Goal: Information Seeking & Learning: Learn about a topic

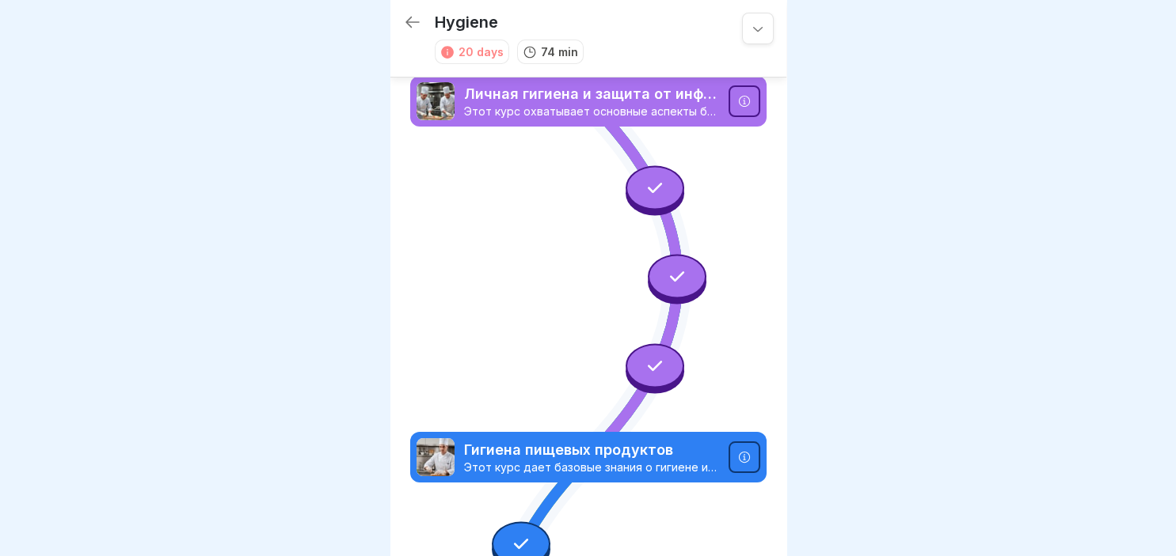
scroll to position [1069, 0]
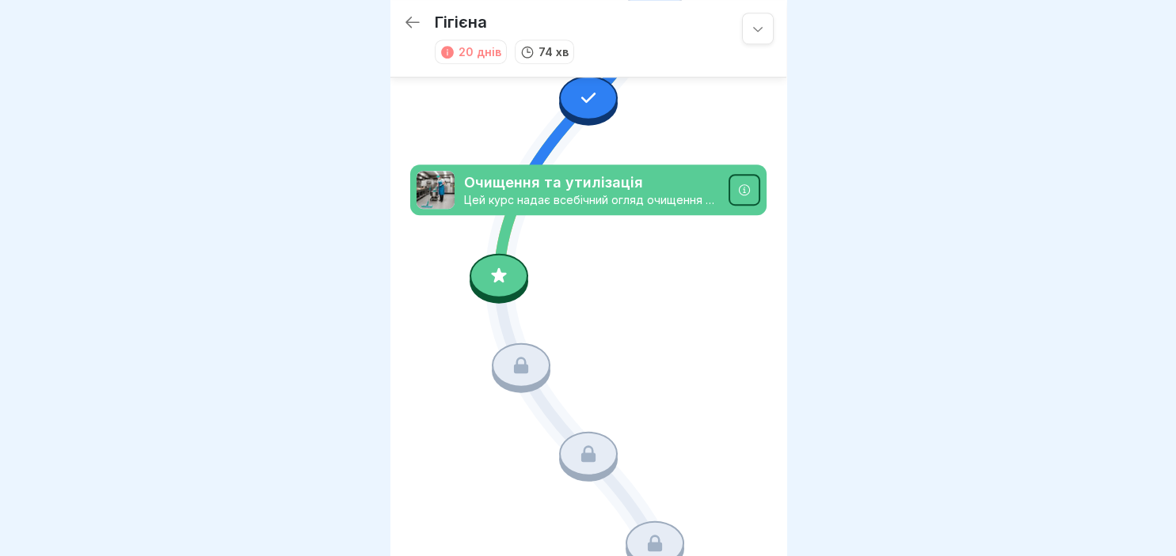
click at [493, 275] on icon at bounding box center [498, 276] width 21 height 21
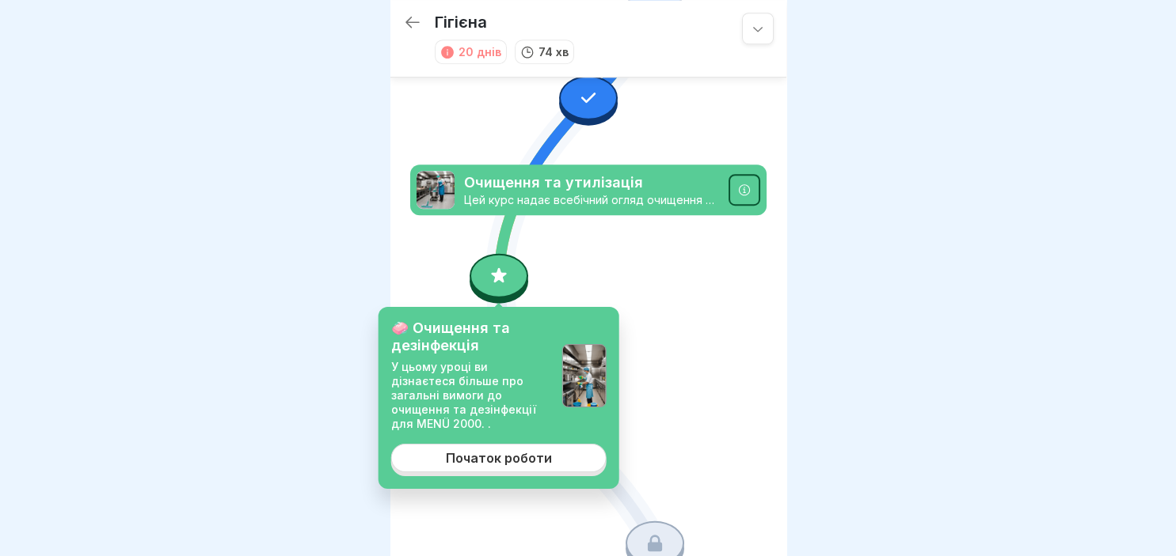
click at [477, 451] on div "Початок роботи" at bounding box center [499, 458] width 106 height 14
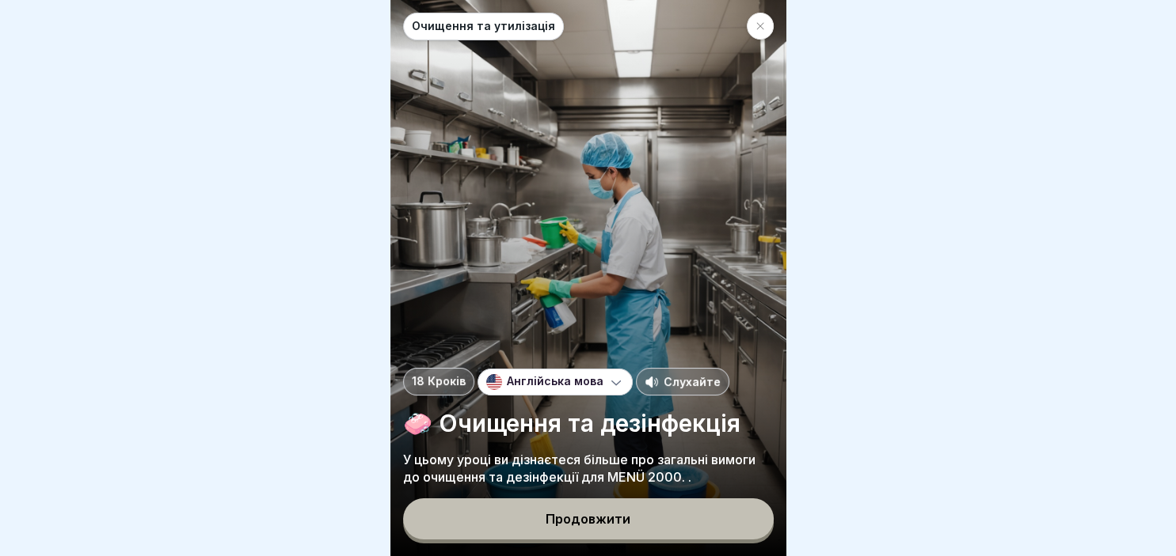
click at [568, 518] on div "Продовжити" at bounding box center [587, 519] width 85 height 14
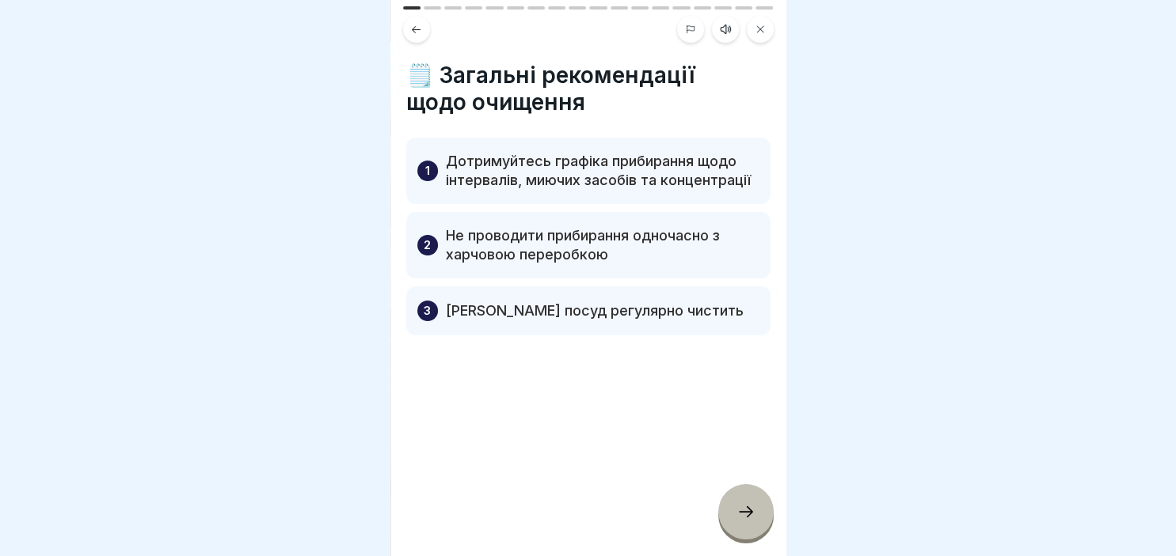
click at [749, 515] on icon at bounding box center [746, 512] width 14 height 11
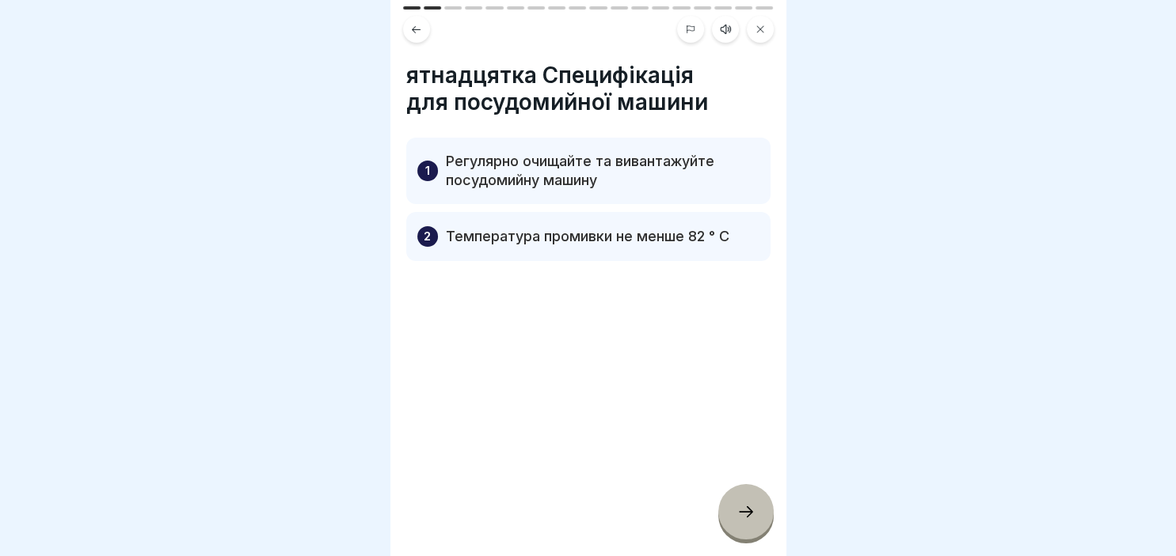
click at [749, 515] on icon at bounding box center [746, 512] width 14 height 11
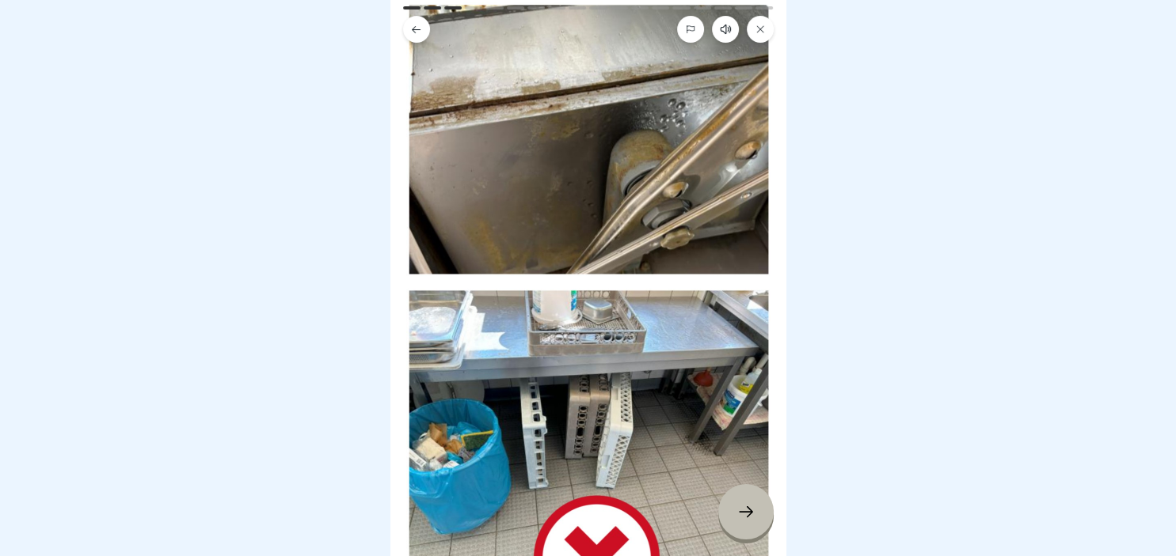
scroll to position [182, 0]
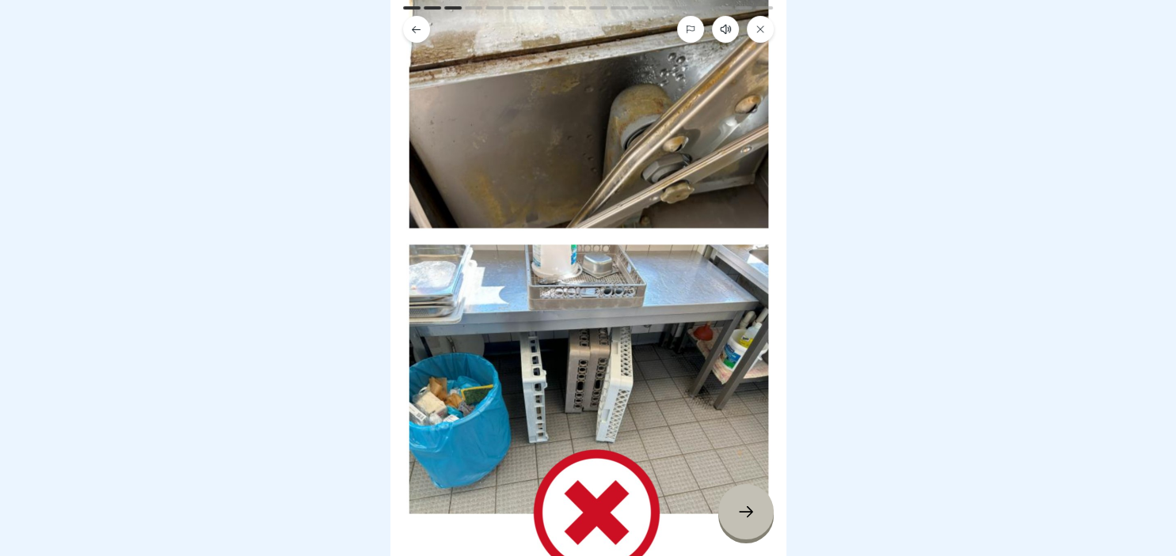
click at [739, 515] on icon at bounding box center [745, 512] width 19 height 19
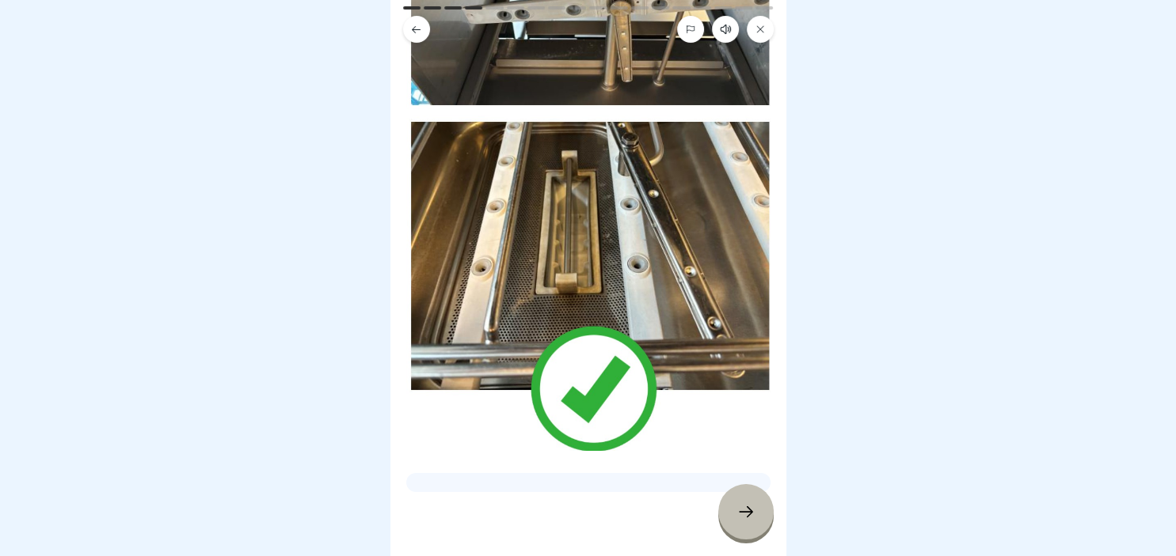
scroll to position [319, 0]
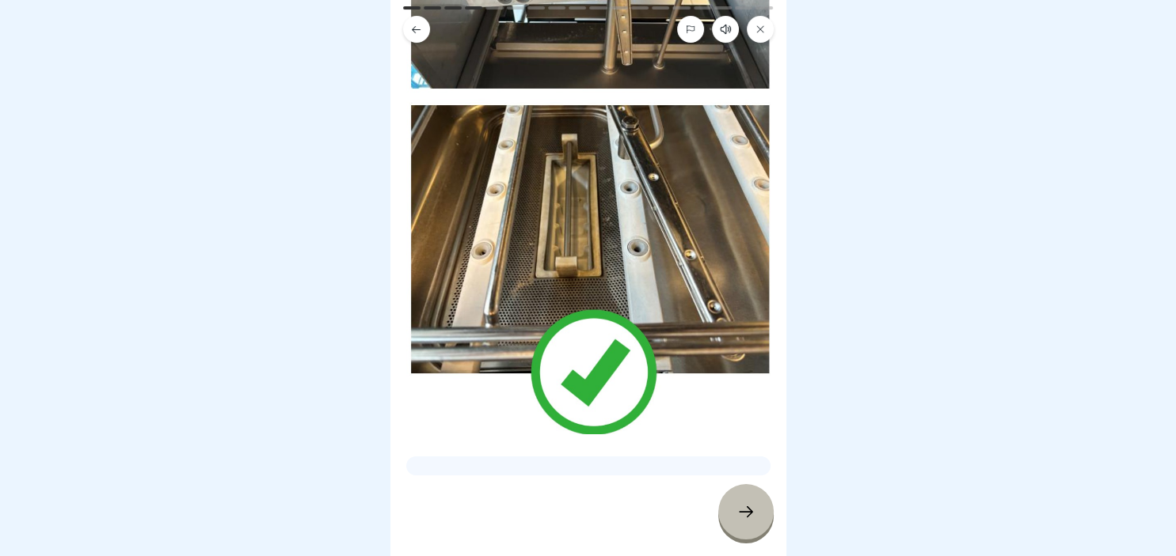
click at [741, 508] on icon at bounding box center [745, 512] width 19 height 19
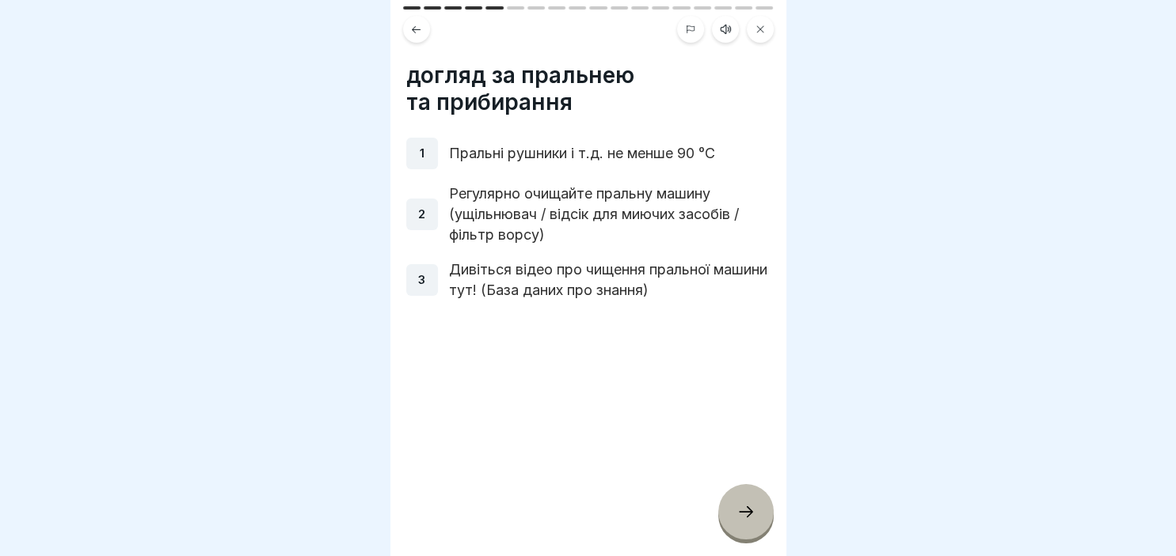
click at [733, 519] on div at bounding box center [745, 511] width 55 height 55
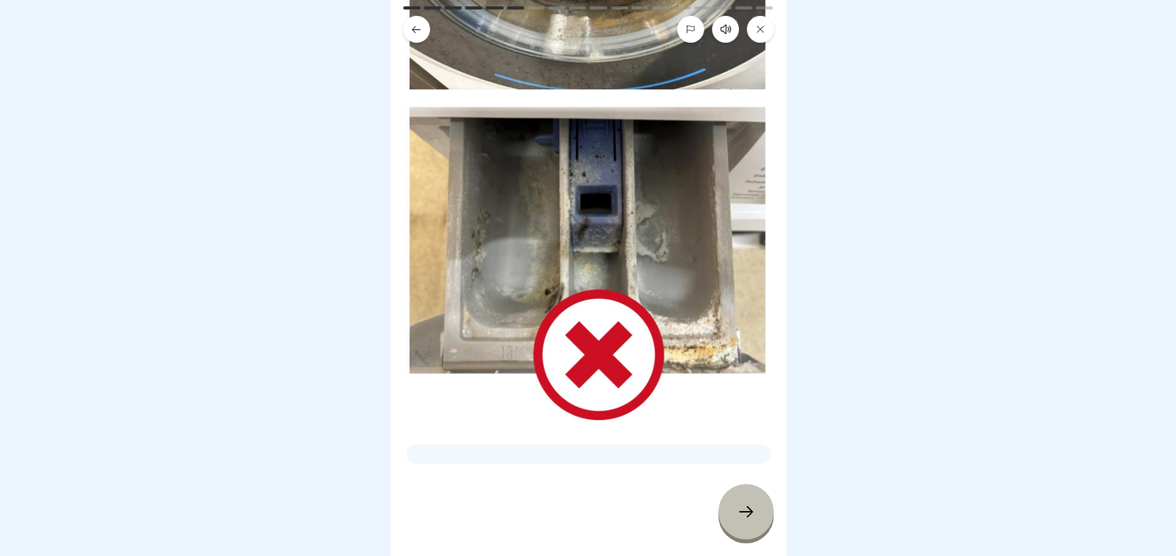
click at [758, 515] on div at bounding box center [745, 511] width 55 height 55
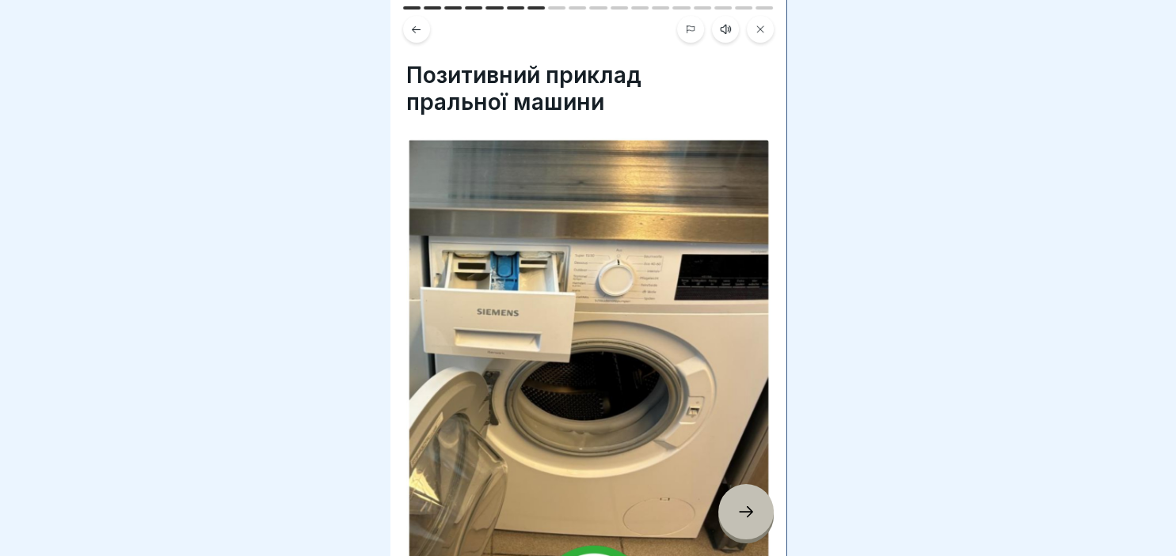
click at [758, 515] on div at bounding box center [745, 511] width 55 height 55
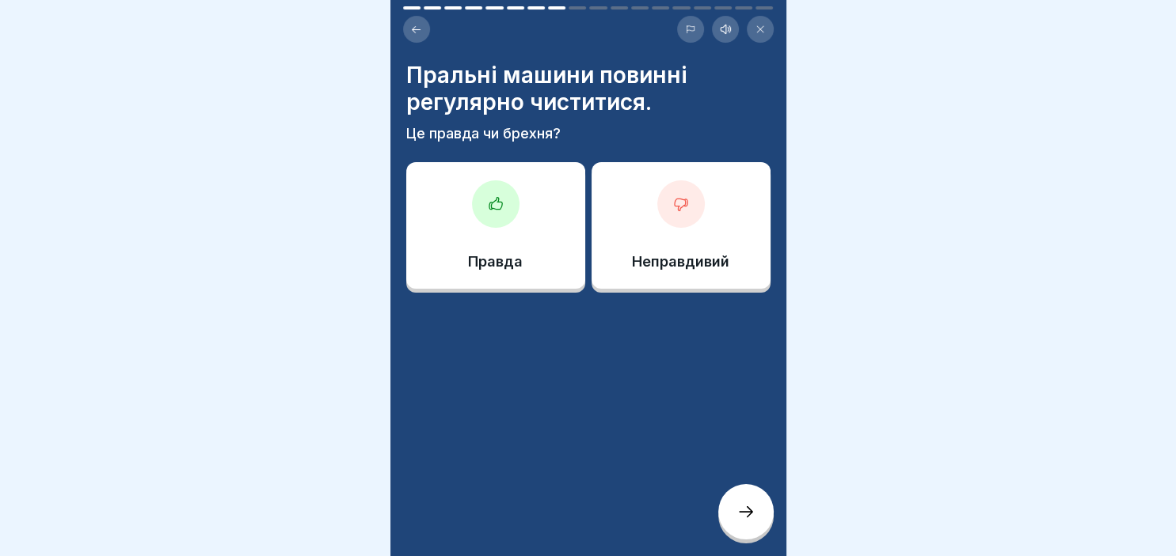
click at [496, 194] on div at bounding box center [495, 203] width 47 height 47
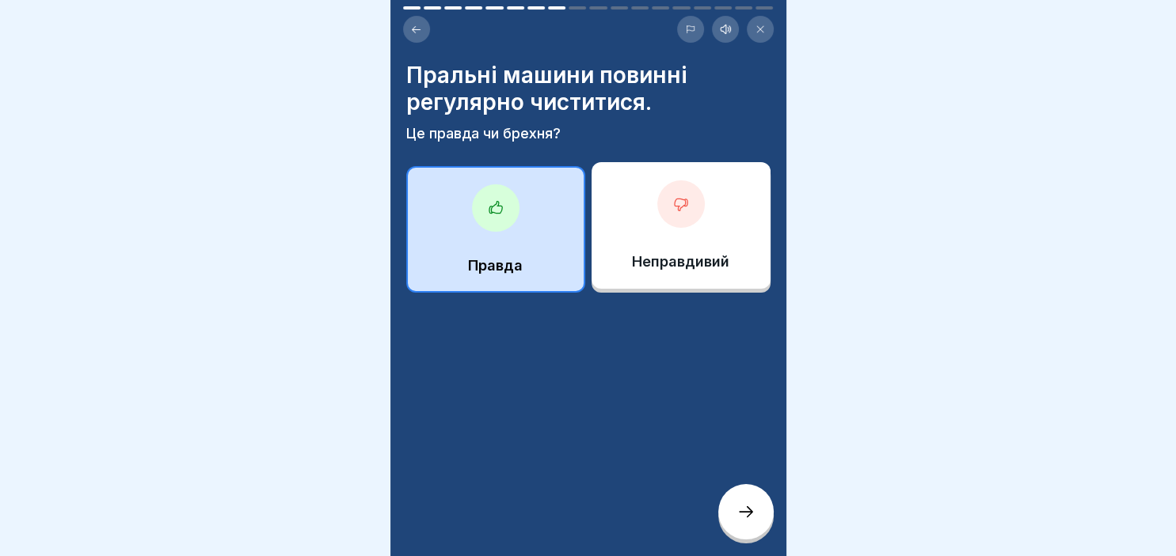
click at [744, 511] on icon at bounding box center [745, 512] width 19 height 19
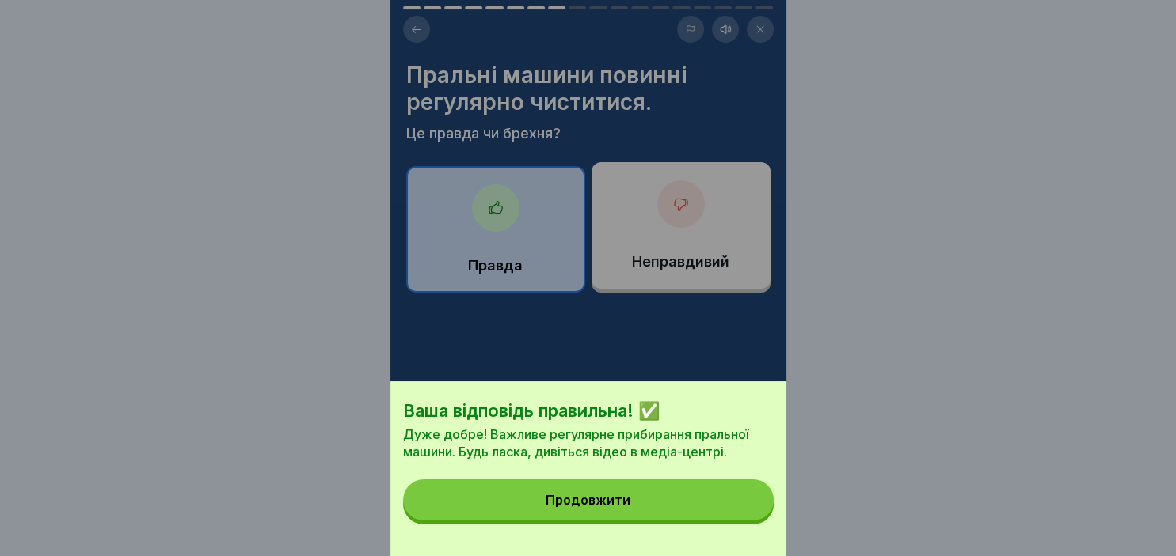
click at [641, 492] on button "Продовжити" at bounding box center [588, 500] width 370 height 41
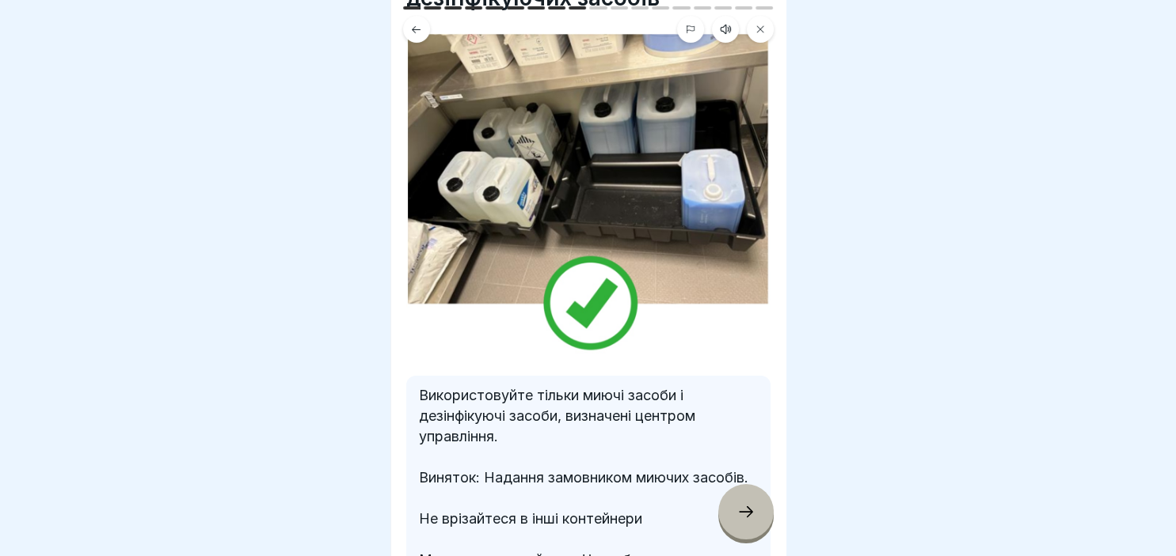
scroll to position [136, 0]
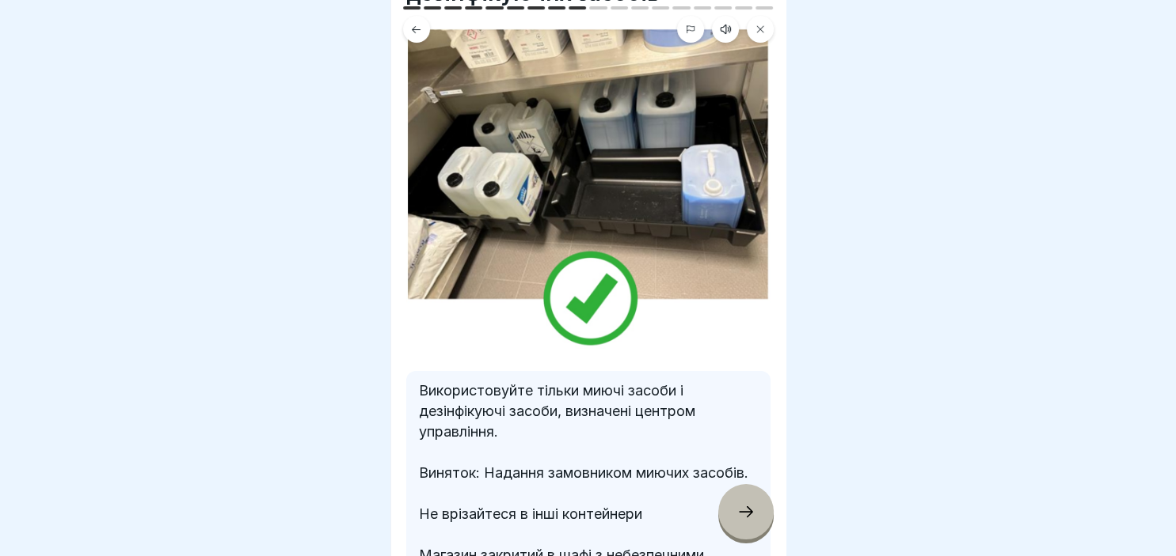
click at [746, 498] on div at bounding box center [745, 511] width 55 height 55
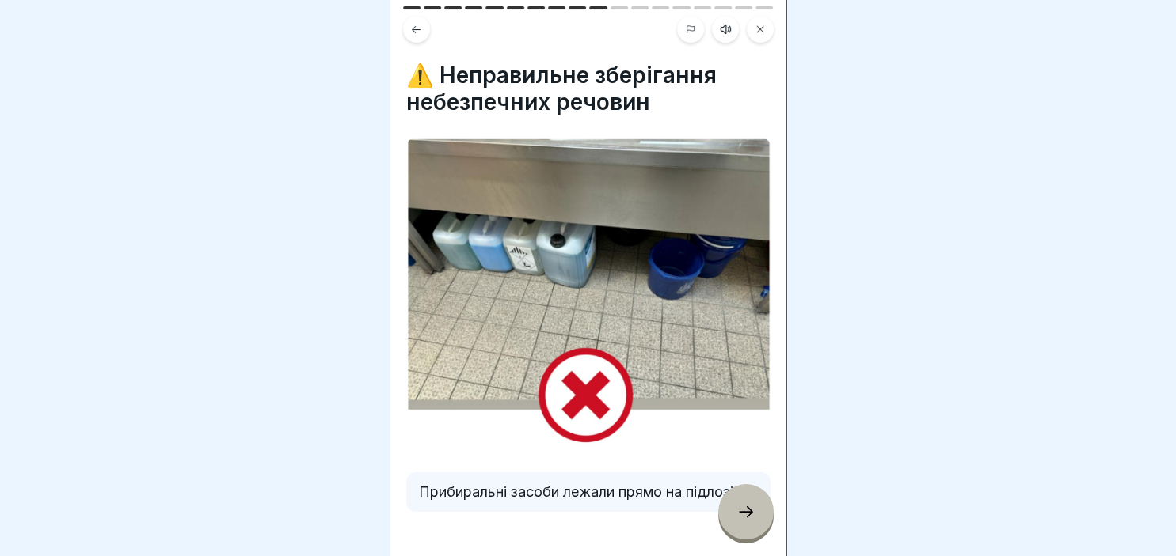
click at [743, 526] on div at bounding box center [745, 511] width 55 height 55
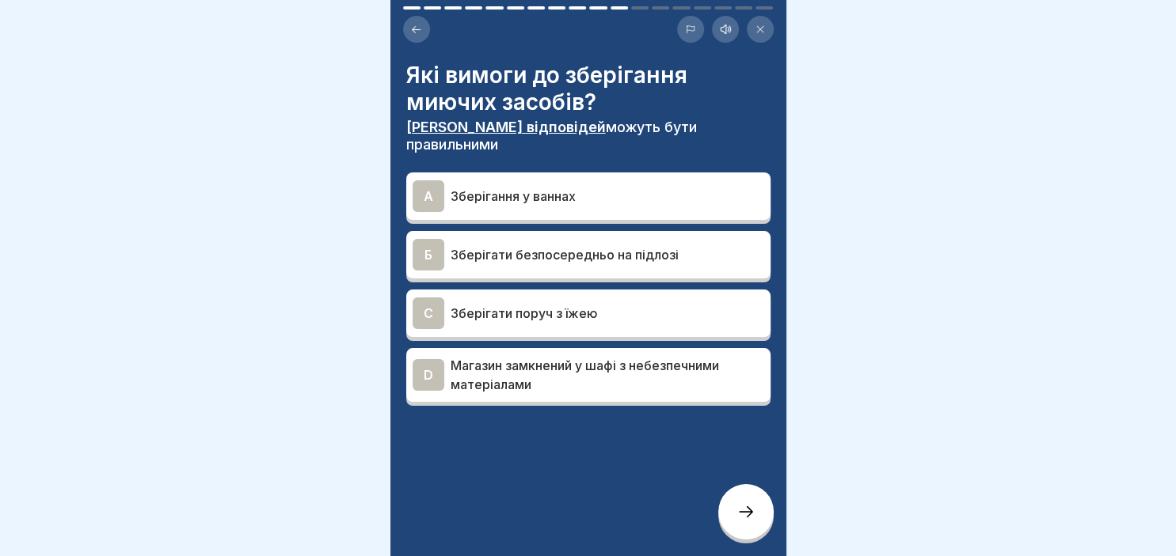
click at [434, 359] on div "D" at bounding box center [428, 375] width 32 height 32
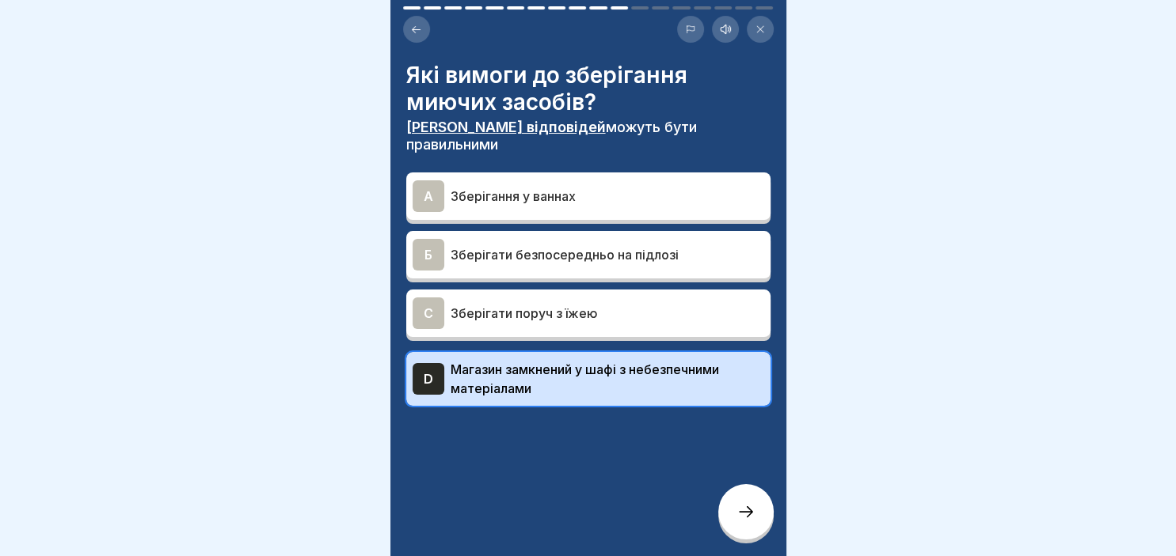
click at [739, 524] on div at bounding box center [745, 511] width 55 height 55
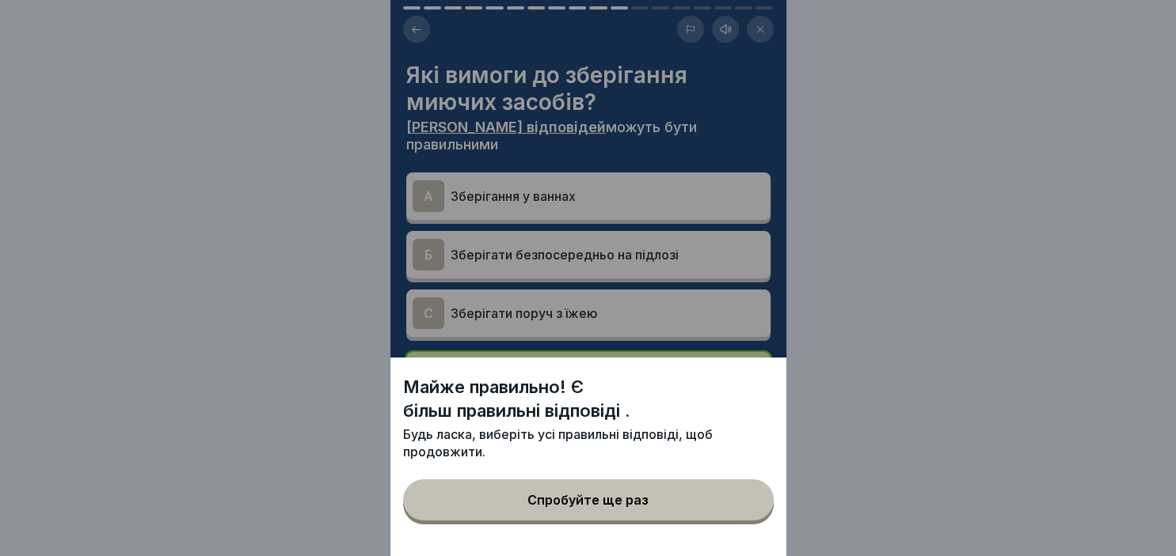
click at [619, 499] on div "Спробуйте ще раз" at bounding box center [587, 500] width 121 height 14
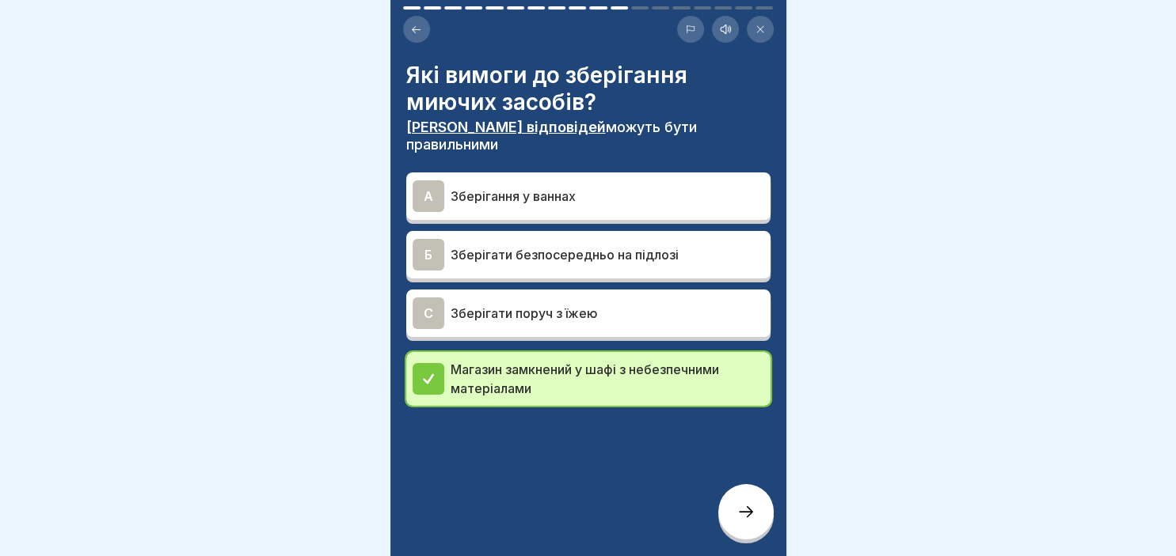
click at [422, 182] on div "A" at bounding box center [428, 196] width 32 height 32
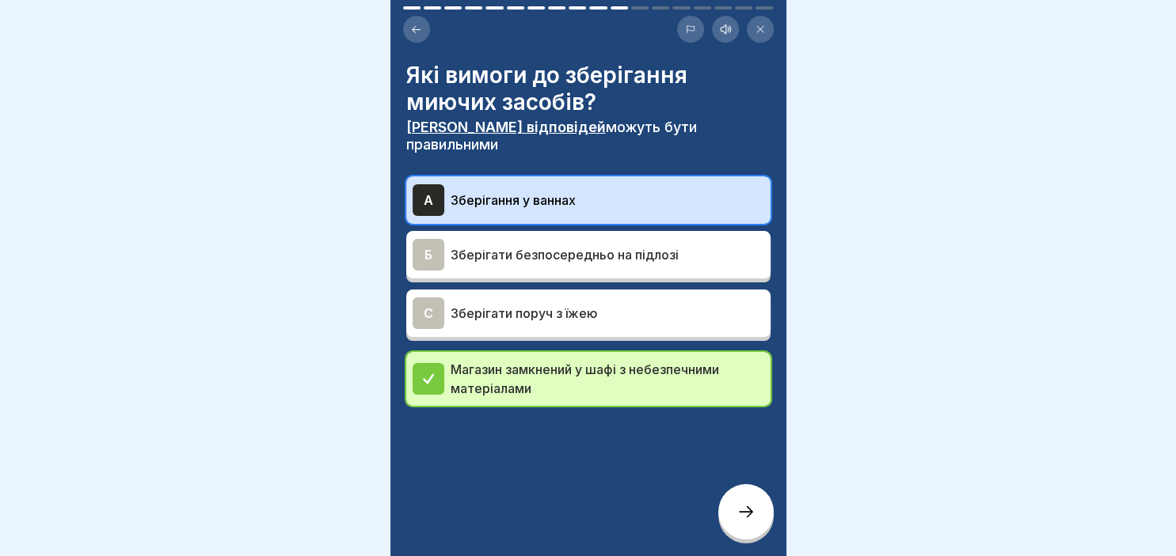
click at [746, 519] on icon at bounding box center [745, 512] width 19 height 19
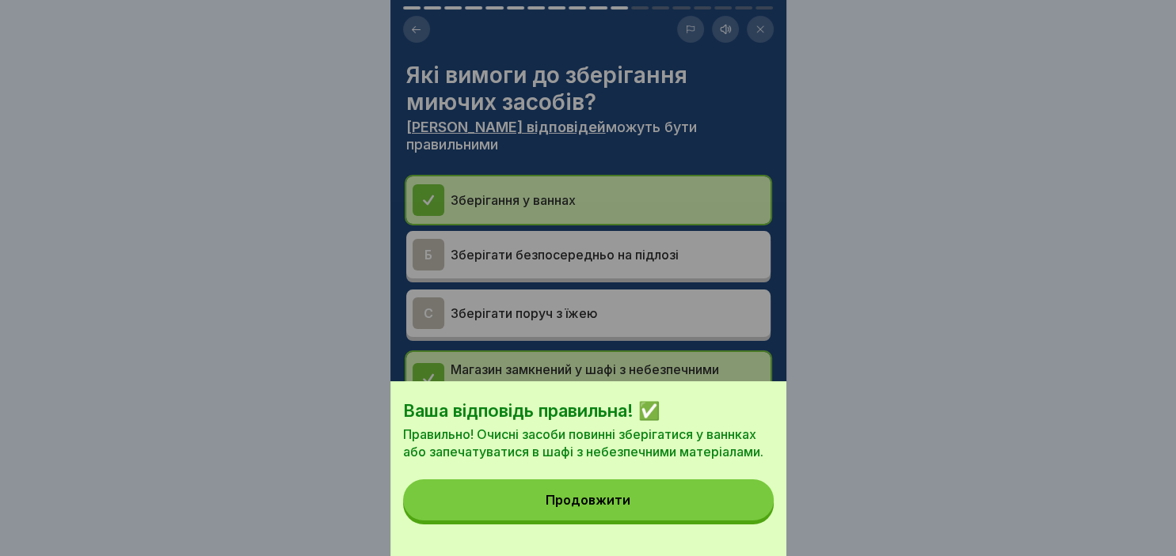
click at [589, 500] on div "Продовжити" at bounding box center [587, 500] width 85 height 14
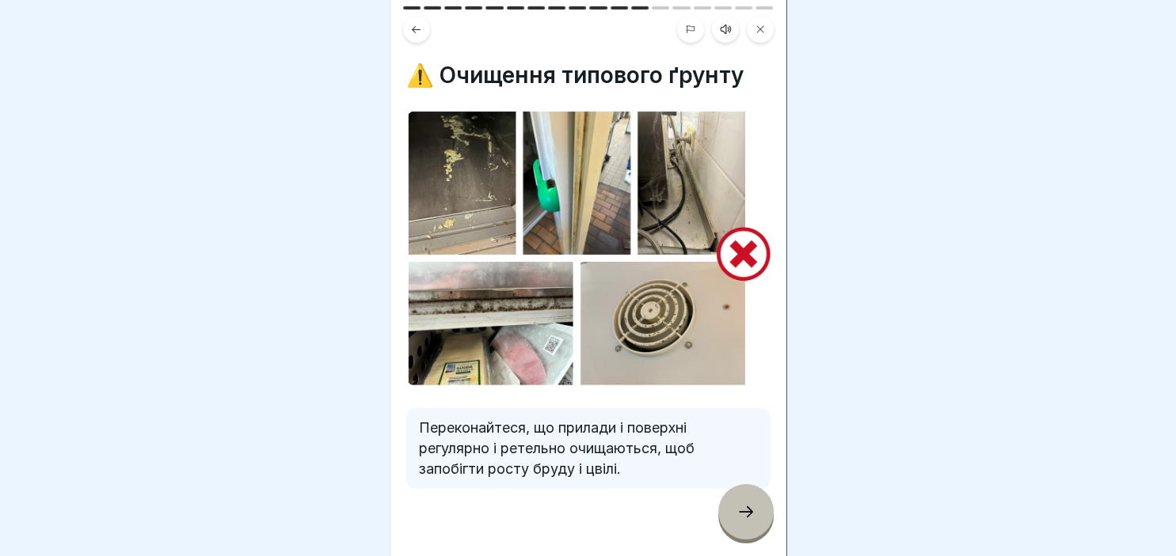
click at [750, 524] on div at bounding box center [745, 511] width 55 height 55
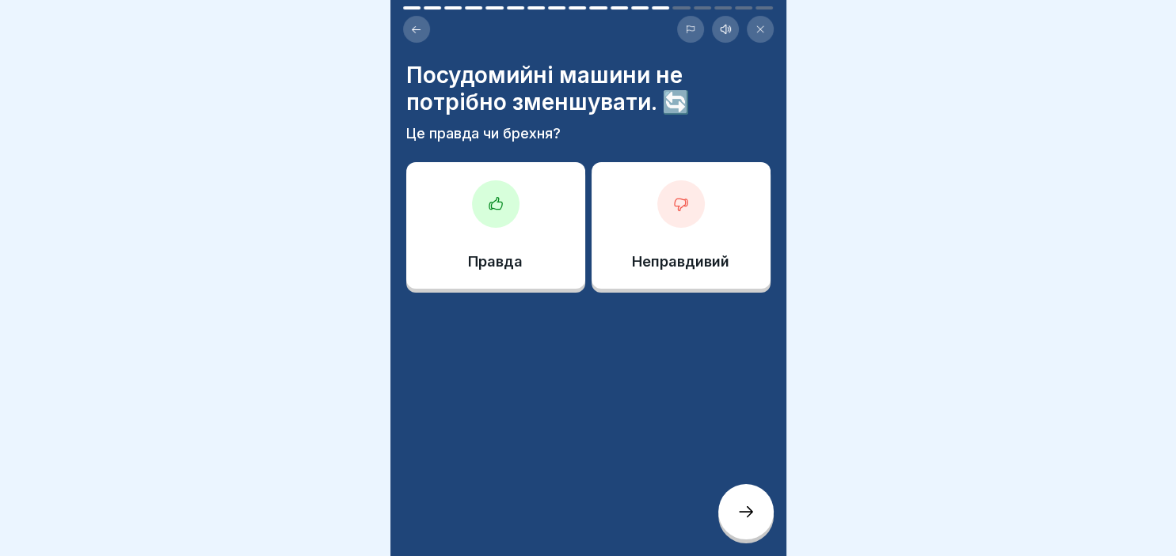
click at [673, 103] on h4 "Посудомийні машини не потрібно зменшувати. 🔄" at bounding box center [588, 89] width 364 height 54
click at [496, 209] on icon at bounding box center [494, 203] width 13 height 12
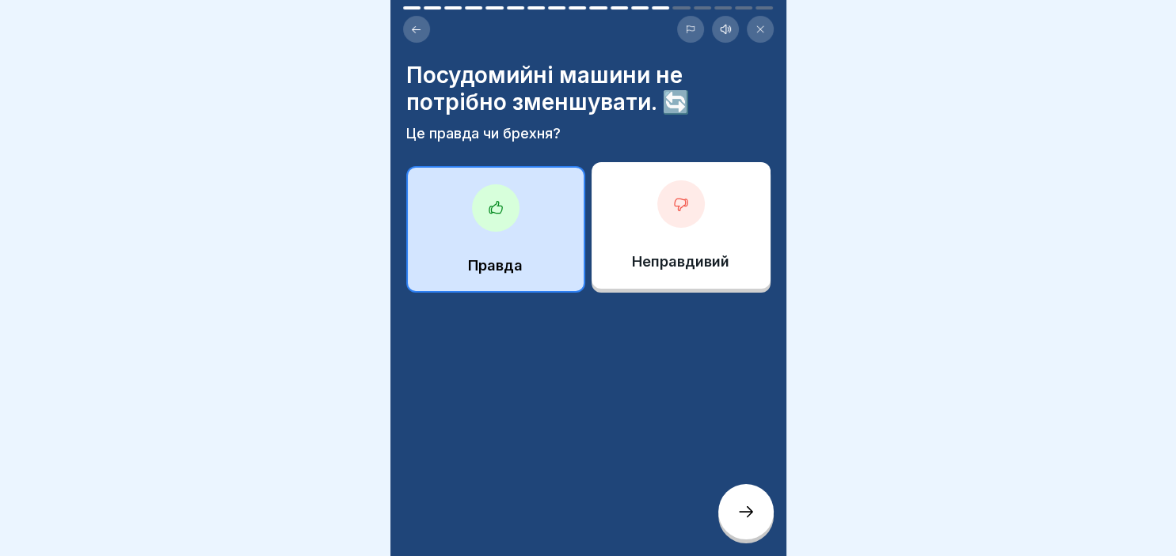
click at [736, 521] on icon at bounding box center [745, 512] width 19 height 19
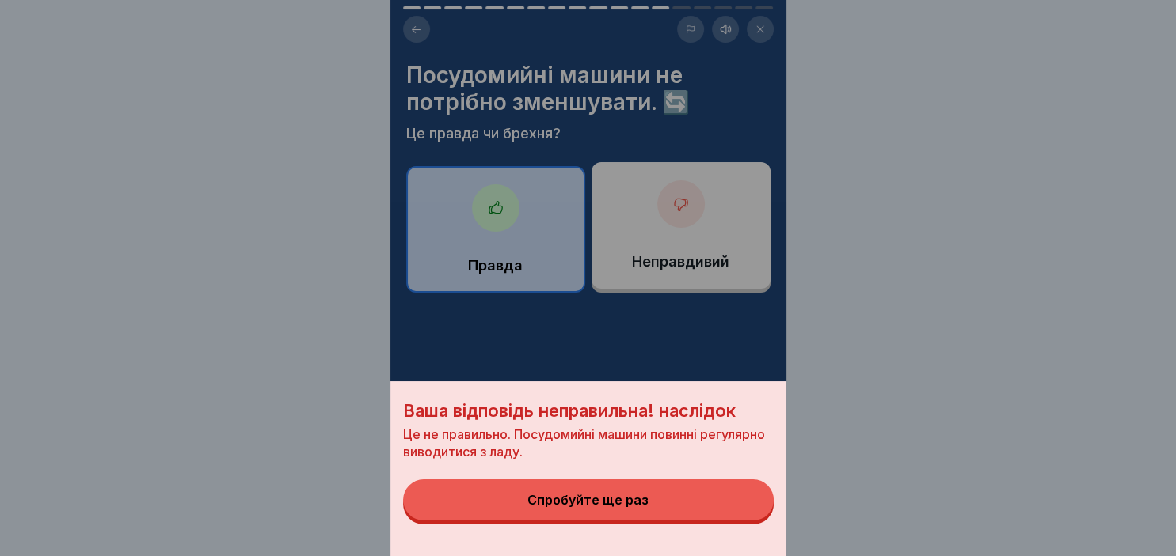
click at [682, 204] on div "Ваша відповідь неправильна! наслідок Це не правильно. Посудомийні машини повинн…" at bounding box center [588, 278] width 396 height 556
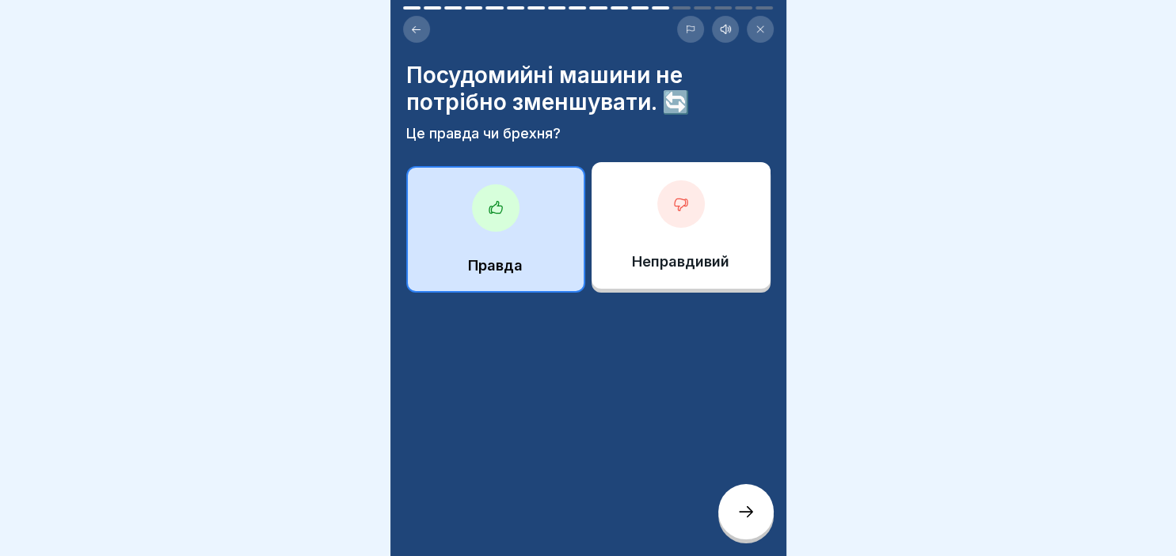
click at [713, 211] on div "Неправдивий" at bounding box center [680, 225] width 179 height 127
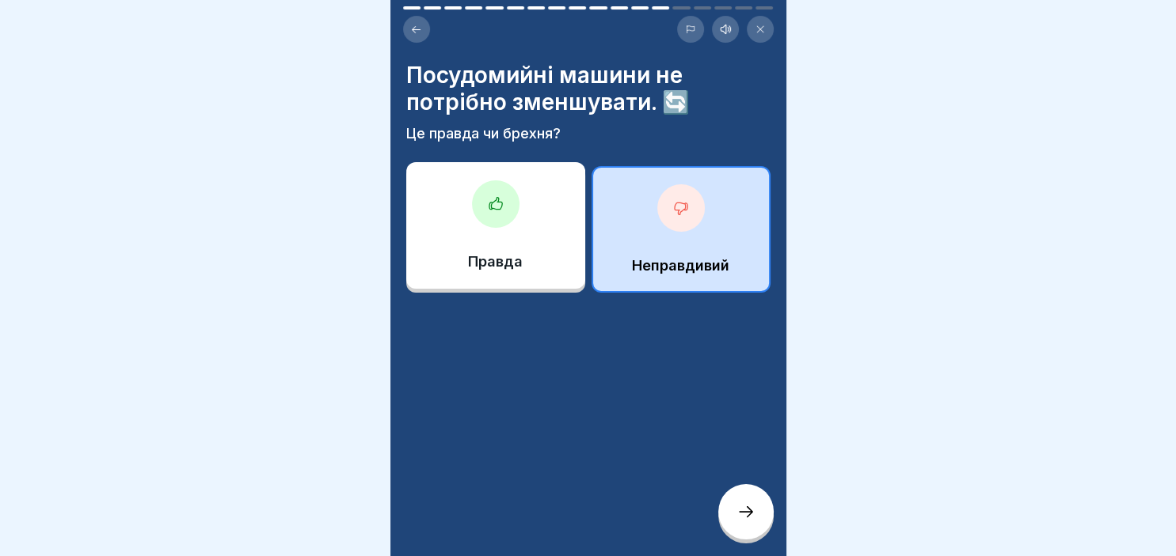
click at [752, 515] on icon at bounding box center [745, 512] width 19 height 19
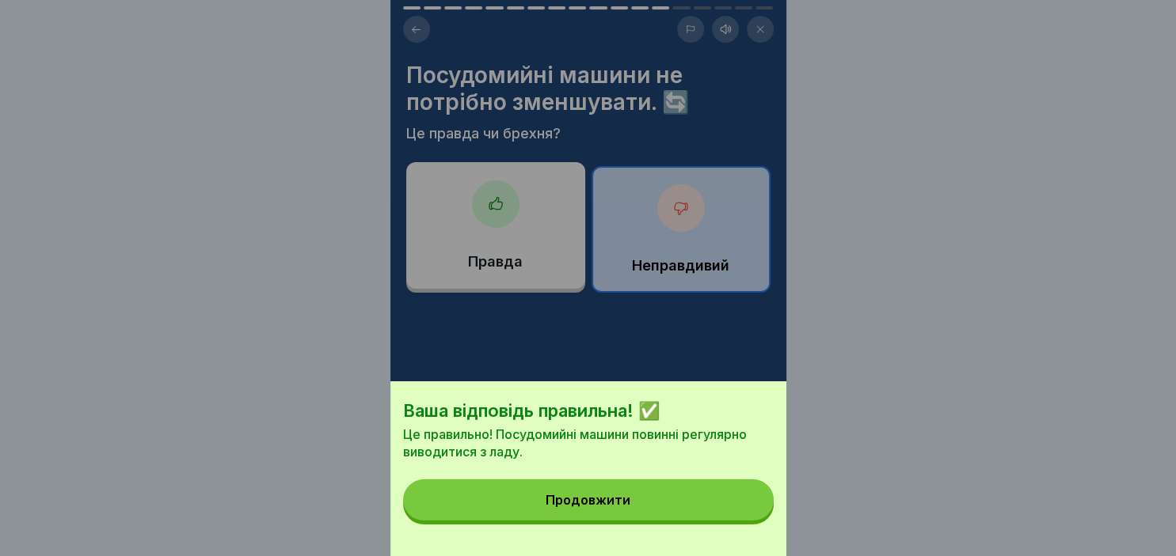
click at [583, 491] on button "Продовжити" at bounding box center [588, 500] width 370 height 41
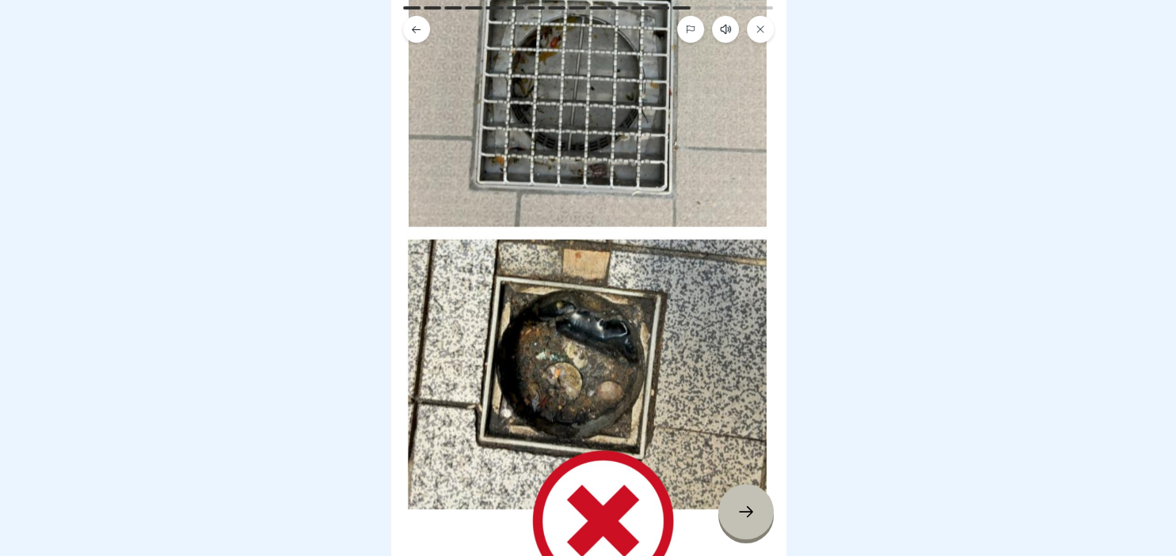
scroll to position [228, 0]
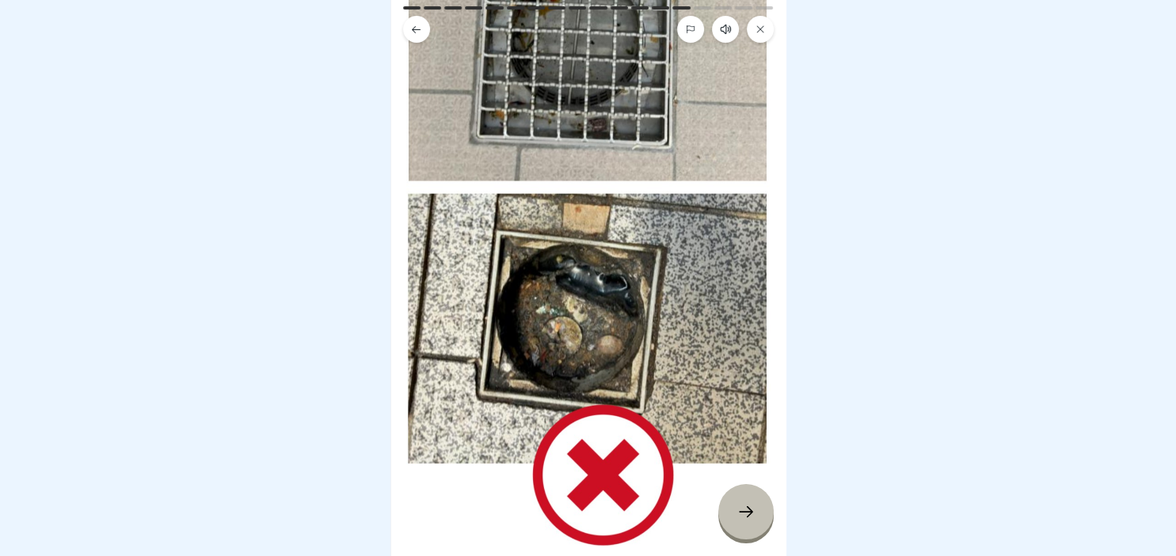
click at [755, 518] on div at bounding box center [745, 511] width 55 height 55
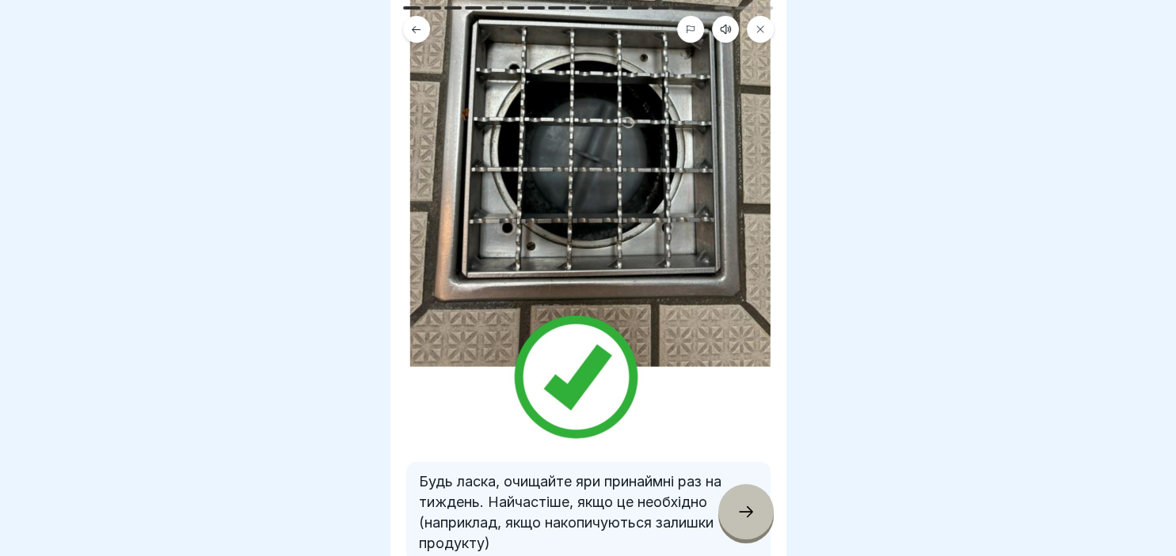
click at [750, 517] on icon at bounding box center [745, 512] width 19 height 19
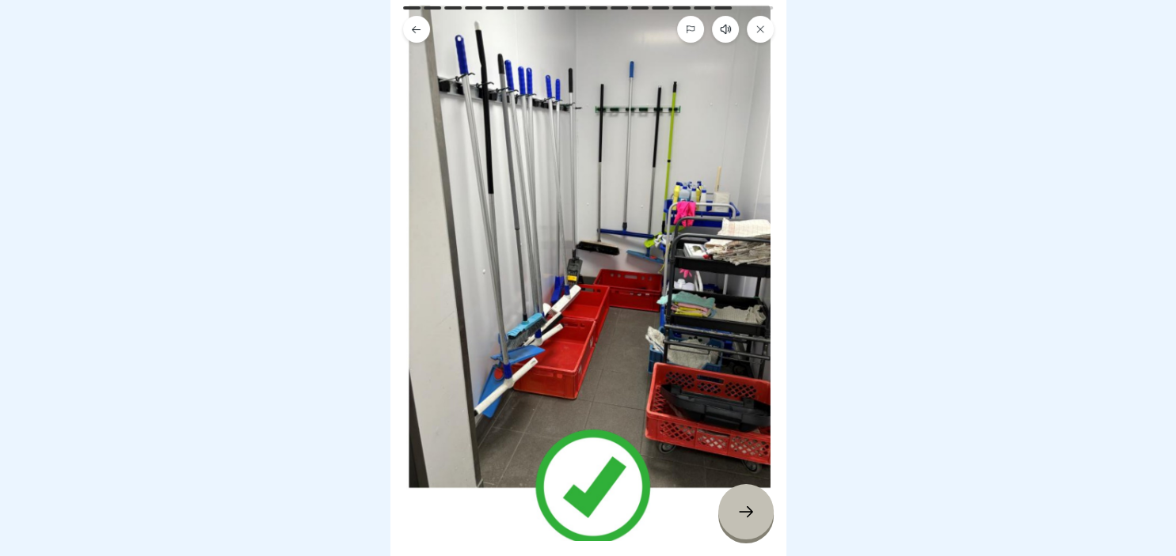
scroll to position [182, 0]
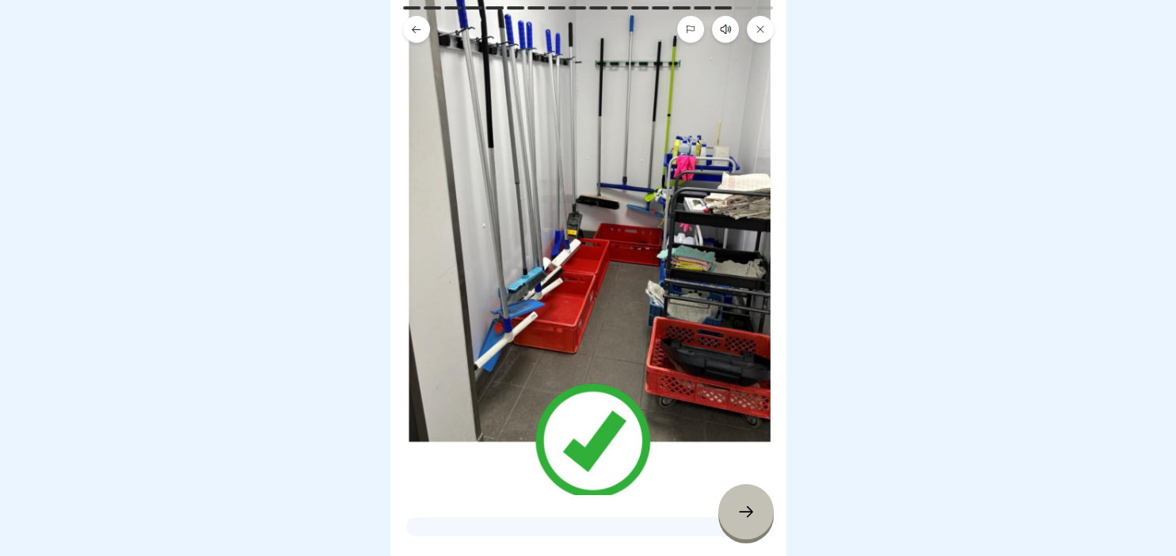
click at [742, 506] on icon at bounding box center [745, 512] width 19 height 19
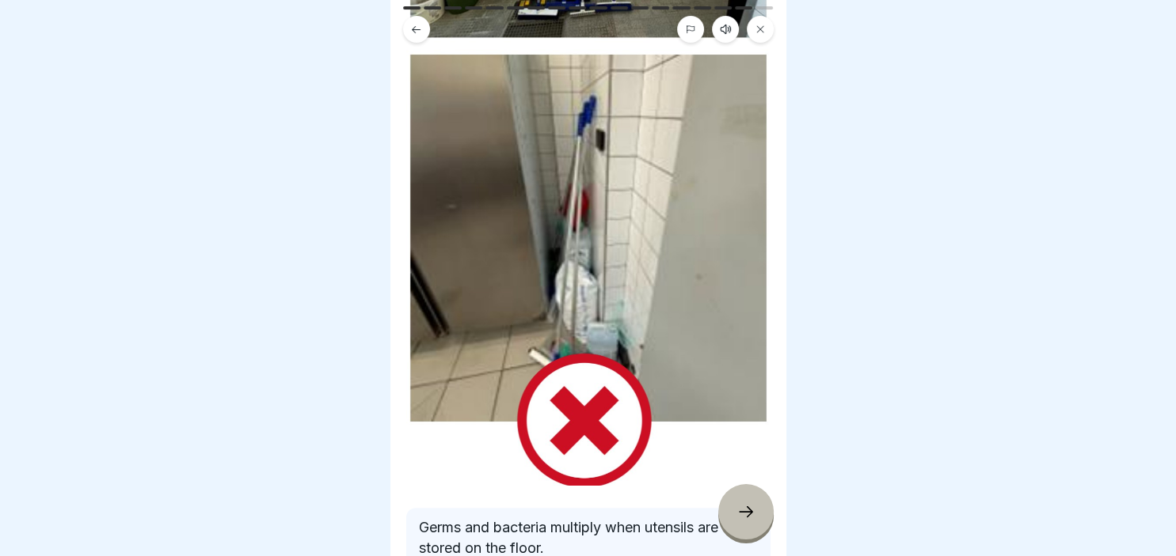
scroll to position [273, 0]
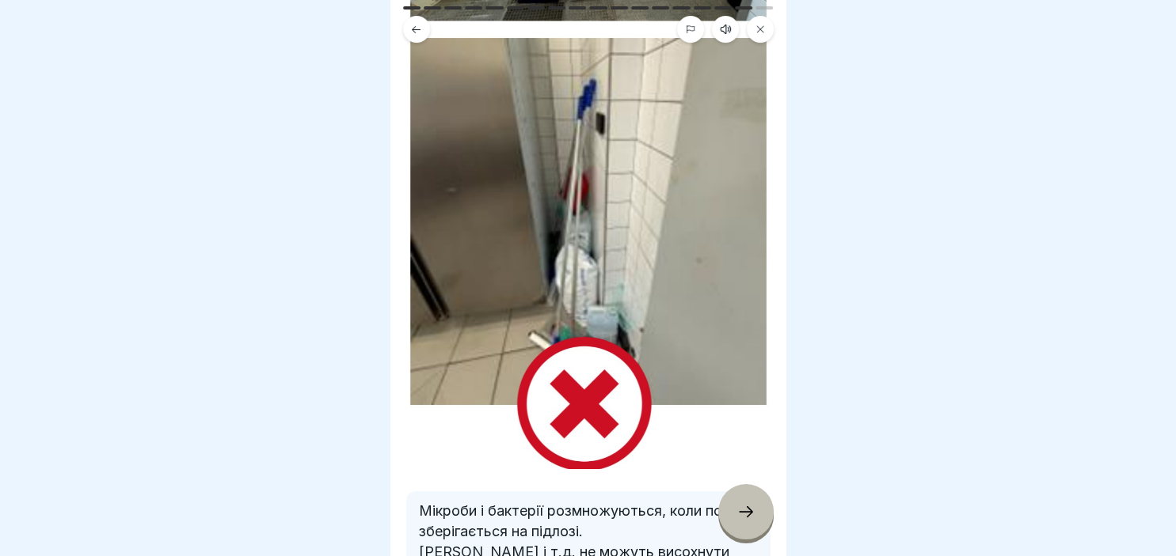
click at [743, 516] on icon at bounding box center [745, 512] width 19 height 19
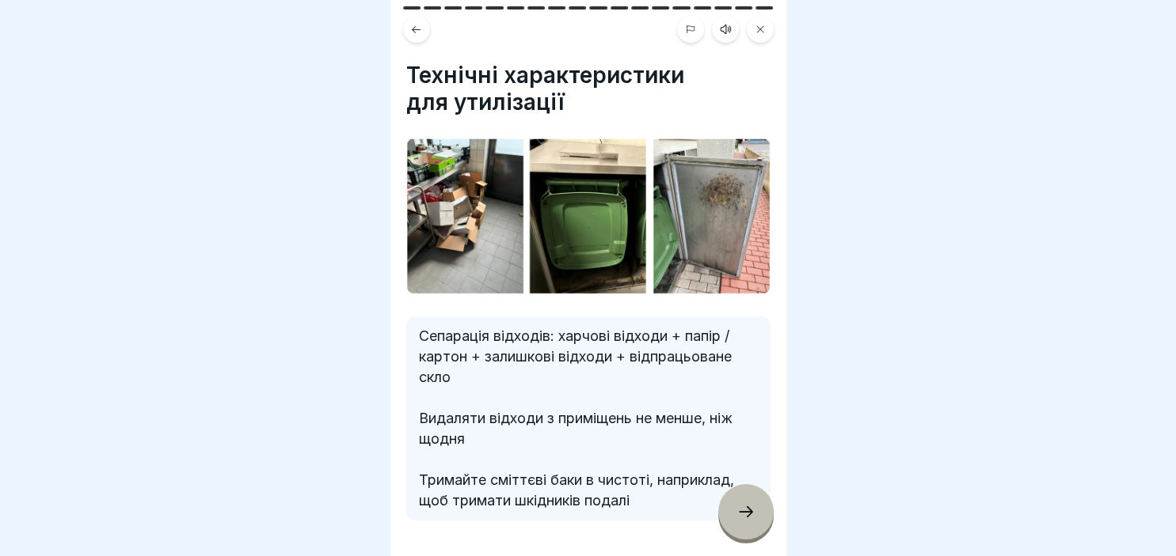
click at [752, 524] on div at bounding box center [745, 511] width 55 height 55
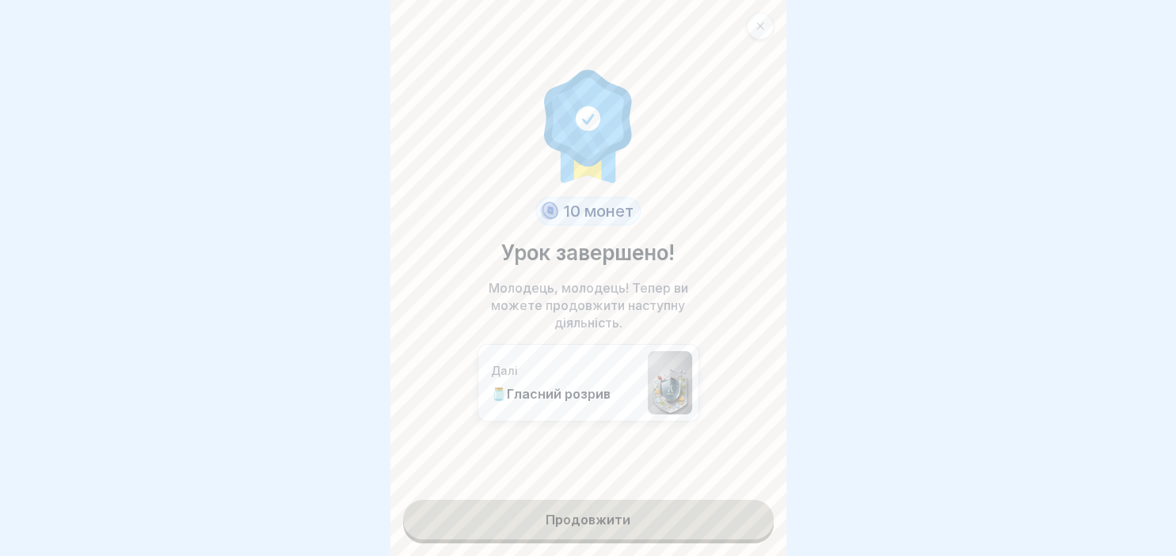
click at [613, 519] on link "Продовжити" at bounding box center [588, 520] width 370 height 40
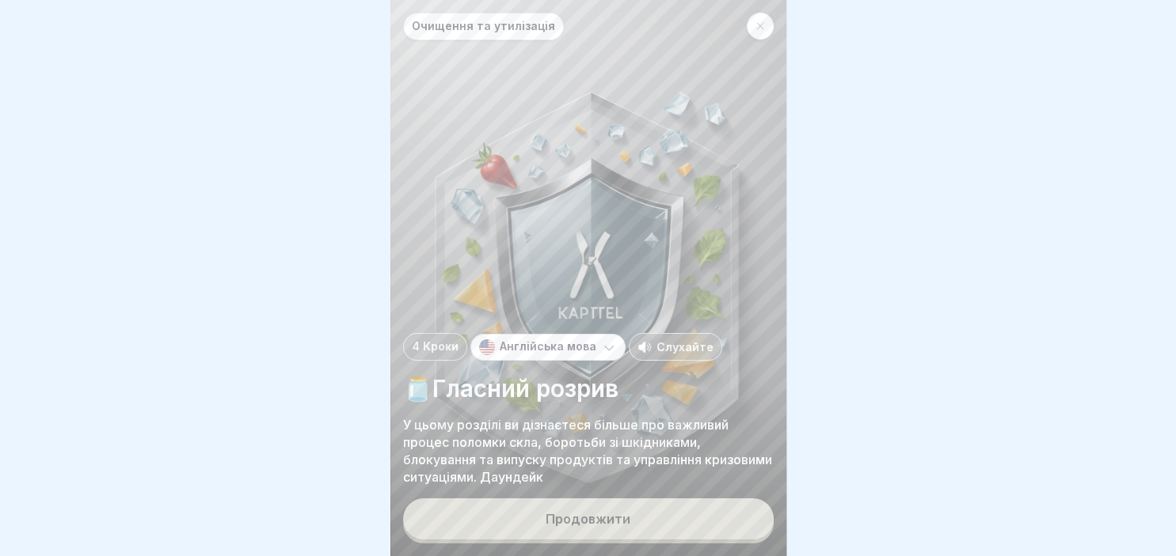
click at [602, 348] on icon at bounding box center [609, 348] width 16 height 16
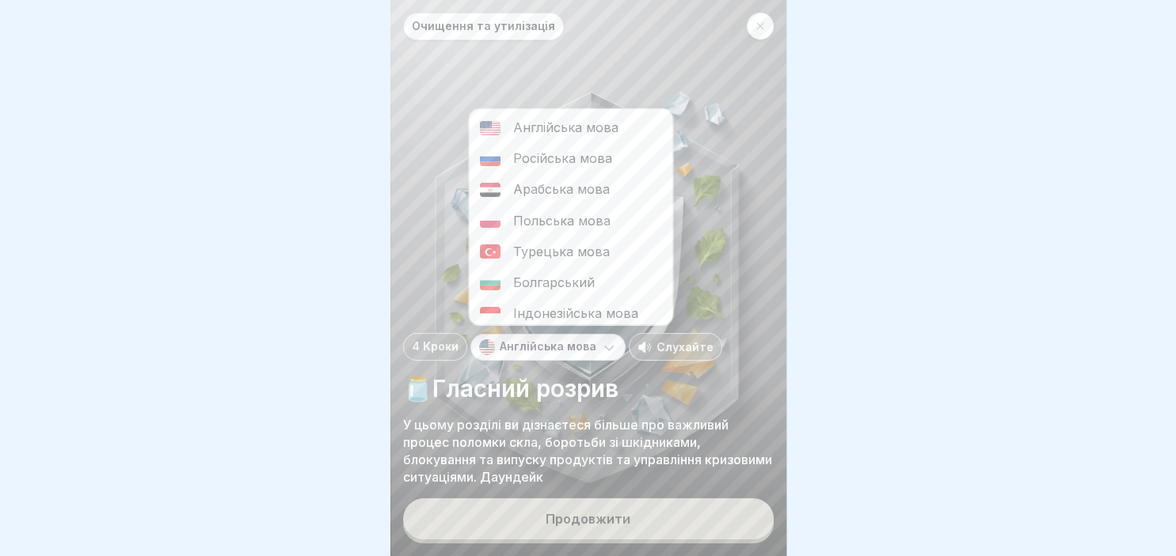
click at [549, 160] on div "Російська мова" at bounding box center [570, 158] width 203 height 31
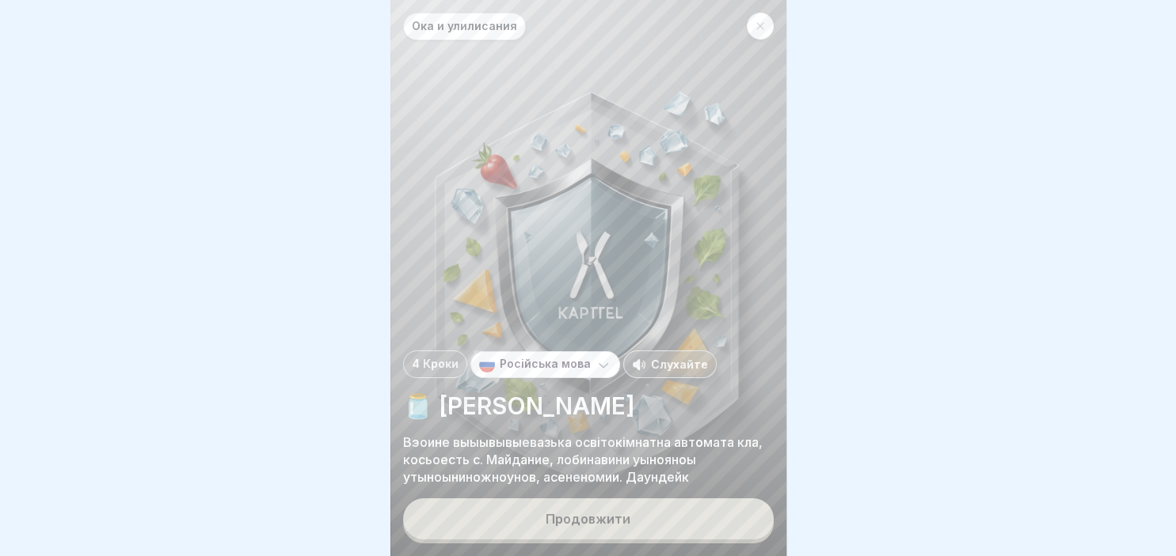
click at [598, 368] on icon at bounding box center [603, 365] width 16 height 16
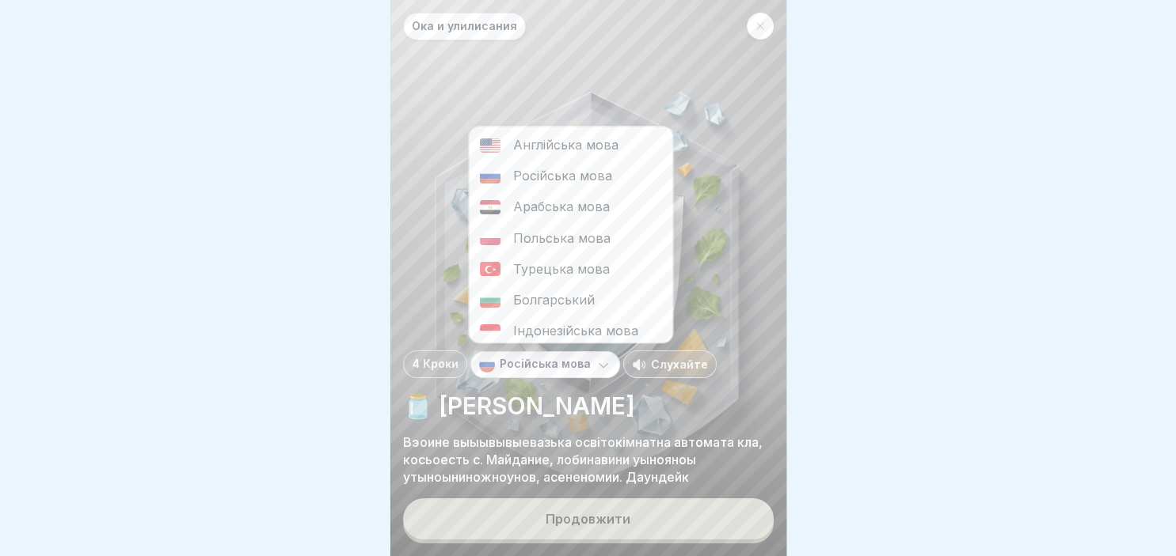
click at [578, 141] on div "Англійська мова" at bounding box center [570, 145] width 203 height 31
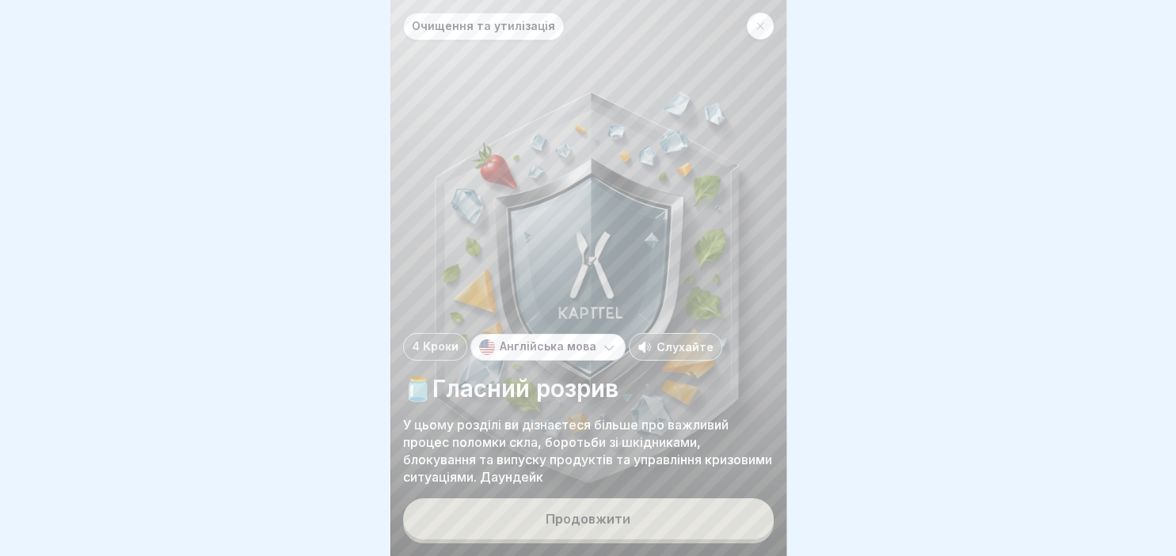
click at [616, 515] on div "Продовжити" at bounding box center [587, 519] width 85 height 14
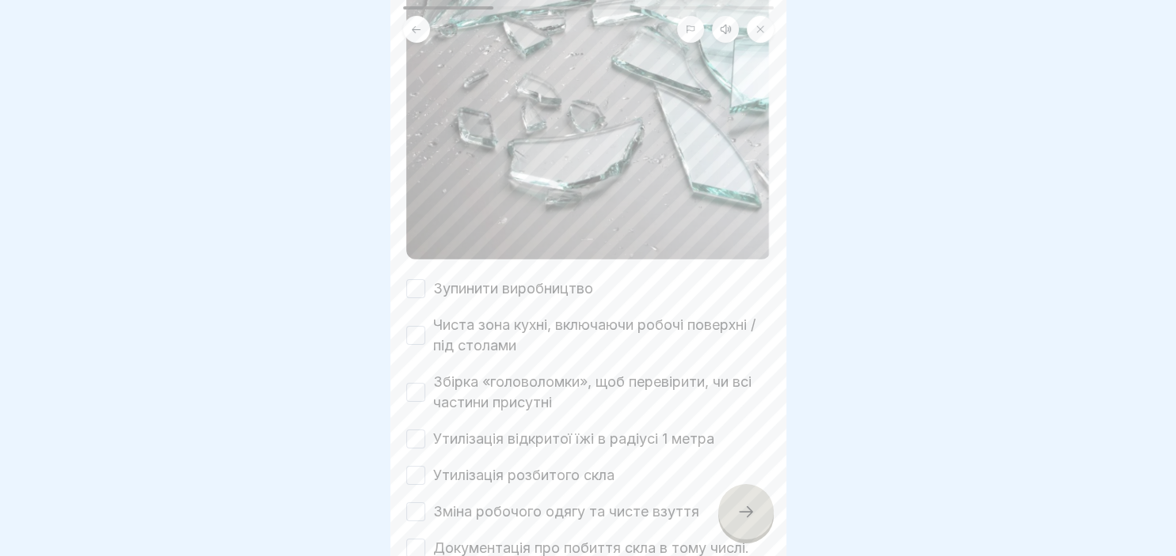
scroll to position [456, 0]
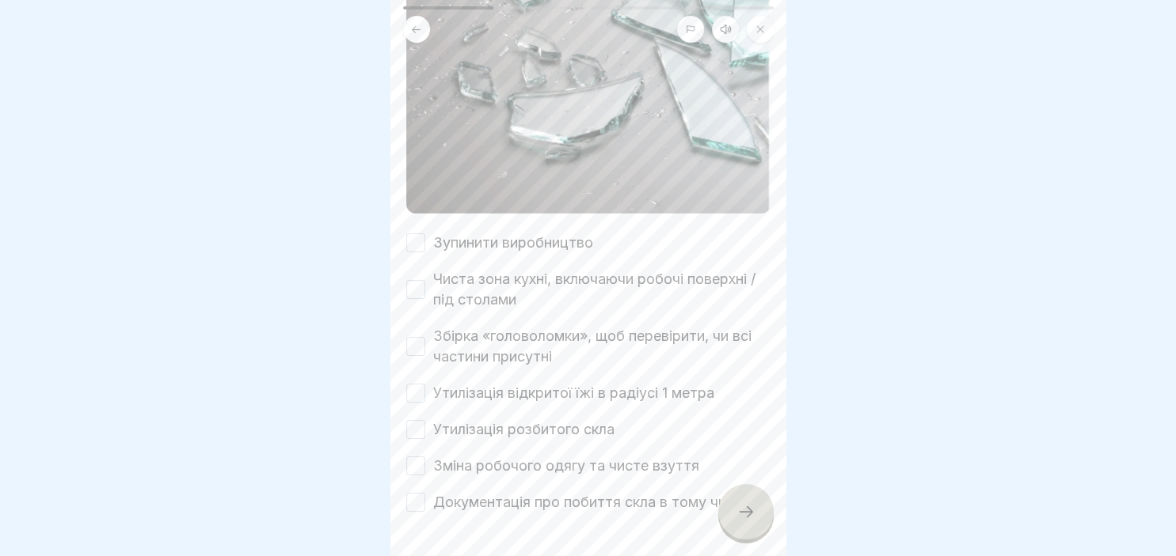
click at [417, 247] on button "Зупинити виробництво" at bounding box center [415, 243] width 19 height 19
click at [423, 288] on button "Чиста зона кухні, включаючи робочі поверхні / під столами" at bounding box center [415, 289] width 19 height 19
click at [432, 336] on div "Збірка «головоломки», щоб перевірити, чи всі частини присутні" at bounding box center [588, 346] width 364 height 41
click at [424, 340] on button "Збірка «головоломки», щоб перевірити, чи всі частини присутні" at bounding box center [415, 346] width 19 height 19
click at [416, 394] on button "Утилізація відкритої їжі в радіусі 1 метра" at bounding box center [415, 393] width 19 height 19
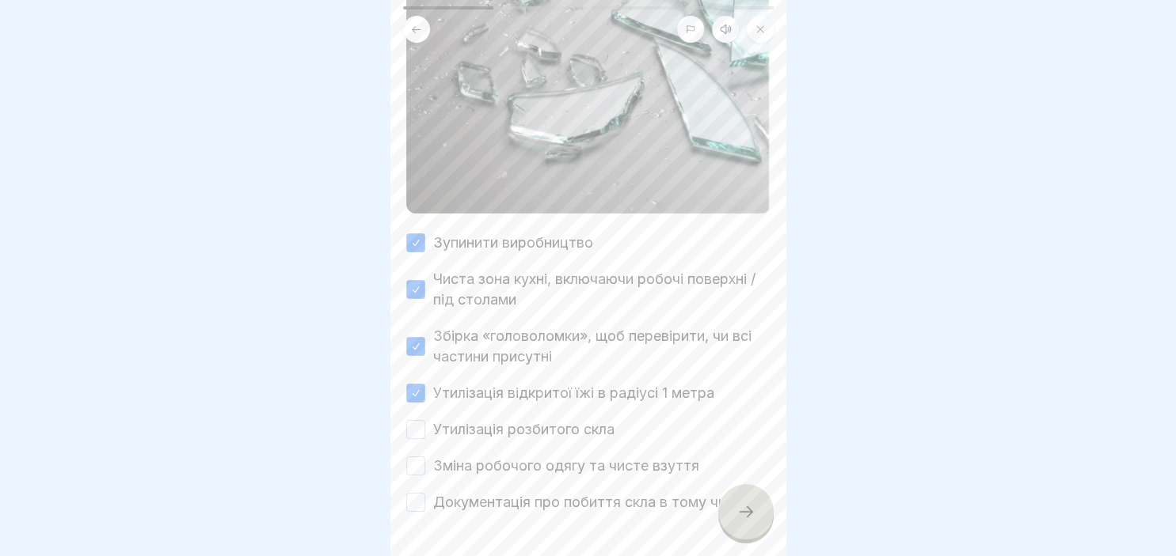
click at [418, 430] on button "Утилізація розбитого скла" at bounding box center [415, 429] width 19 height 19
click at [420, 470] on button "Зміна робочого одягу та чисте взуття" at bounding box center [415, 466] width 19 height 19
click at [416, 496] on button "Документація про побиття скла в тому числі." at bounding box center [415, 502] width 19 height 19
click at [732, 522] on div at bounding box center [745, 511] width 55 height 55
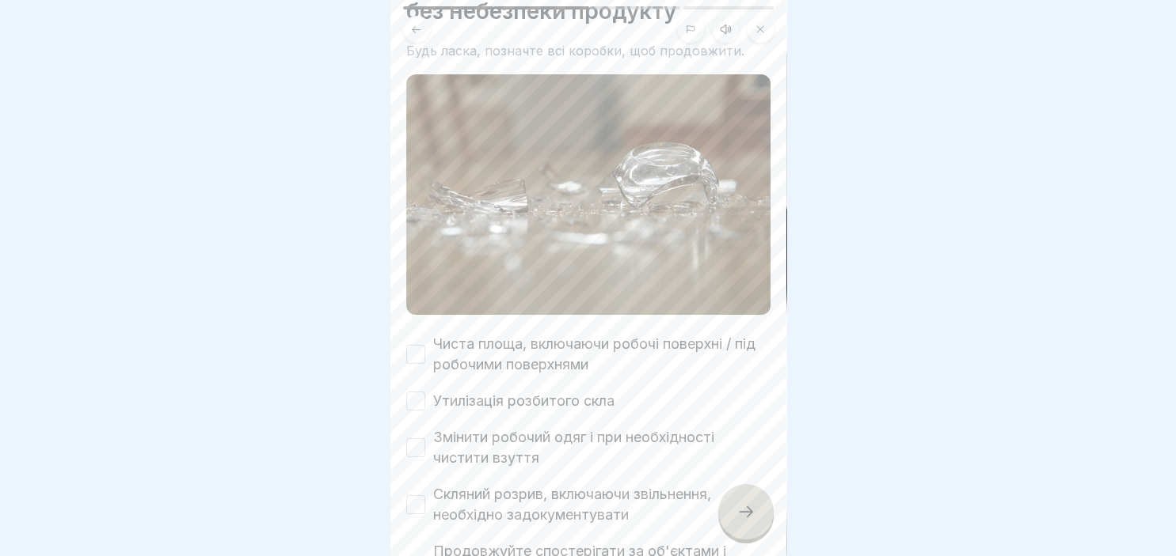
scroll to position [136, 0]
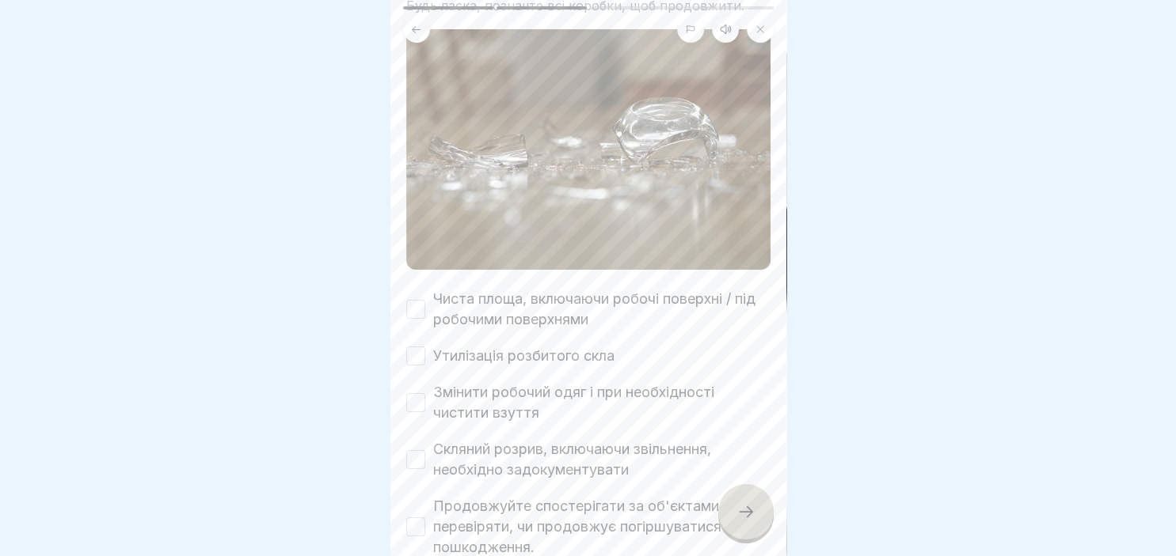
click at [407, 312] on button "Чиста площа, включаючи робочі поверхні / під робочими поверхнями" at bounding box center [415, 309] width 19 height 19
click at [405, 351] on div "Скляний розрив: процедура без небезпеки продукту Будь ласка, позначте всі короб…" at bounding box center [588, 278] width 396 height 556
click at [411, 356] on button "Утилізація розбитого скла" at bounding box center [415, 356] width 19 height 19
click at [422, 401] on button "Змінити робочий одяг і при необхідності чистити взуття" at bounding box center [415, 402] width 19 height 19
click at [415, 470] on div "Скляний розрив, включаючи звільнення, необхідно задокументувати" at bounding box center [588, 459] width 364 height 41
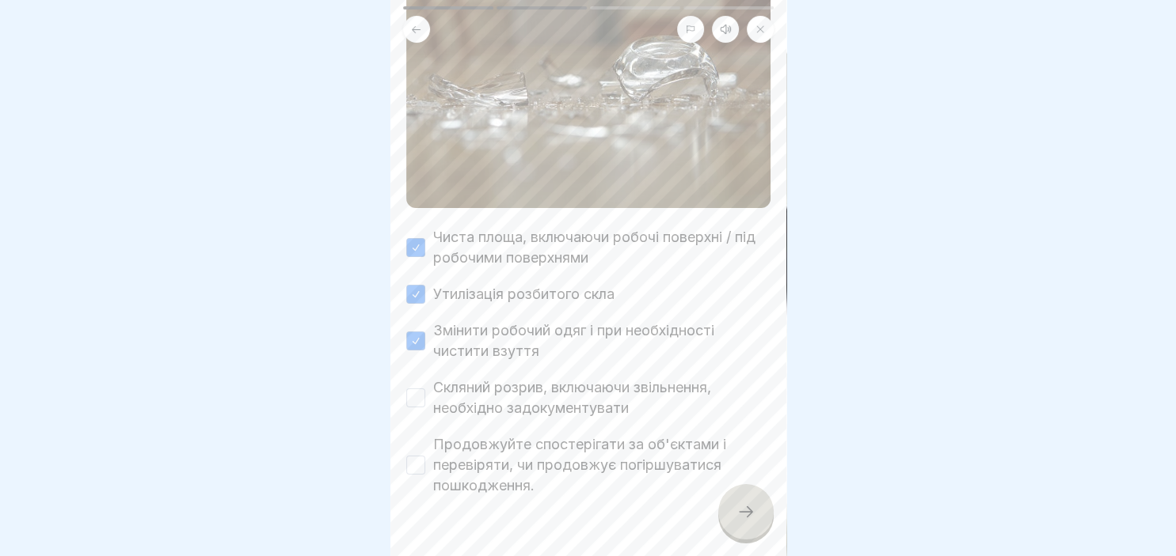
scroll to position [233, 0]
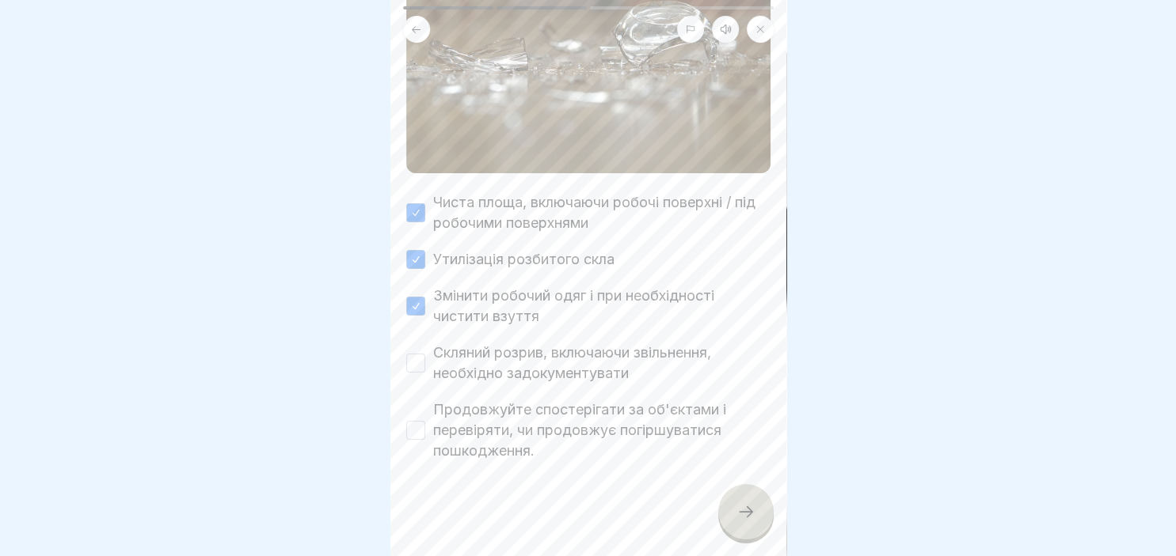
click at [416, 370] on button "Скляний розрив, включаючи звільнення, необхідно задокументувати" at bounding box center [415, 363] width 19 height 19
click at [413, 431] on button "Продовжуйте спостерігати за об'єктами і перевіряти, чи продовжує погіршуватися …" at bounding box center [415, 430] width 19 height 19
click at [751, 519] on icon at bounding box center [745, 512] width 19 height 19
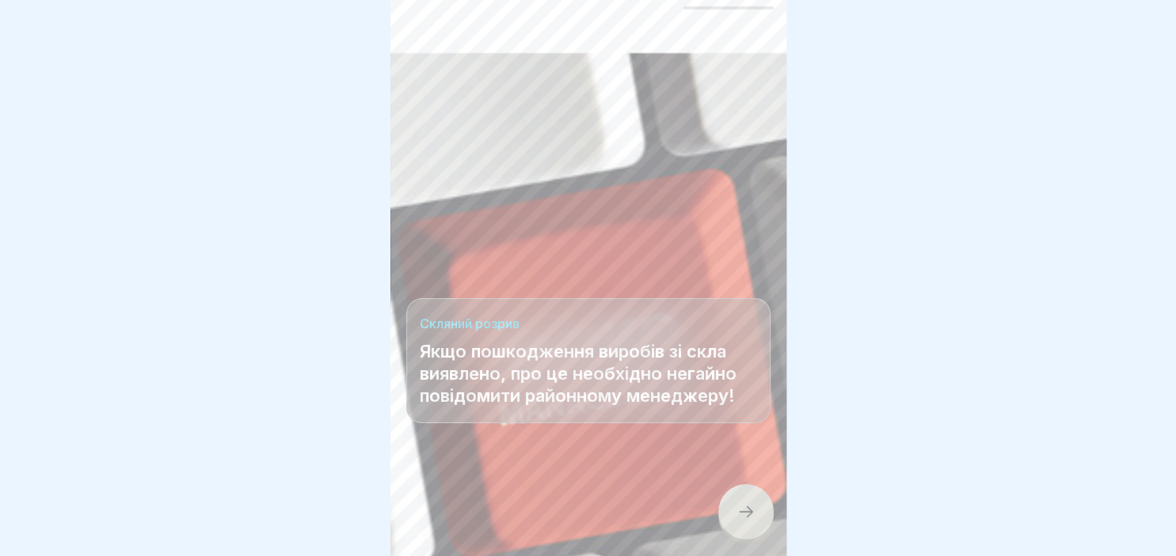
click at [751, 519] on icon at bounding box center [745, 512] width 19 height 19
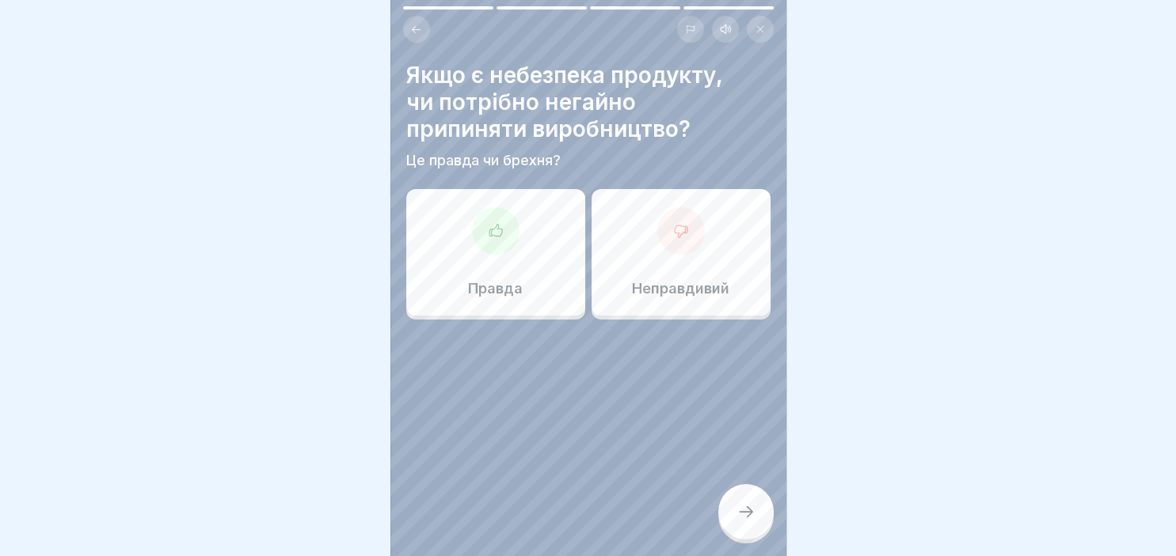
click at [486, 239] on div at bounding box center [495, 230] width 47 height 47
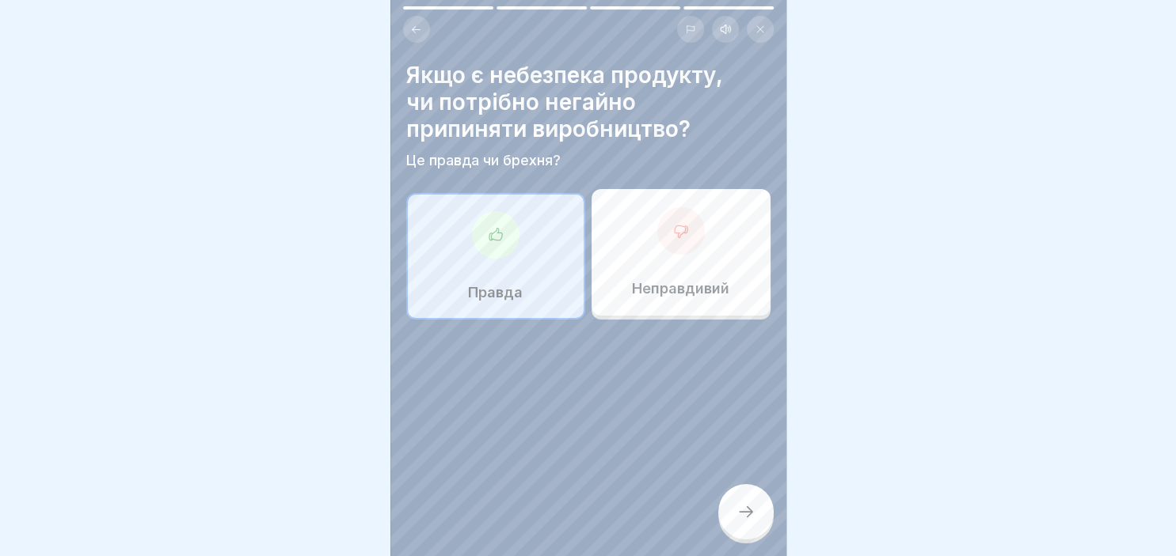
click at [731, 508] on div at bounding box center [745, 511] width 55 height 55
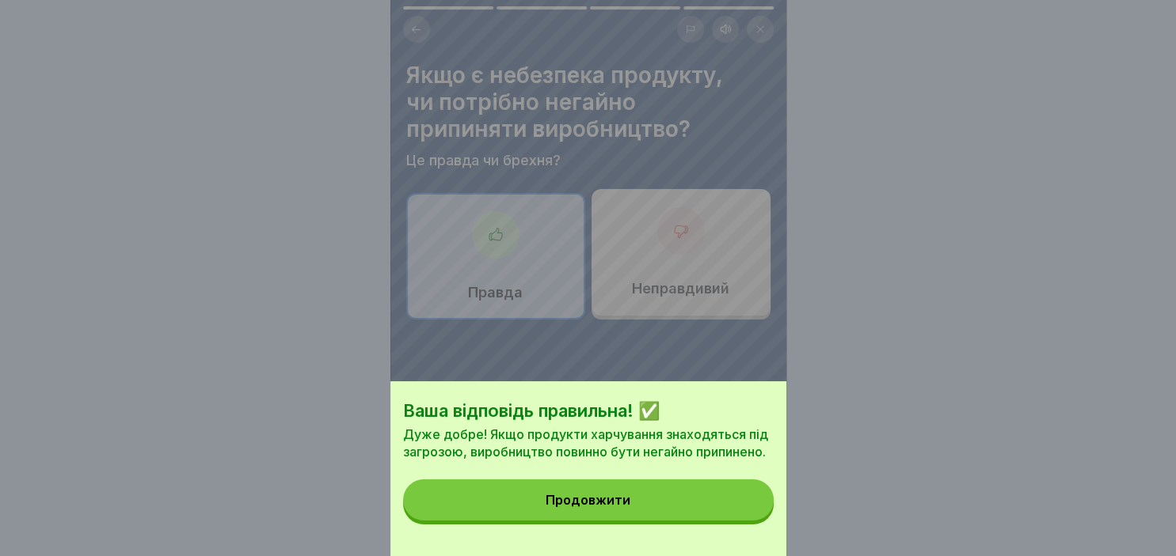
click at [644, 497] on button "Продовжити" at bounding box center [588, 500] width 370 height 41
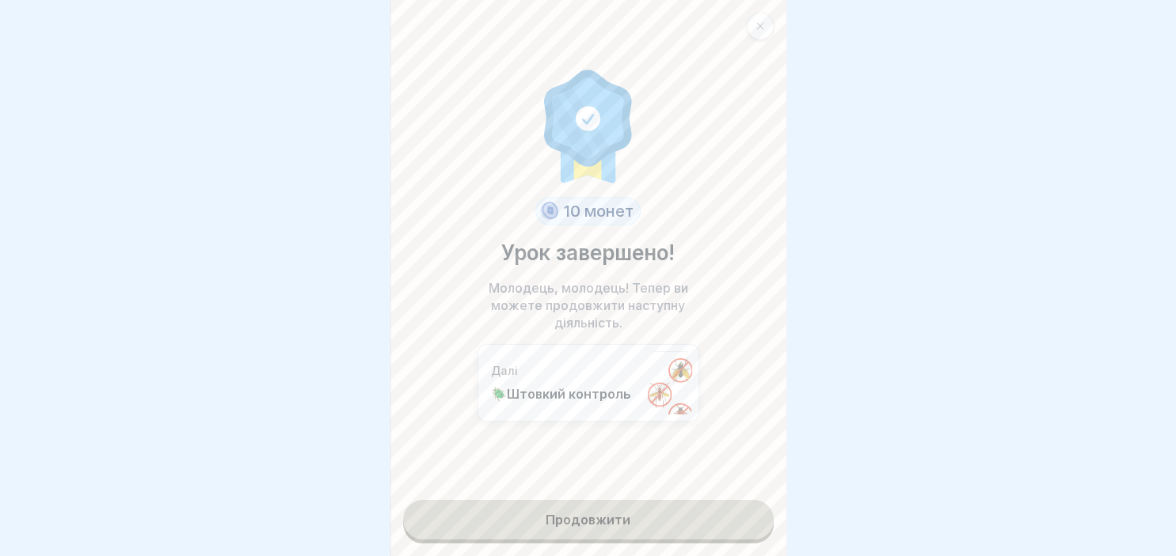
click at [625, 511] on link "Продовжити" at bounding box center [588, 520] width 370 height 40
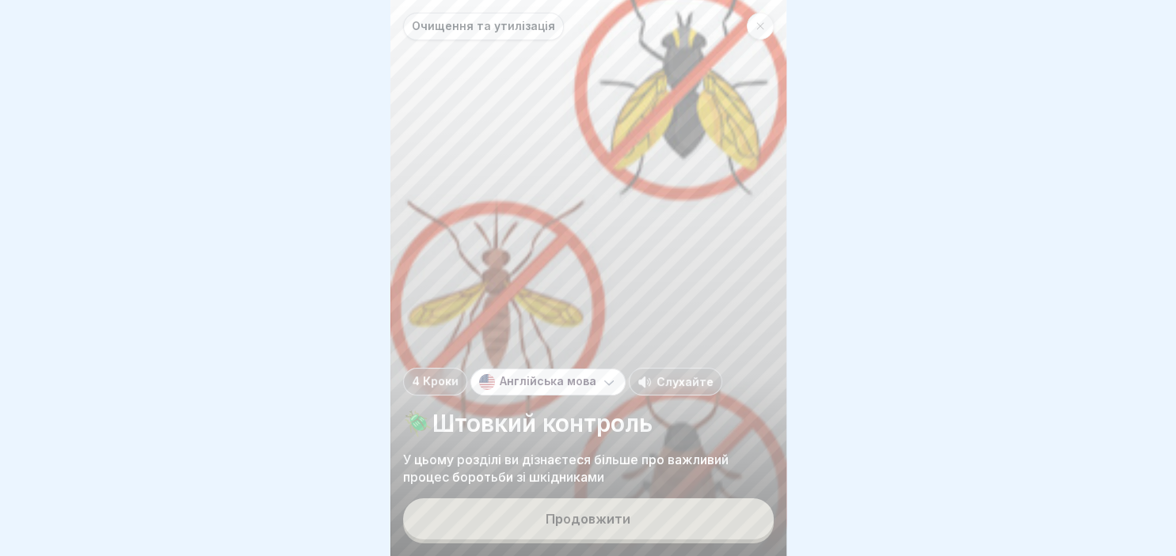
click at [625, 511] on button "Продовжити" at bounding box center [588, 519] width 370 height 41
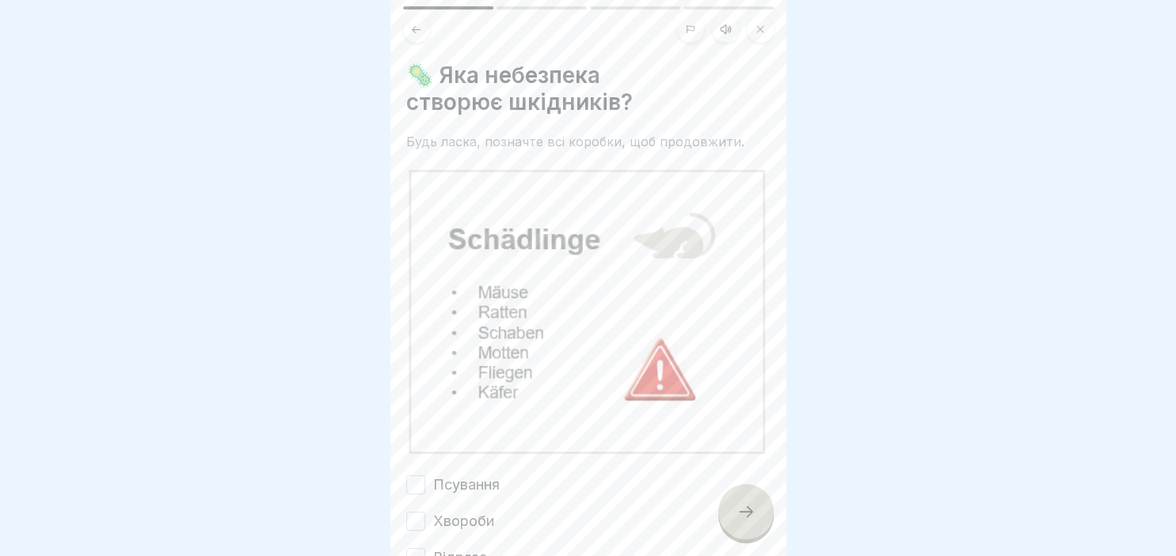
scroll to position [107, 0]
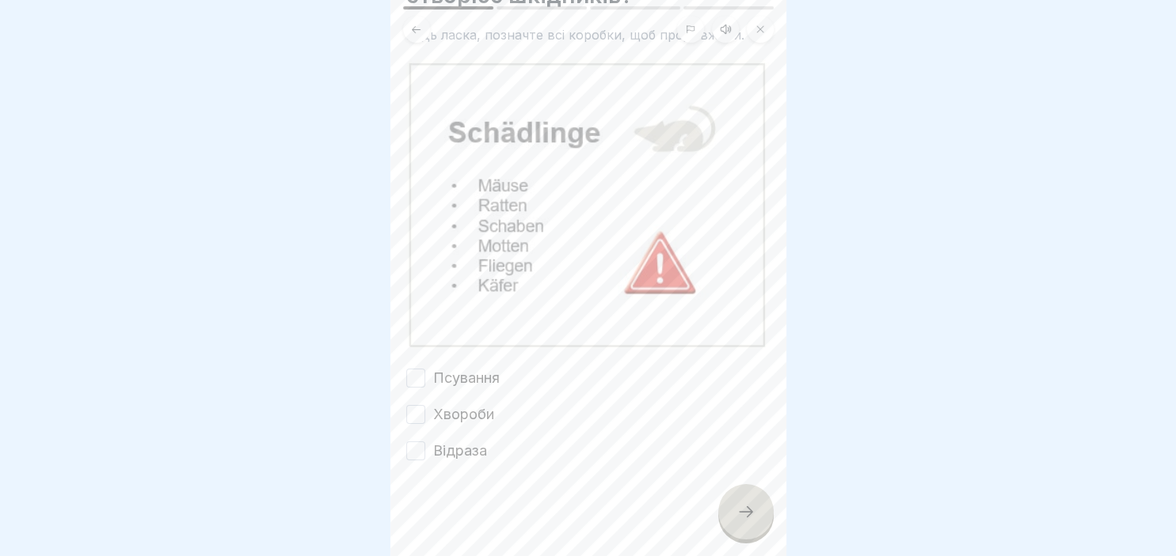
click at [416, 385] on button "Псування" at bounding box center [415, 378] width 19 height 19
click at [420, 416] on button "Хвороби" at bounding box center [415, 414] width 19 height 19
click at [417, 443] on button "Відраза" at bounding box center [415, 451] width 19 height 19
click at [751, 512] on icon at bounding box center [745, 512] width 19 height 19
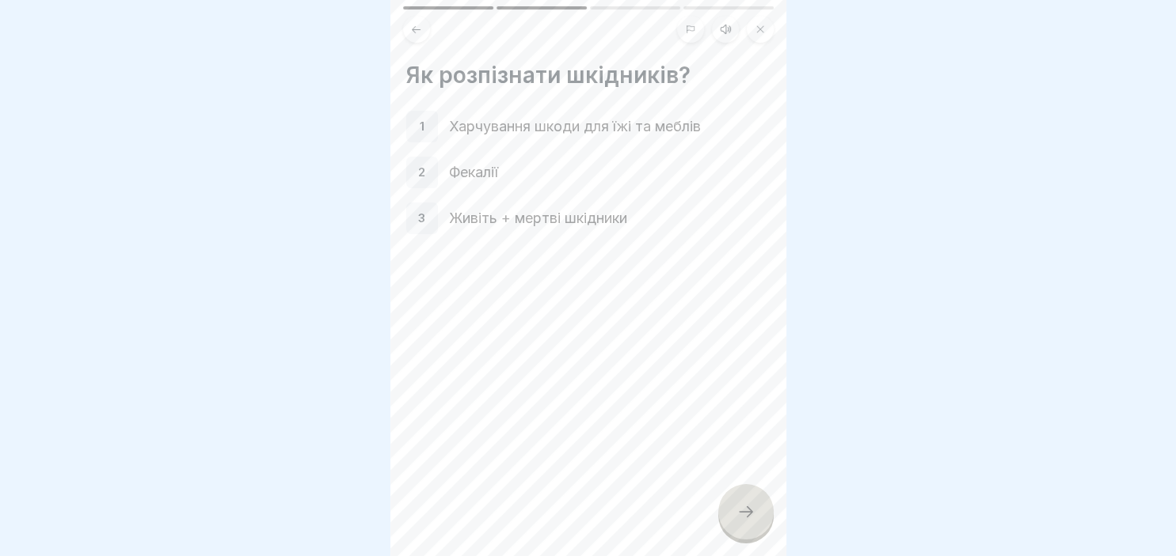
click at [416, 132] on div "1" at bounding box center [422, 127] width 32 height 32
click at [746, 523] on div at bounding box center [745, 511] width 55 height 55
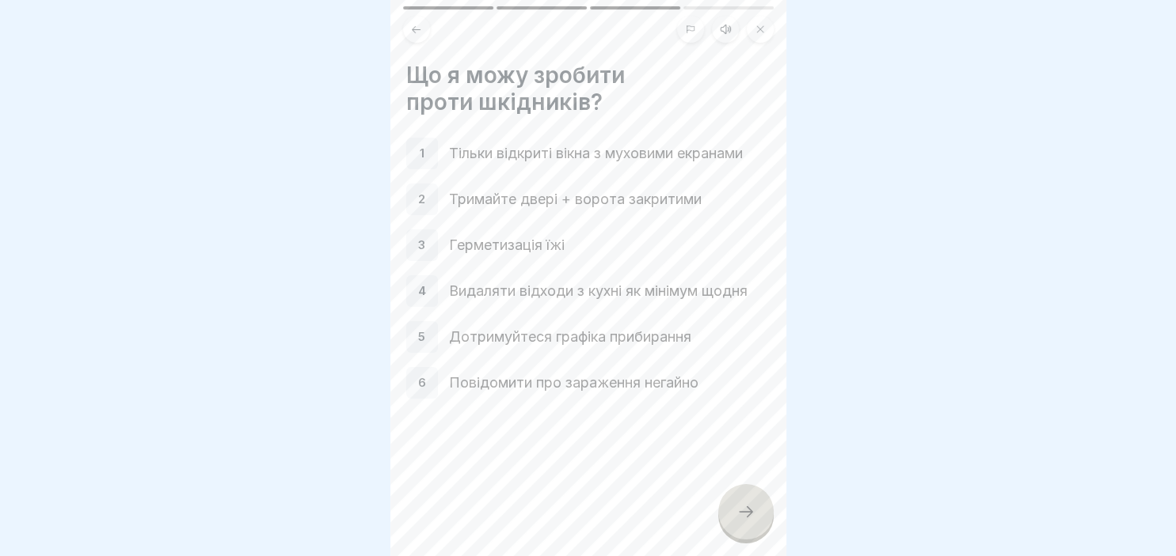
click at [746, 511] on icon at bounding box center [745, 512] width 19 height 19
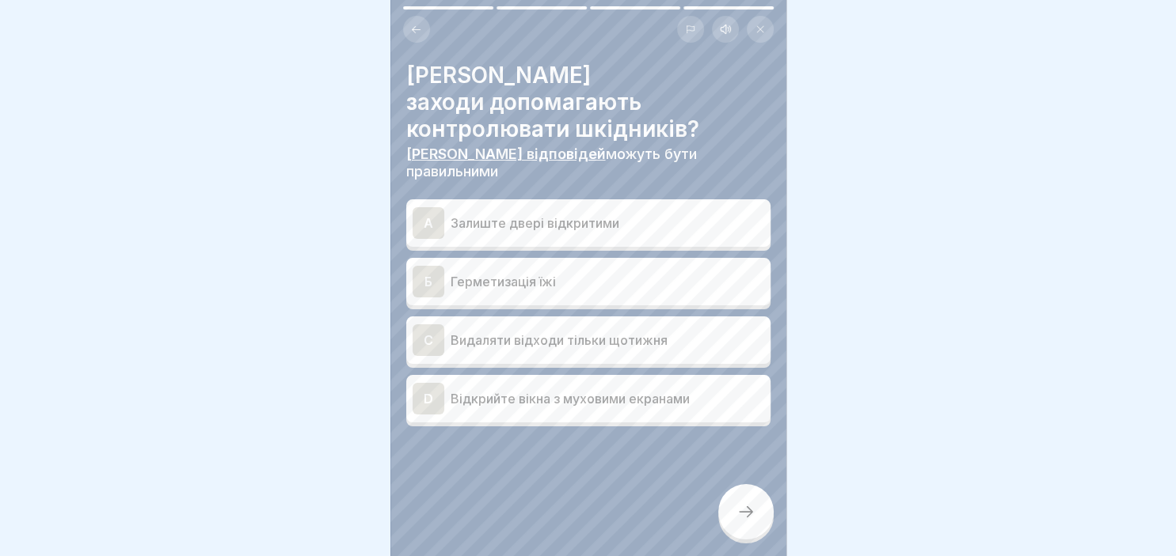
click at [439, 266] on div "Б" at bounding box center [428, 282] width 32 height 32
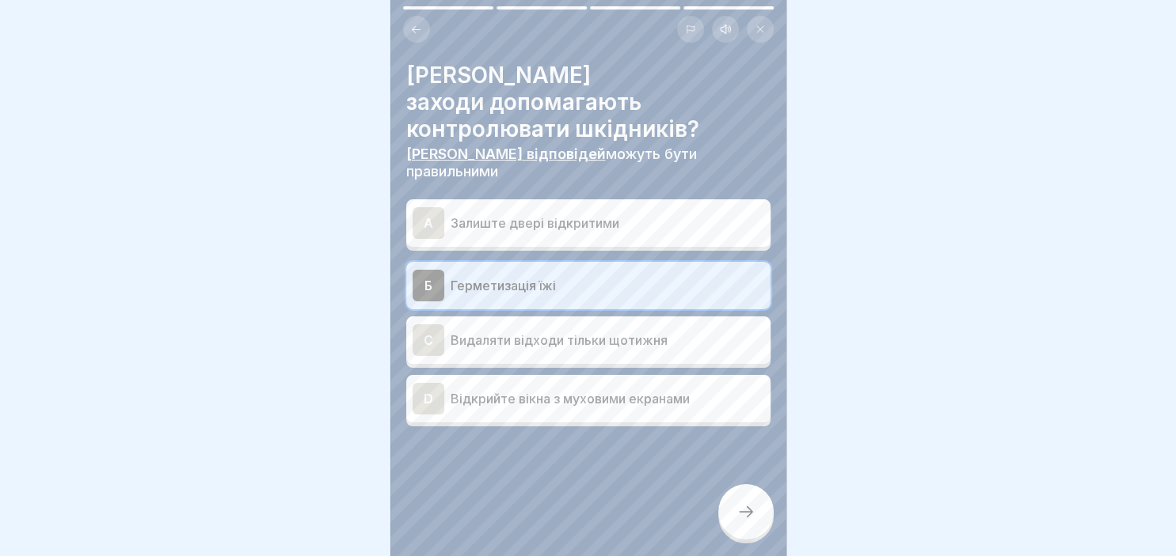
click at [432, 325] on div "С" at bounding box center [428, 341] width 32 height 32
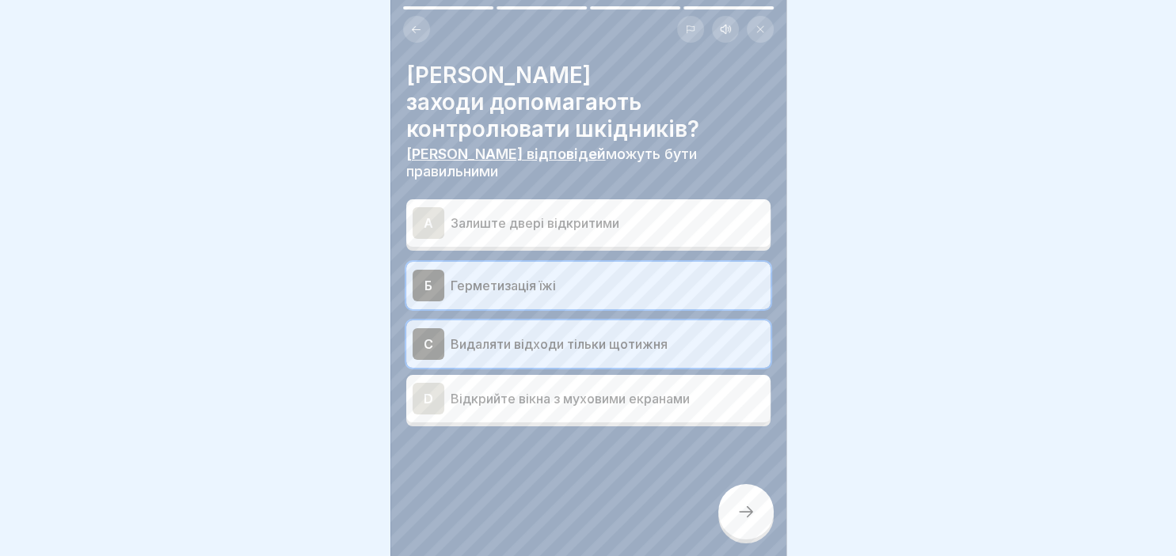
click at [435, 383] on div "D" at bounding box center [428, 399] width 32 height 32
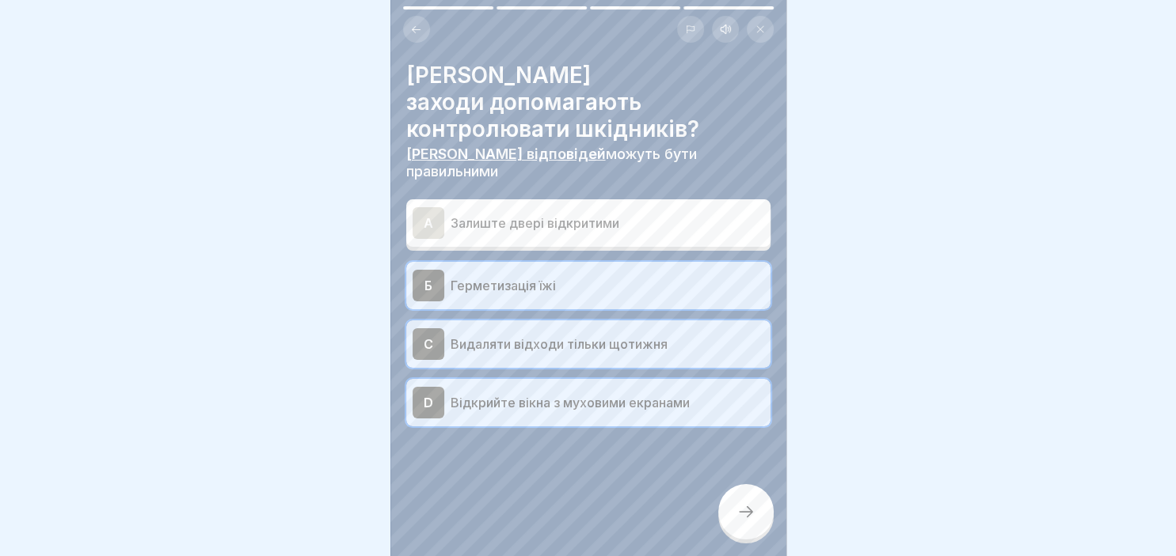
click at [746, 501] on div at bounding box center [745, 511] width 55 height 55
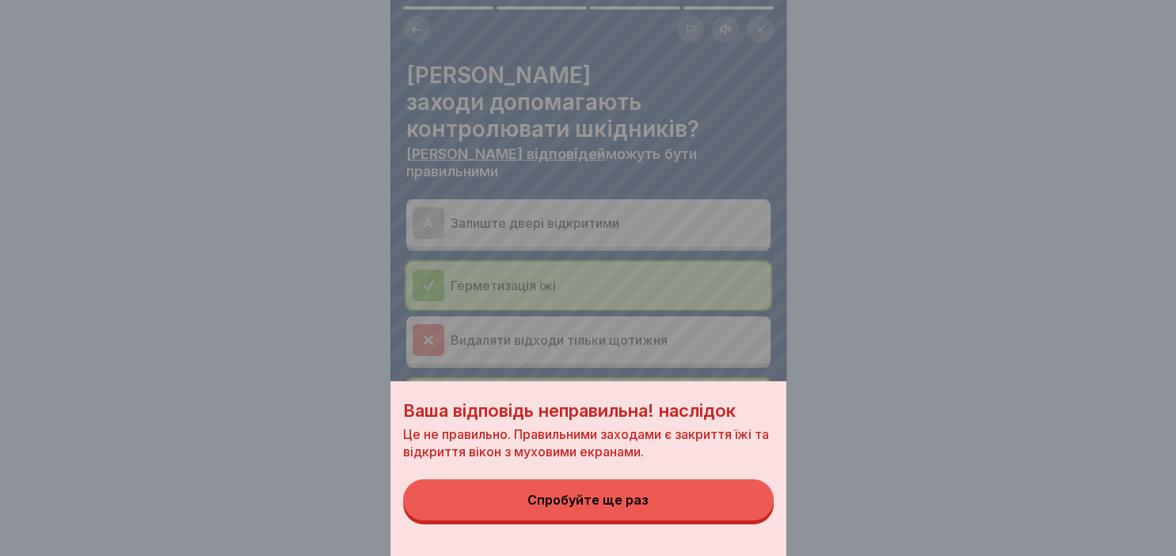
click at [557, 515] on button "Спробуйте ще раз" at bounding box center [588, 500] width 370 height 41
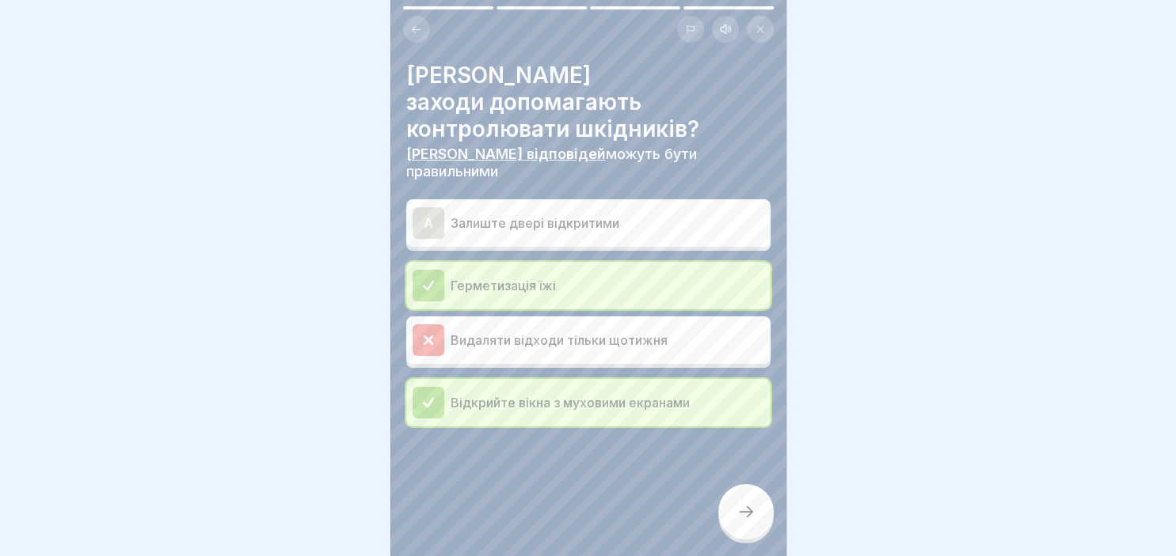
click at [432, 325] on div at bounding box center [428, 341] width 32 height 32
click at [480, 270] on div "Герметизація їжі" at bounding box center [587, 286] width 351 height 32
click at [751, 524] on div at bounding box center [745, 511] width 55 height 55
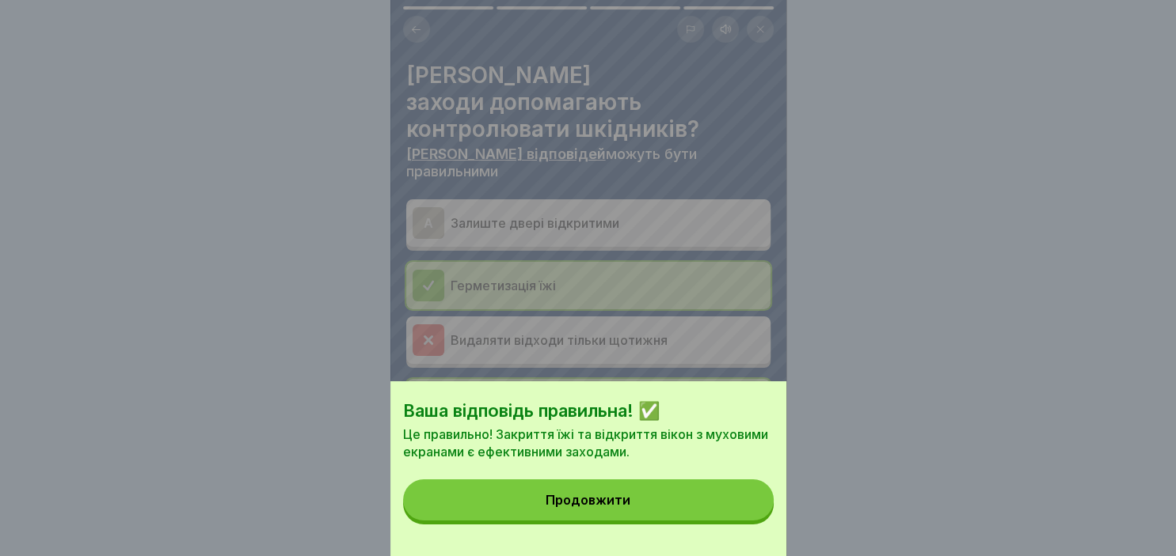
click at [655, 488] on button "Продовжити" at bounding box center [588, 500] width 370 height 41
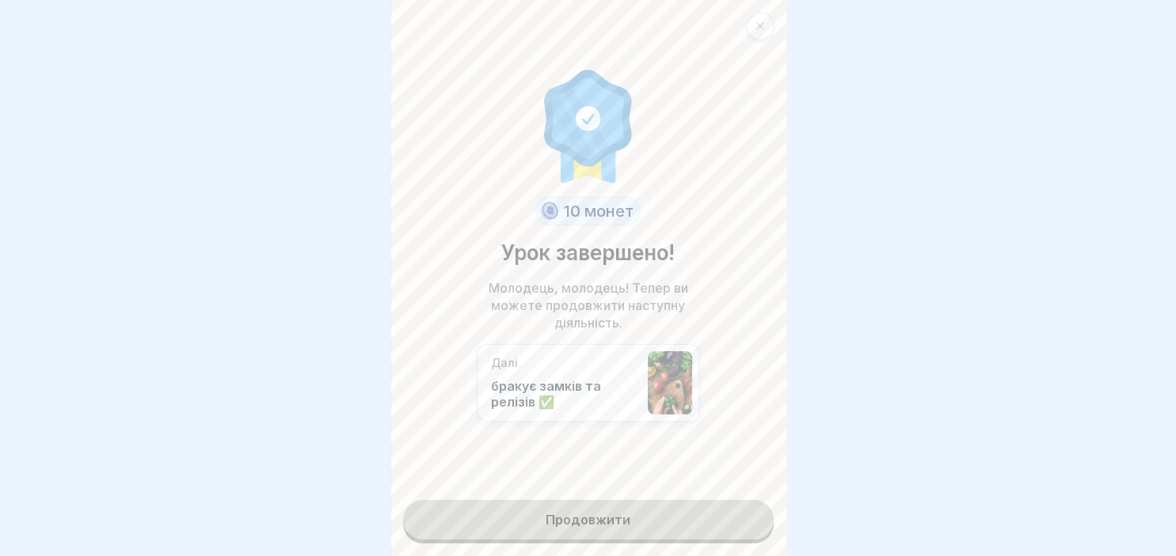
click at [622, 521] on link "Продовжити" at bounding box center [588, 520] width 370 height 40
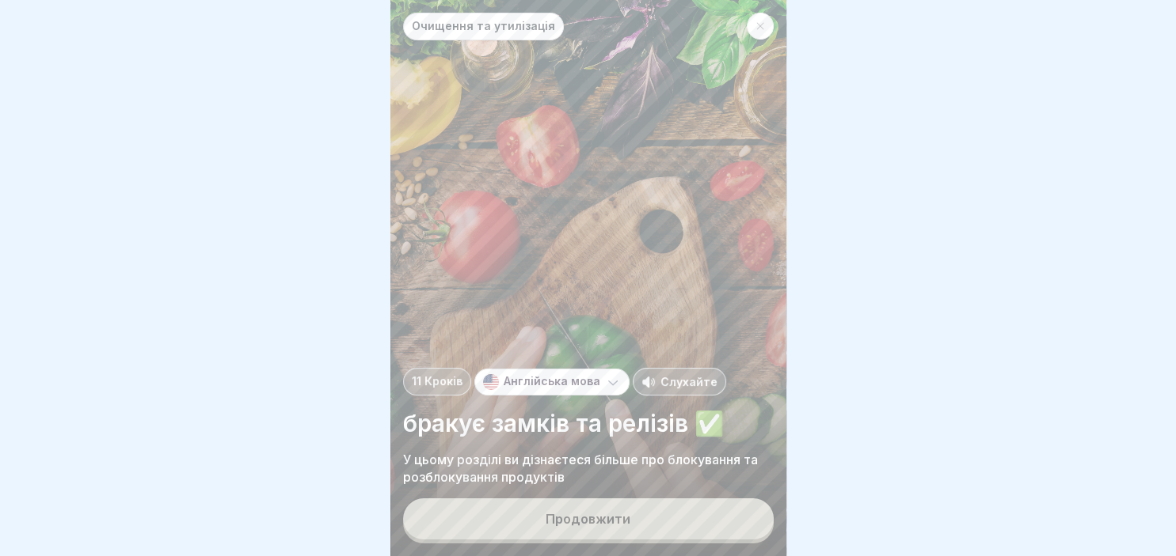
click at [622, 521] on div "Продовжити" at bounding box center [587, 519] width 85 height 14
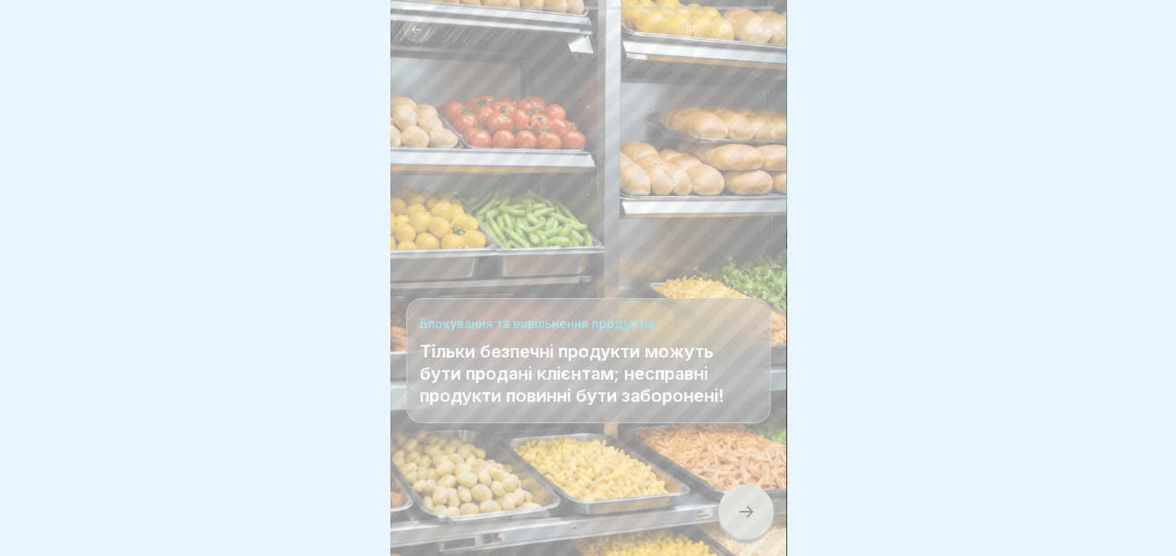
click at [760, 527] on div at bounding box center [745, 511] width 55 height 55
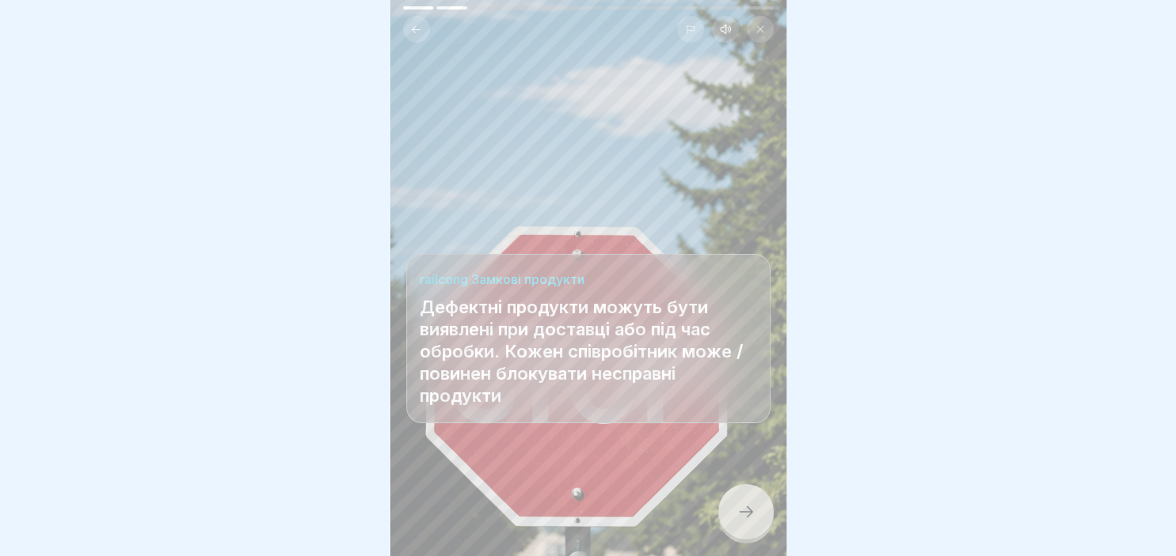
click at [760, 527] on div at bounding box center [745, 511] width 55 height 55
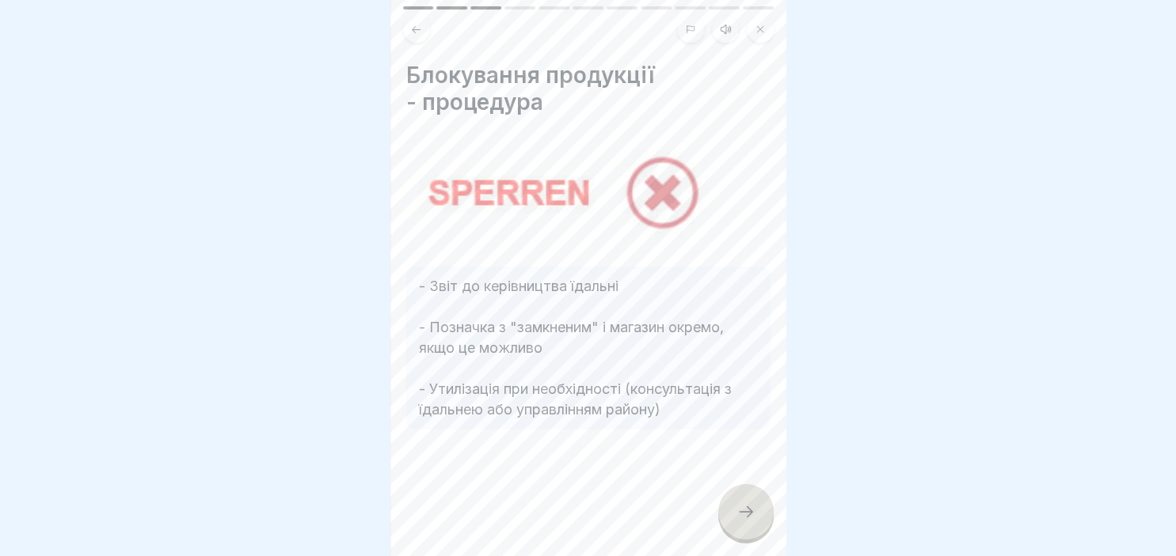
click at [744, 510] on icon at bounding box center [745, 512] width 19 height 19
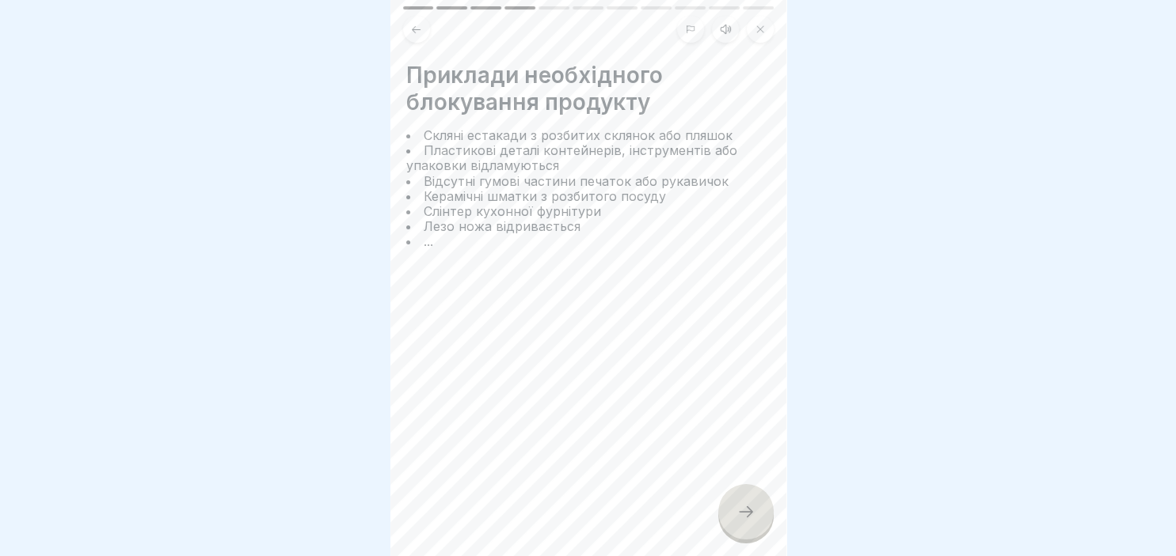
click at [744, 510] on icon at bounding box center [745, 512] width 19 height 19
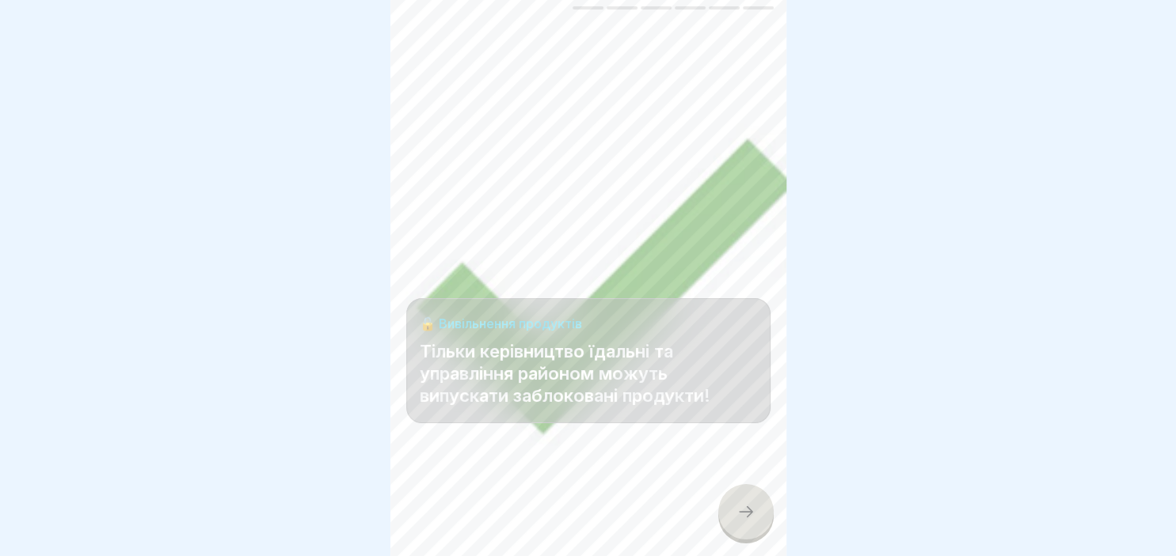
click at [744, 510] on icon at bounding box center [745, 512] width 19 height 19
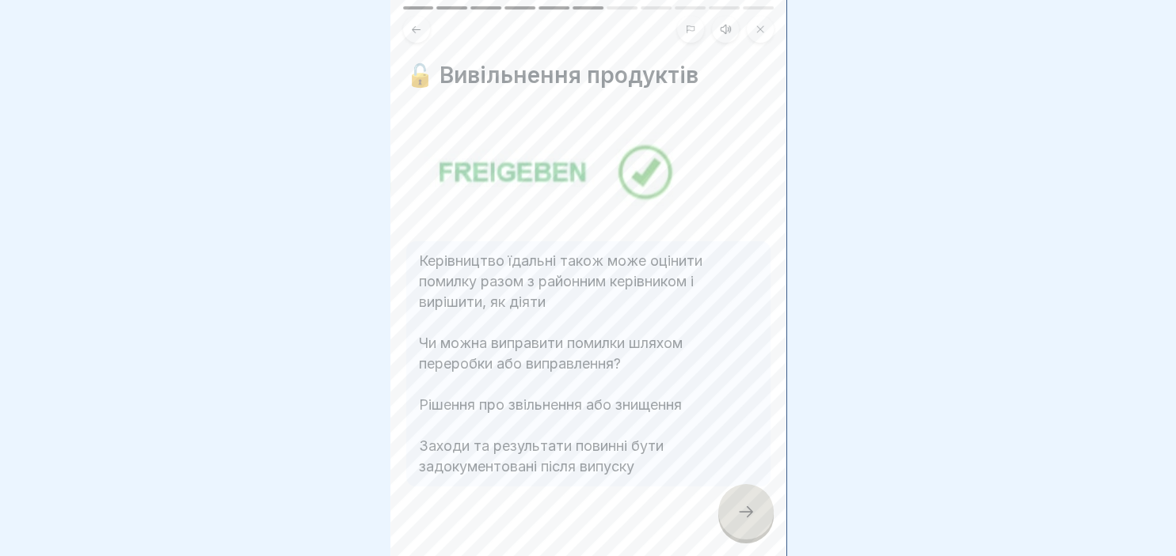
click at [744, 510] on icon at bounding box center [745, 512] width 19 height 19
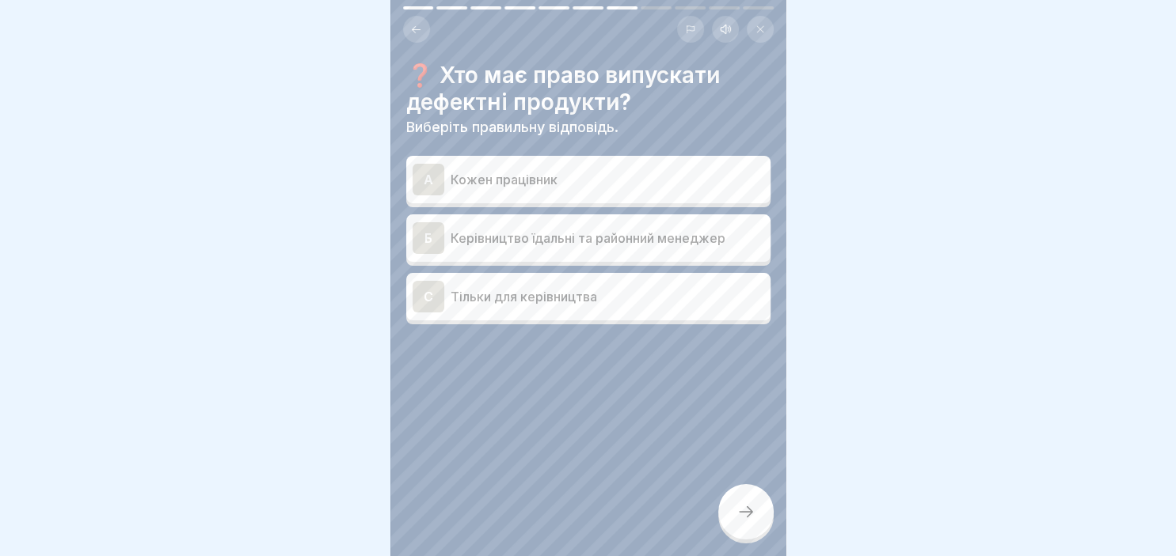
click at [427, 245] on div "Б" at bounding box center [428, 238] width 32 height 32
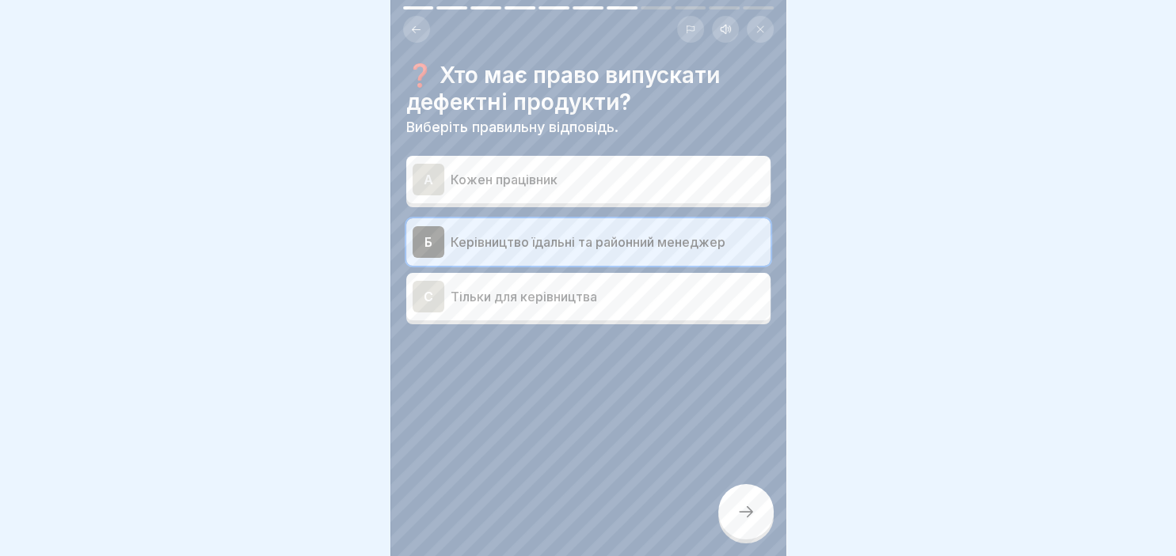
click at [756, 505] on div at bounding box center [745, 511] width 55 height 55
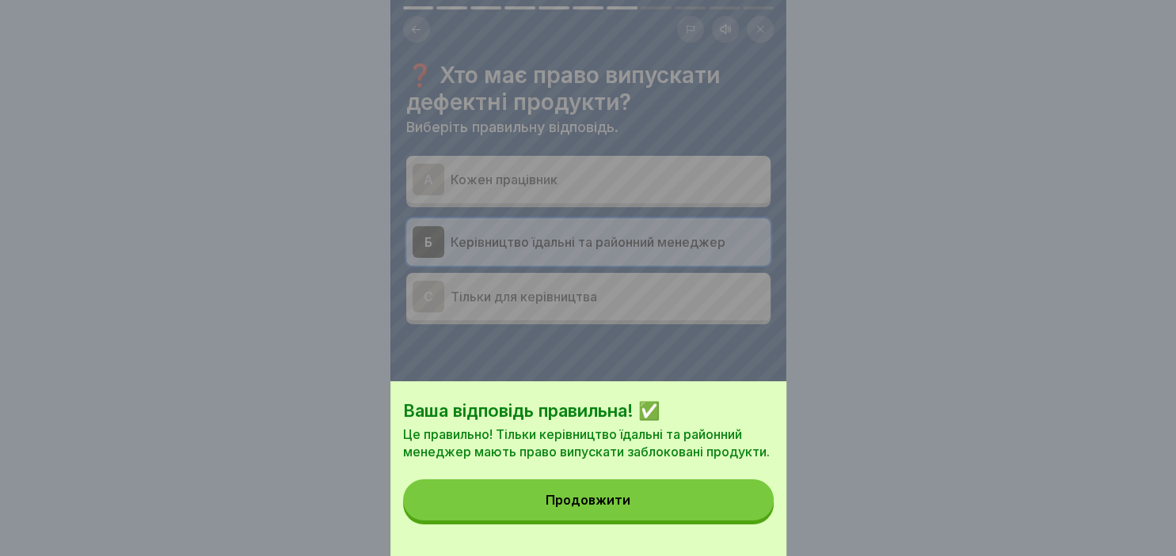
click at [682, 500] on button "Продовжити" at bounding box center [588, 500] width 370 height 41
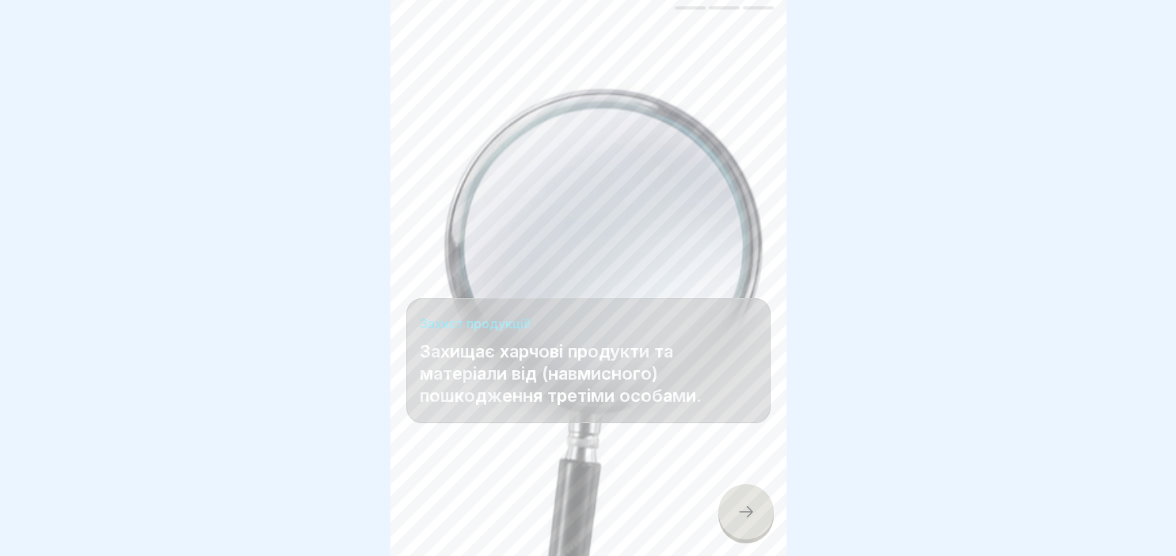
click at [756, 504] on div at bounding box center [745, 511] width 55 height 55
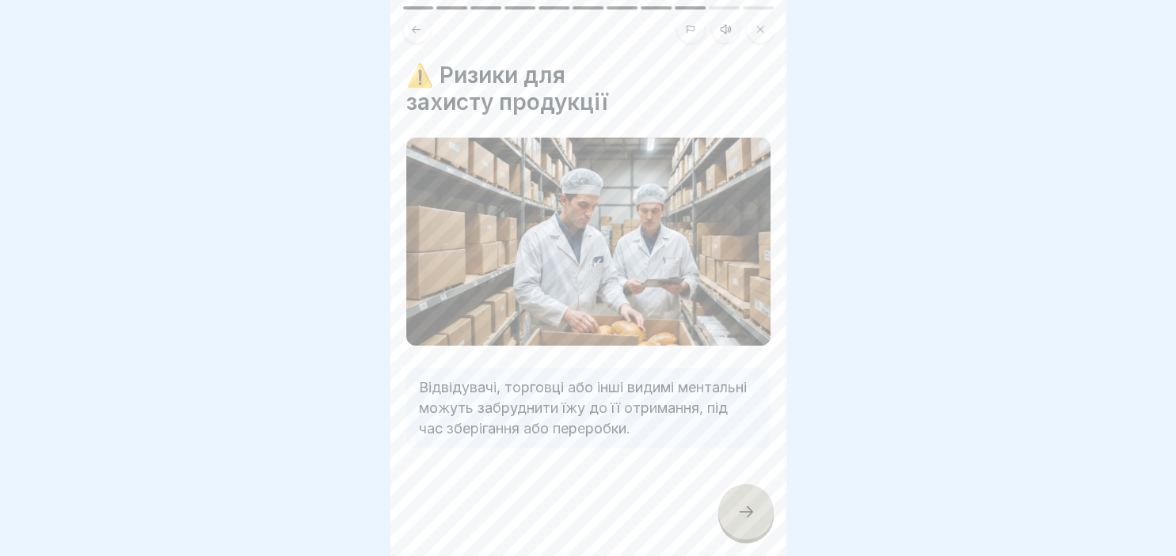
click at [743, 501] on div at bounding box center [745, 511] width 55 height 55
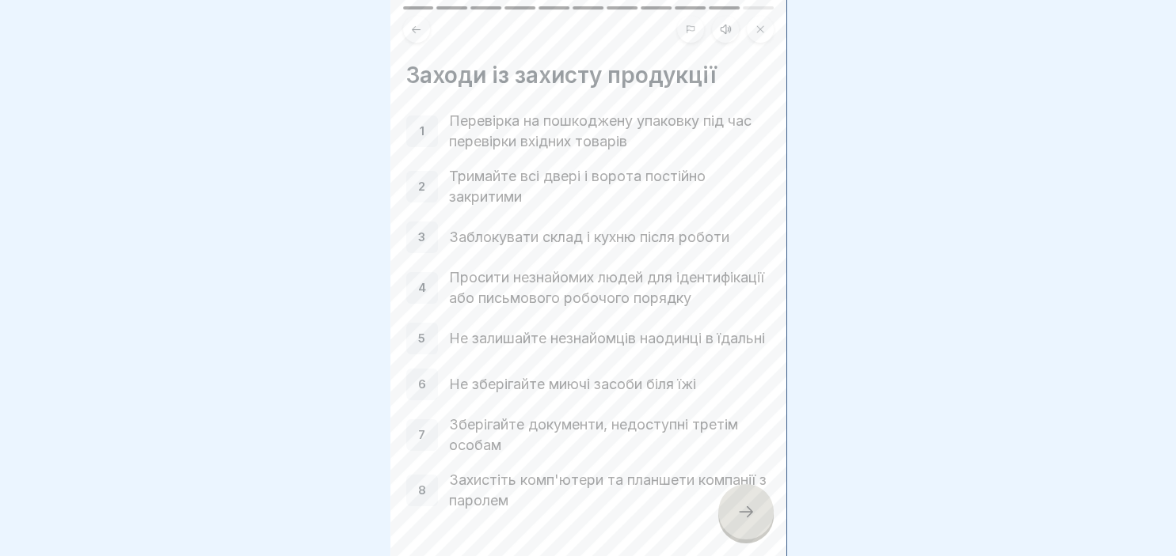
click at [749, 502] on div at bounding box center [745, 511] width 55 height 55
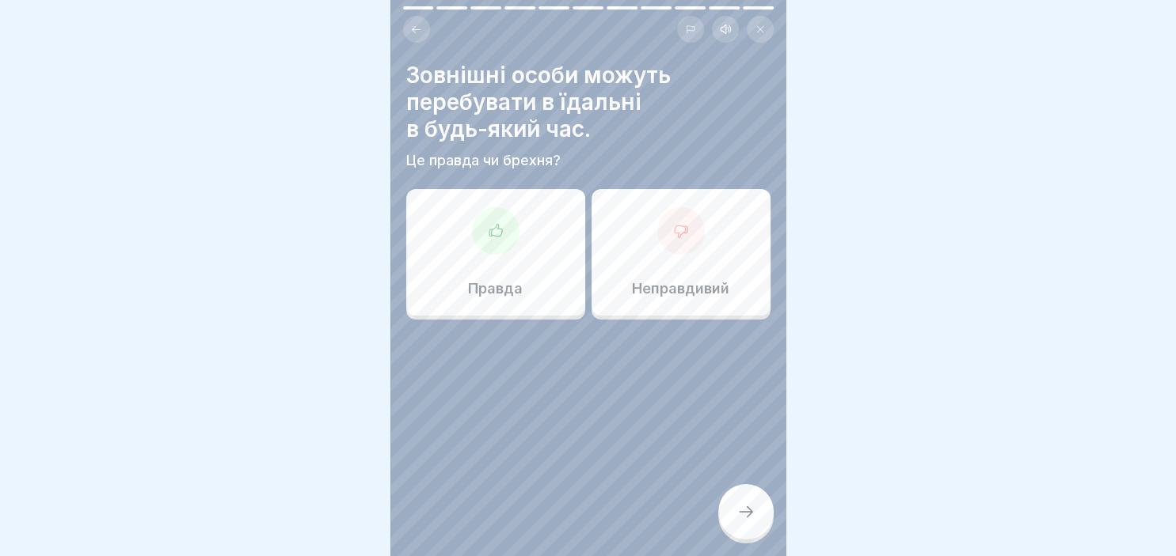
click at [682, 233] on icon at bounding box center [681, 231] width 16 height 16
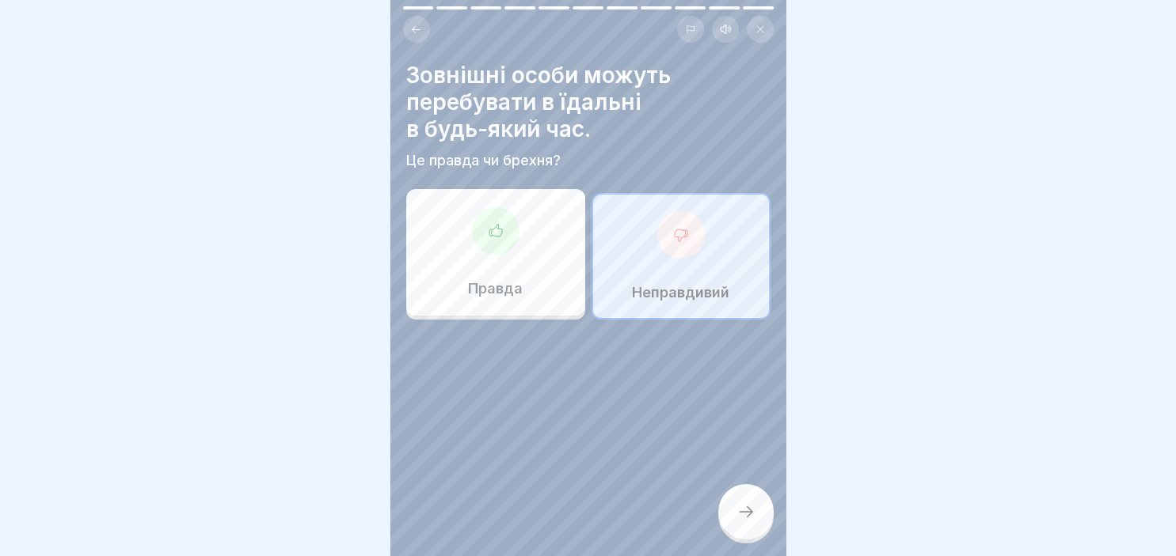
click at [740, 508] on icon at bounding box center [745, 512] width 19 height 19
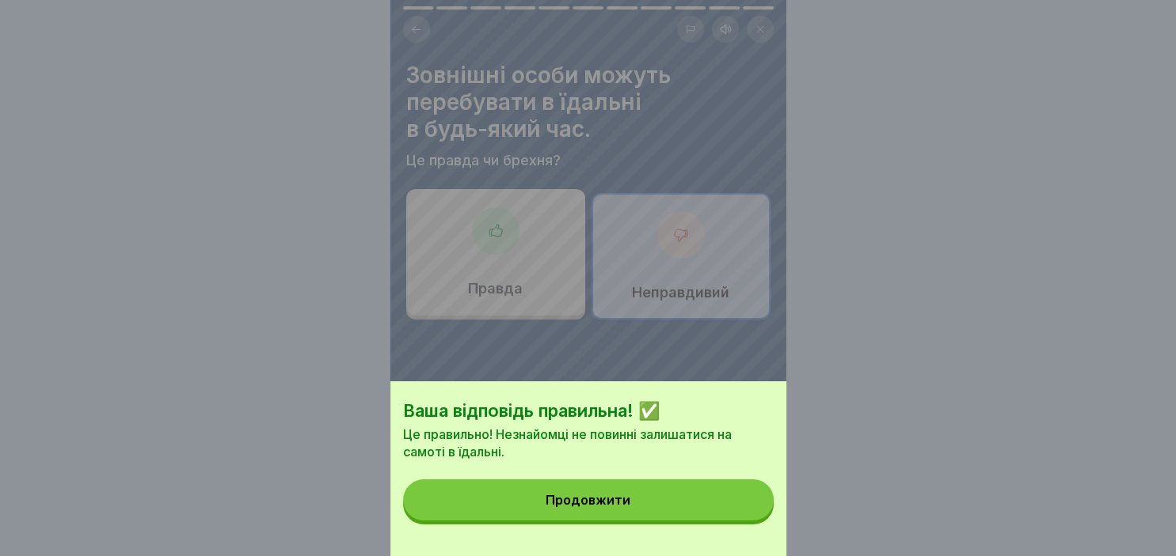
click at [644, 489] on button "Продовжити" at bounding box center [588, 500] width 370 height 41
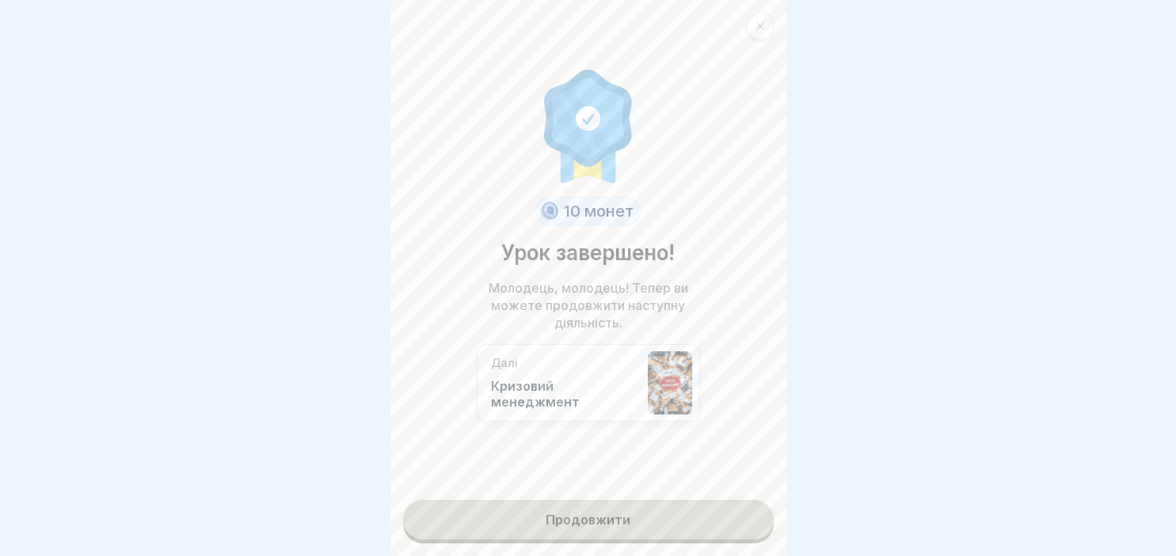
click at [567, 526] on link "Продовжити" at bounding box center [588, 520] width 370 height 40
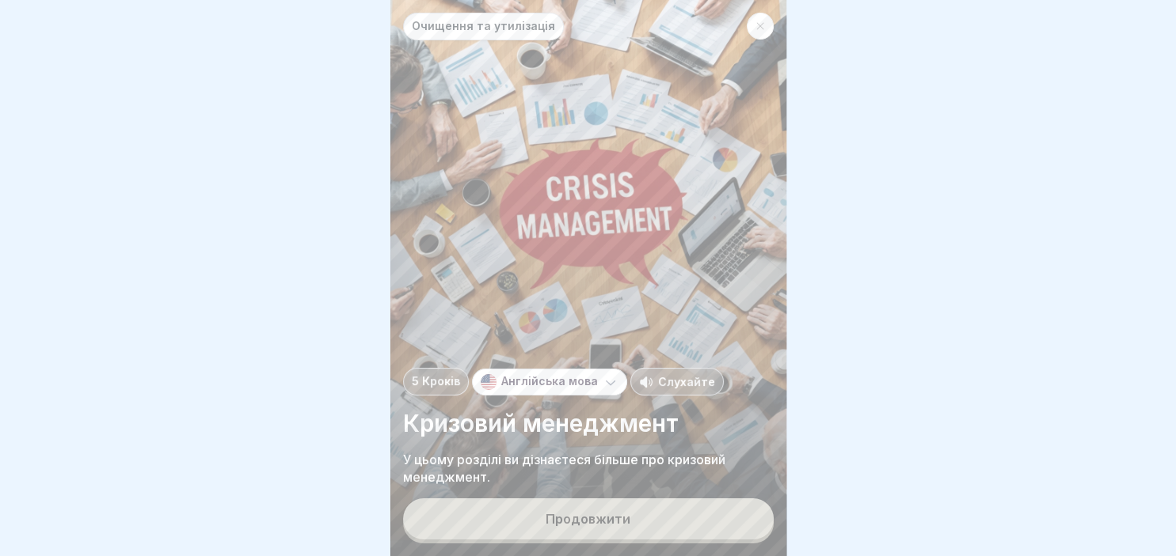
click at [567, 526] on div "Продовжити" at bounding box center [587, 519] width 85 height 14
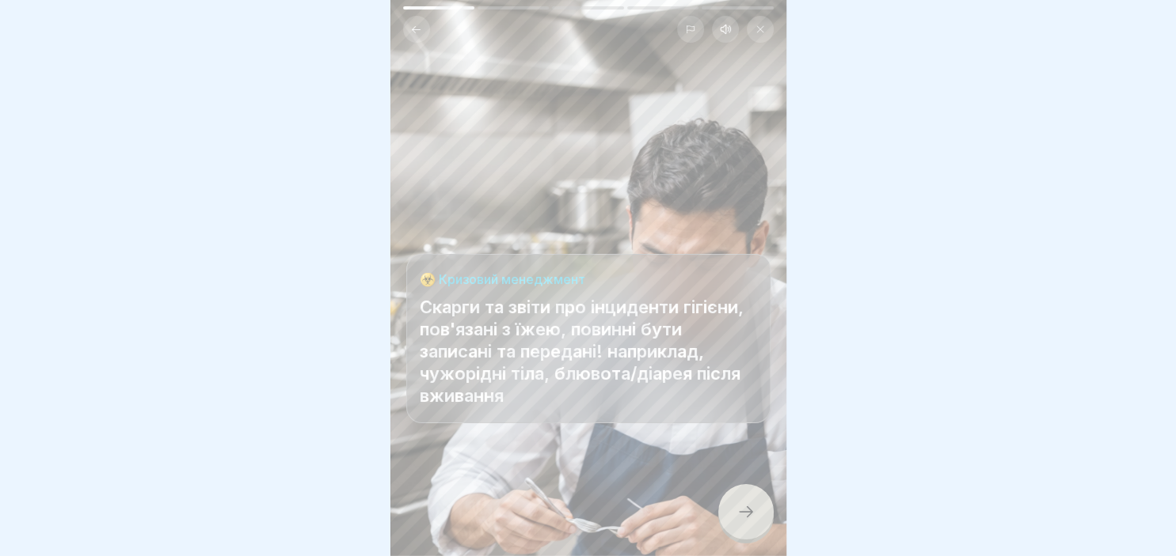
click at [739, 511] on icon at bounding box center [745, 512] width 19 height 19
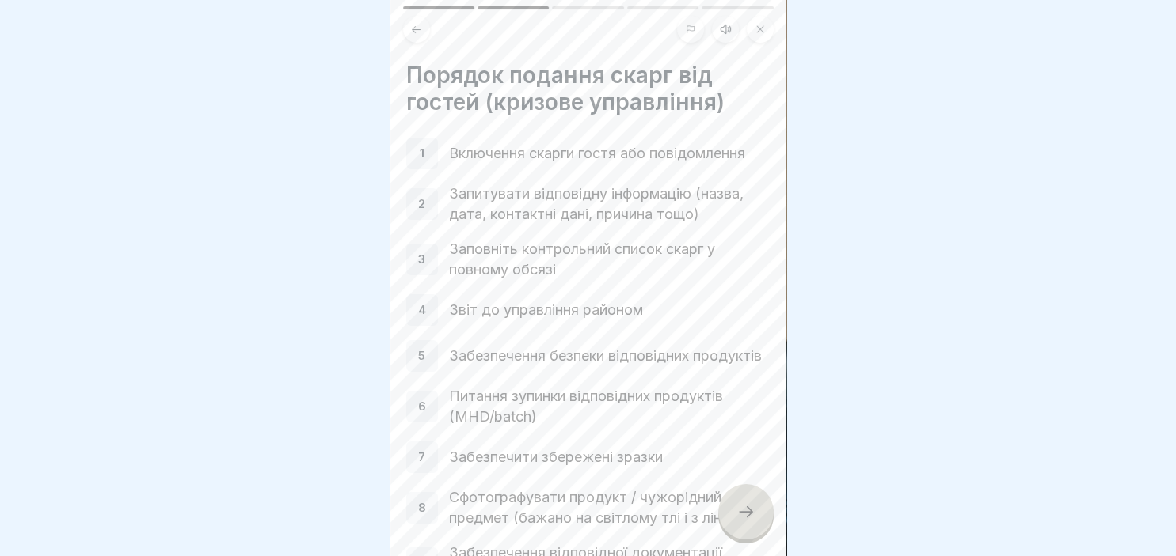
click at [746, 512] on icon at bounding box center [745, 512] width 19 height 19
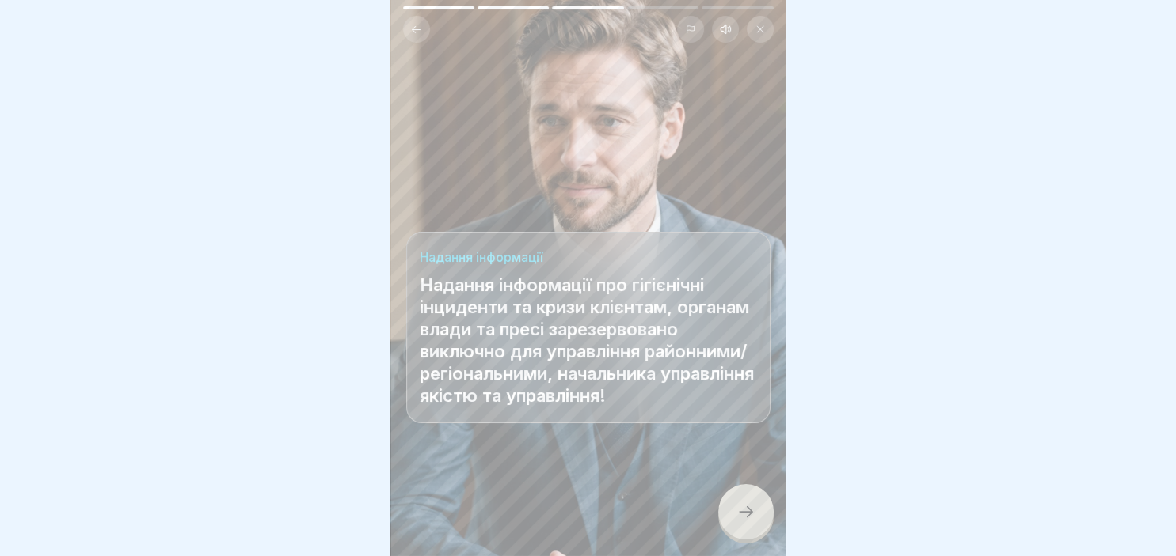
click at [746, 512] on icon at bounding box center [745, 512] width 19 height 19
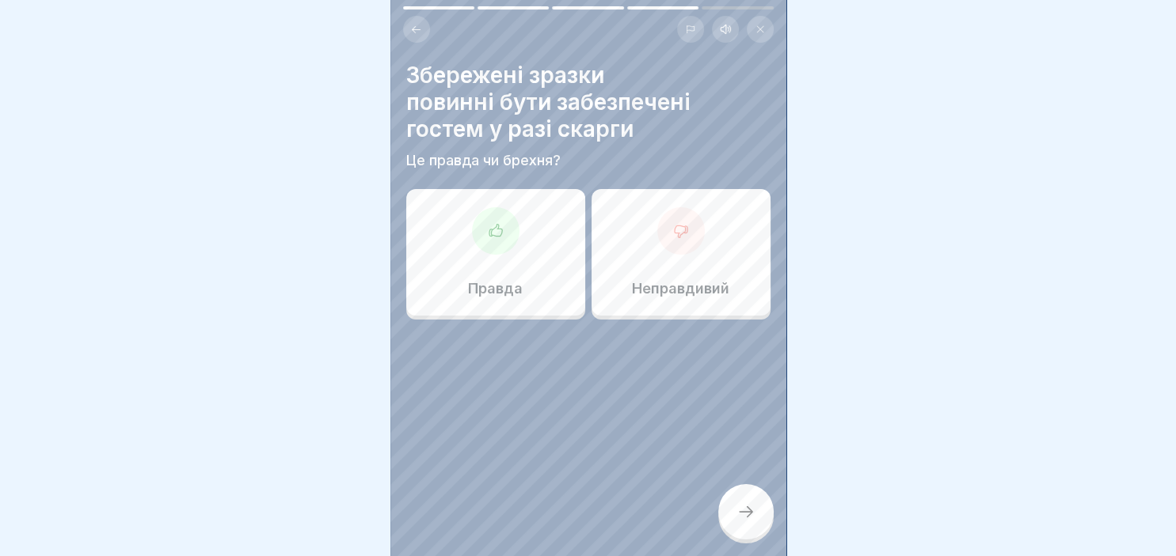
click at [503, 214] on div at bounding box center [495, 230] width 47 height 47
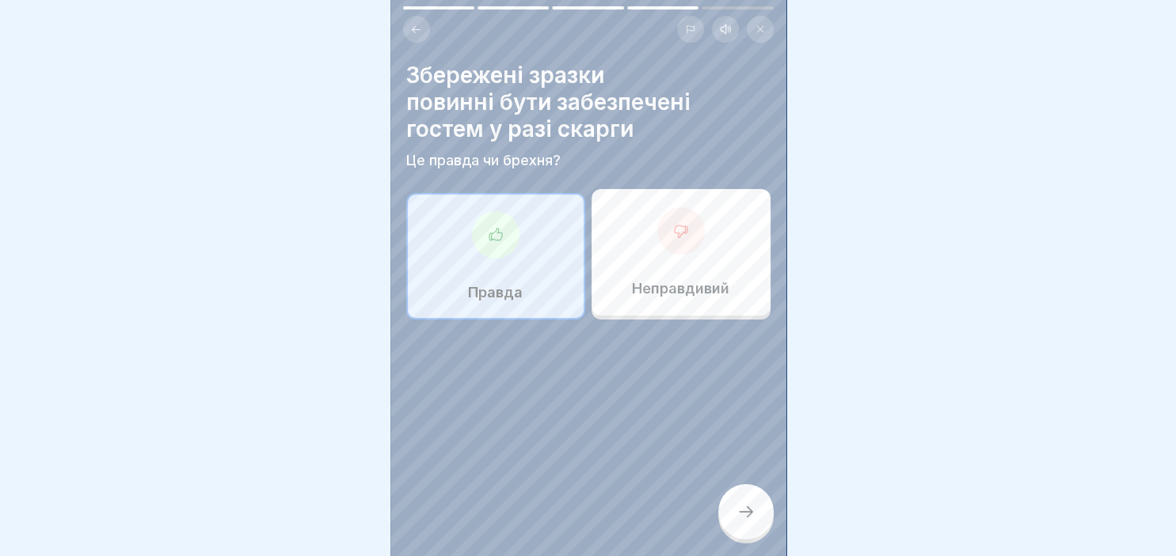
click at [746, 526] on div at bounding box center [745, 511] width 55 height 55
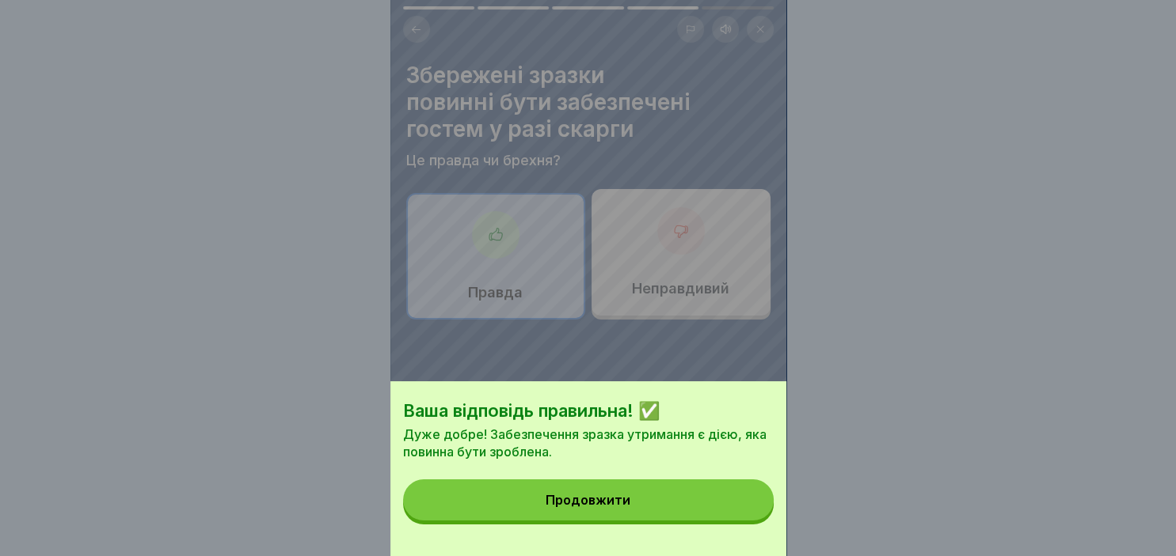
click at [617, 507] on div "Продовжити" at bounding box center [587, 500] width 85 height 14
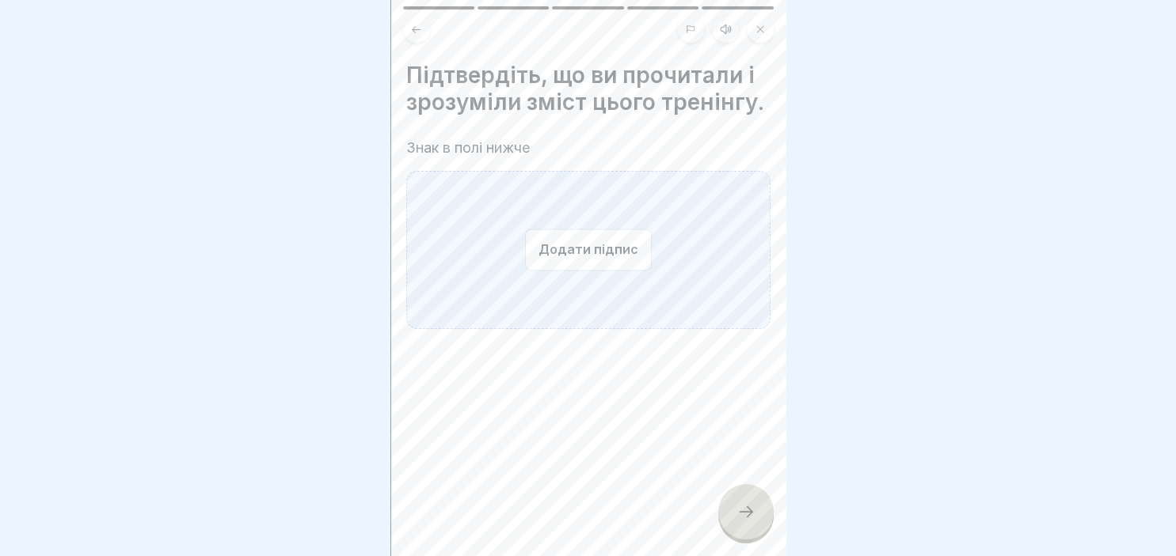
click at [560, 260] on button "Додати підпис" at bounding box center [588, 250] width 127 height 42
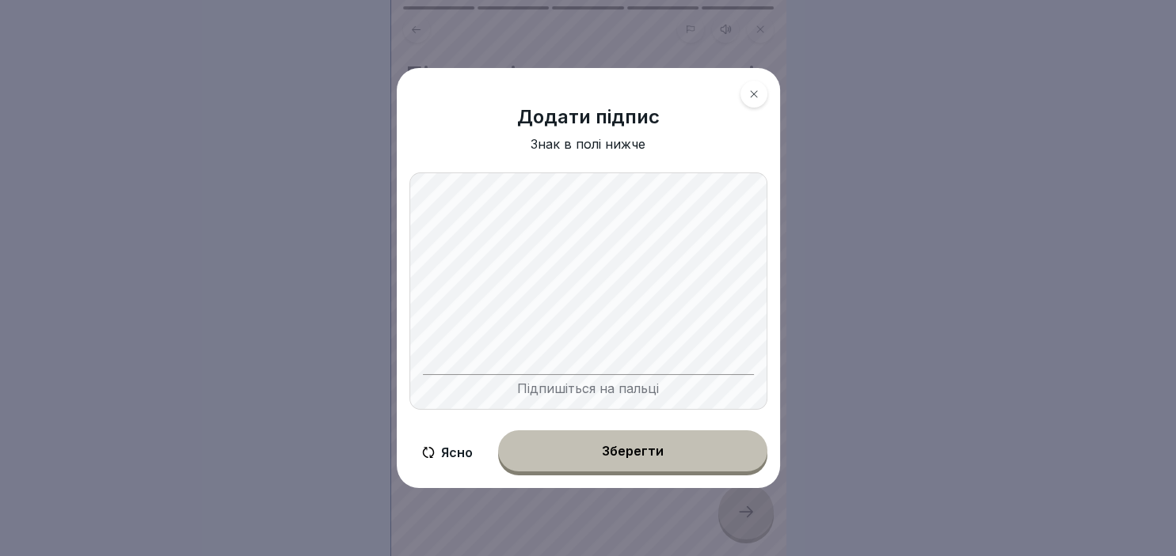
click at [610, 452] on div "Зберегти" at bounding box center [633, 451] width 62 height 14
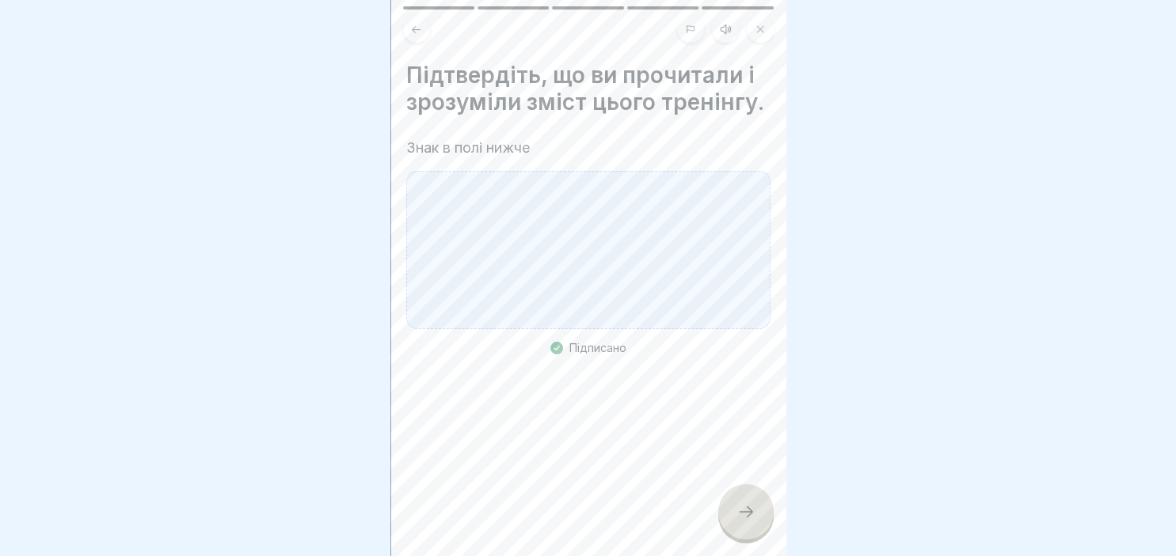
click at [724, 500] on div at bounding box center [745, 511] width 55 height 55
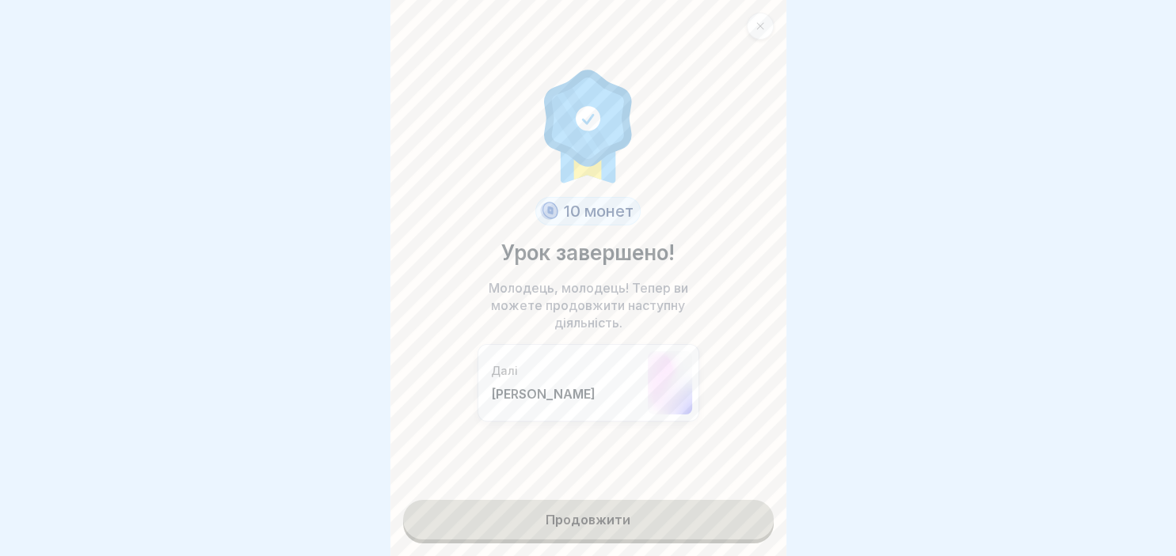
click at [565, 521] on link "Продовжити" at bounding box center [588, 520] width 370 height 40
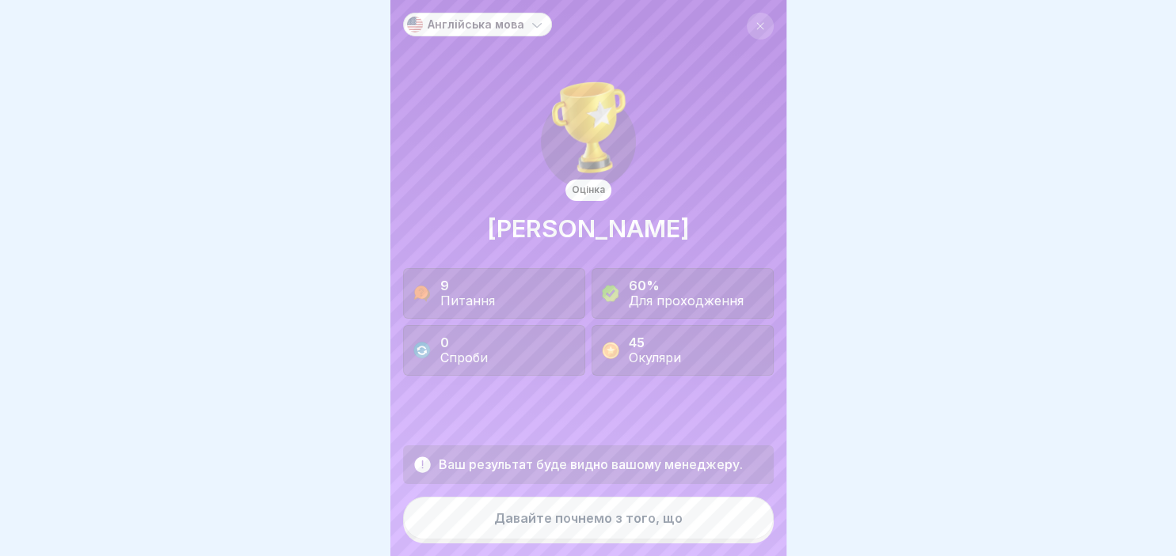
click at [565, 521] on div "Давайте почнемо з того, що" at bounding box center [588, 518] width 188 height 14
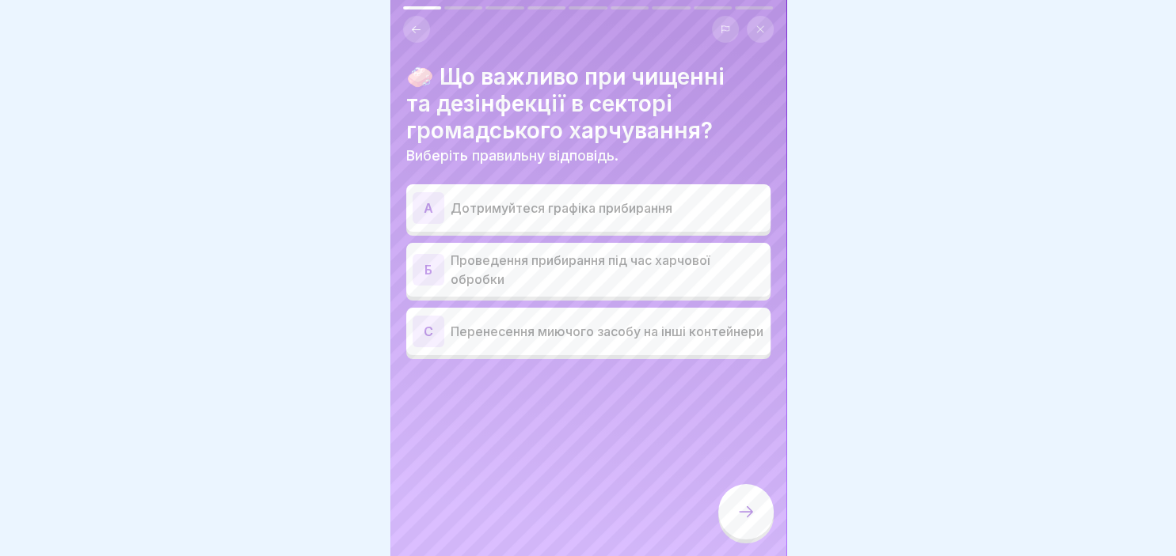
click at [441, 209] on div "A" at bounding box center [428, 208] width 32 height 32
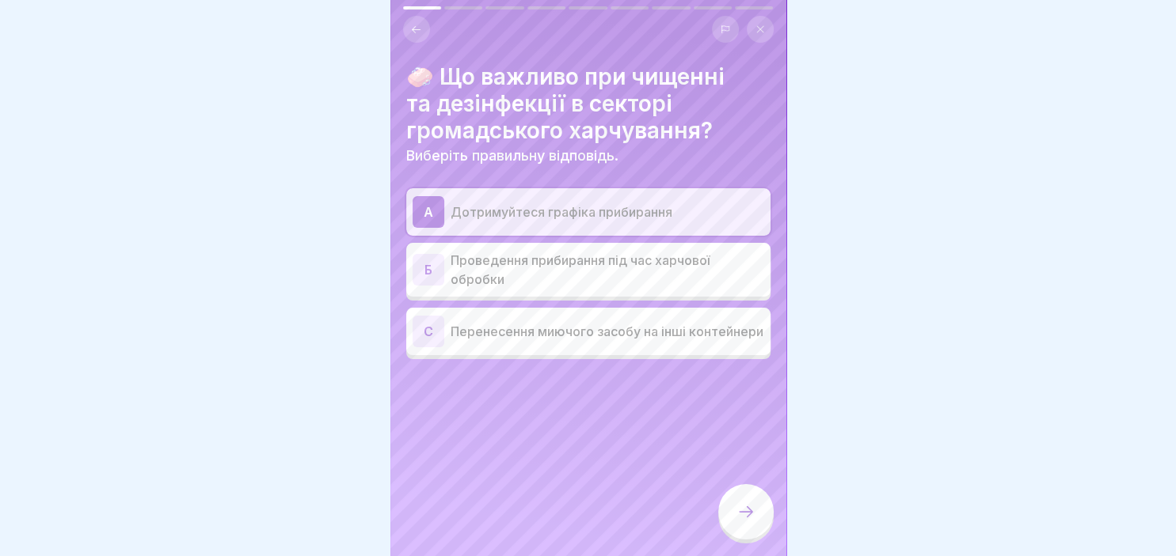
click at [749, 513] on icon at bounding box center [745, 512] width 19 height 19
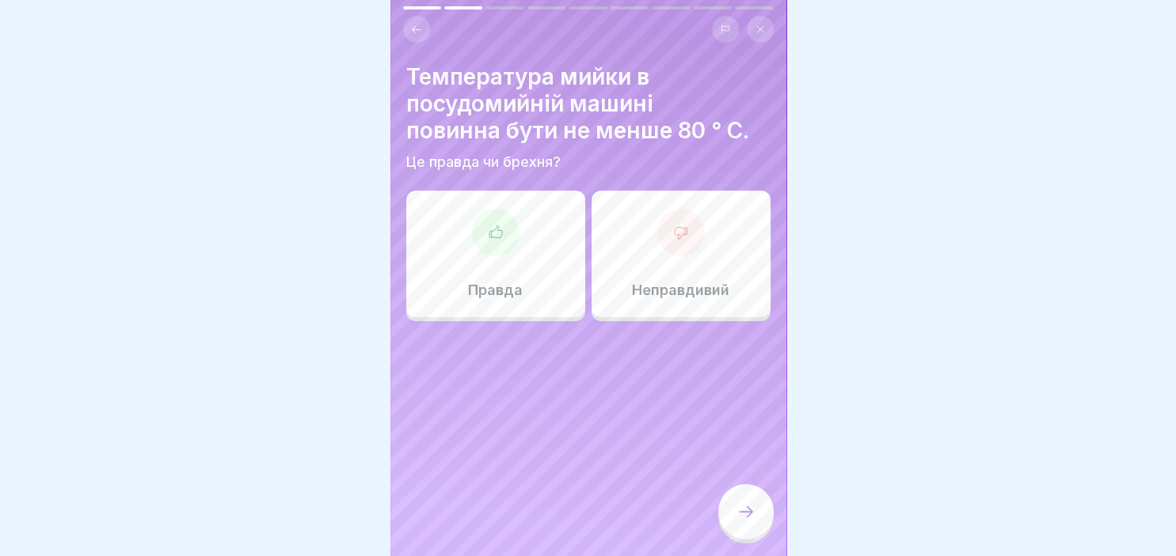
click at [515, 237] on div at bounding box center [495, 232] width 47 height 47
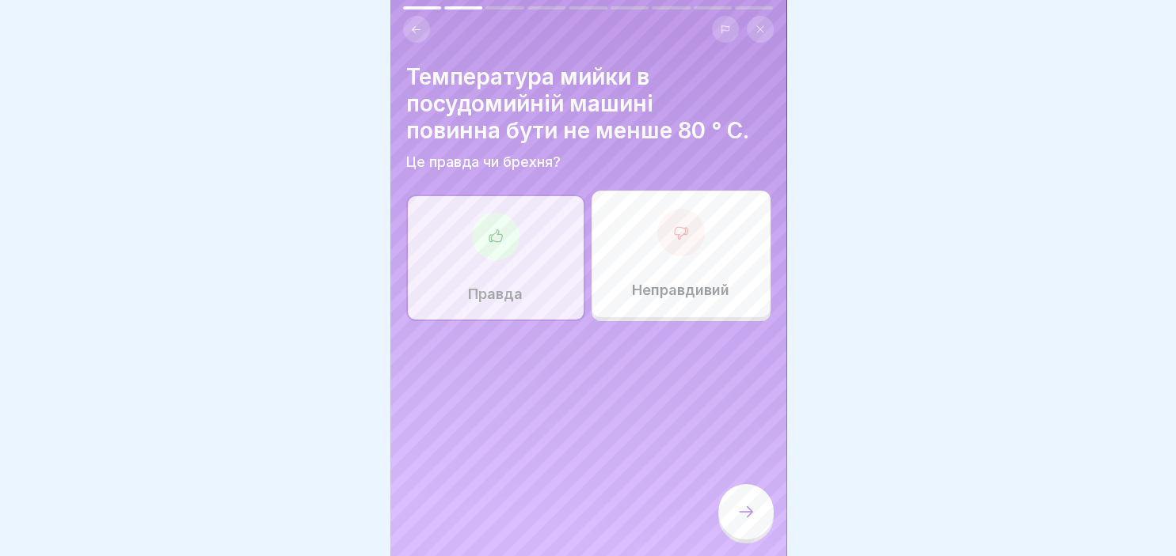
click at [755, 517] on div at bounding box center [745, 511] width 55 height 55
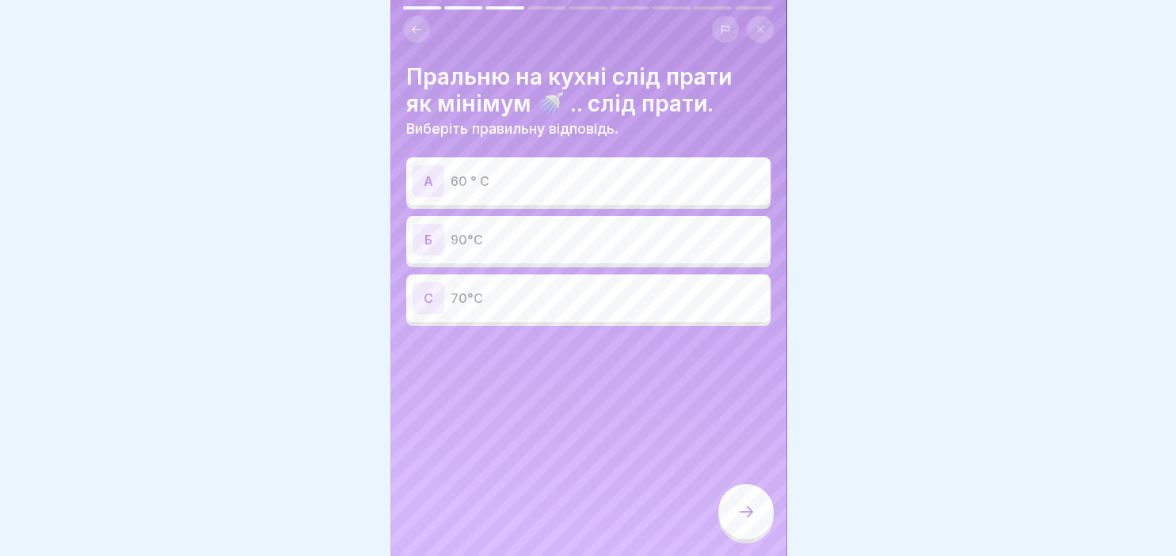
click at [554, 242] on p "90°C" at bounding box center [606, 239] width 313 height 19
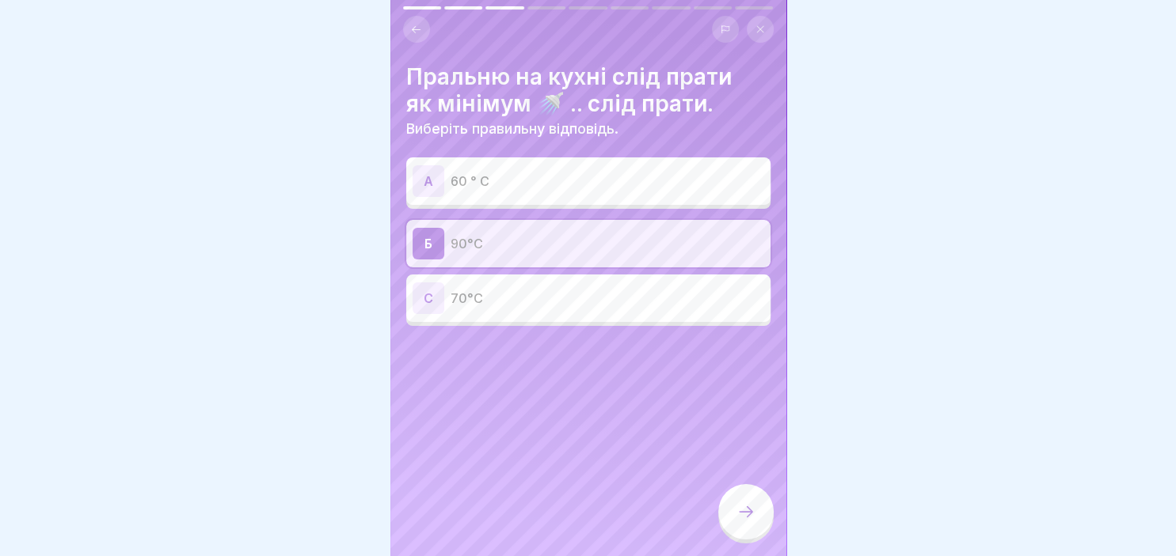
click at [746, 499] on div at bounding box center [745, 511] width 55 height 55
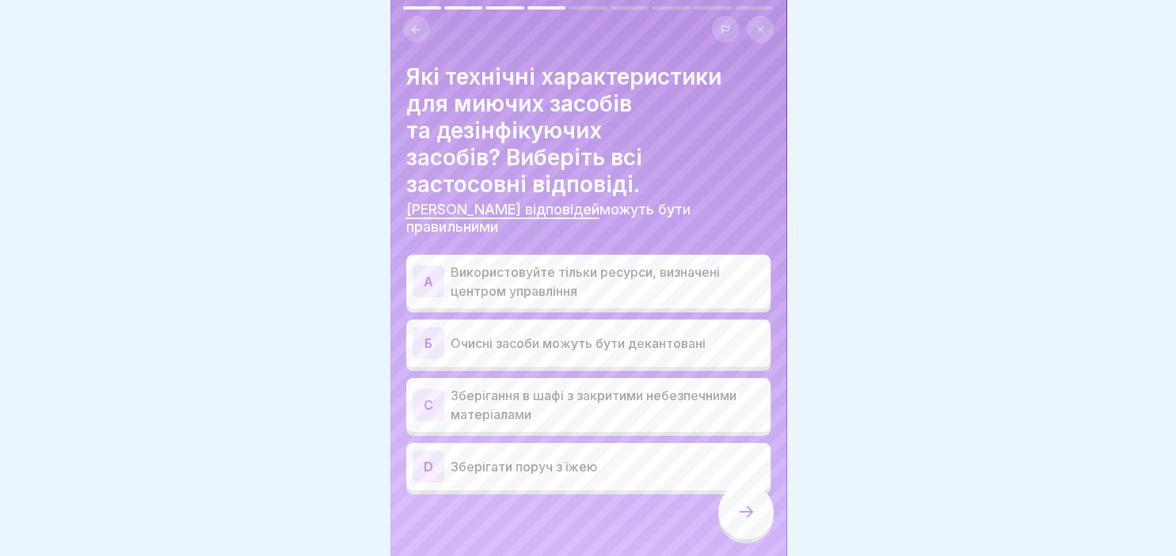
click at [419, 269] on div "A" at bounding box center [428, 282] width 32 height 32
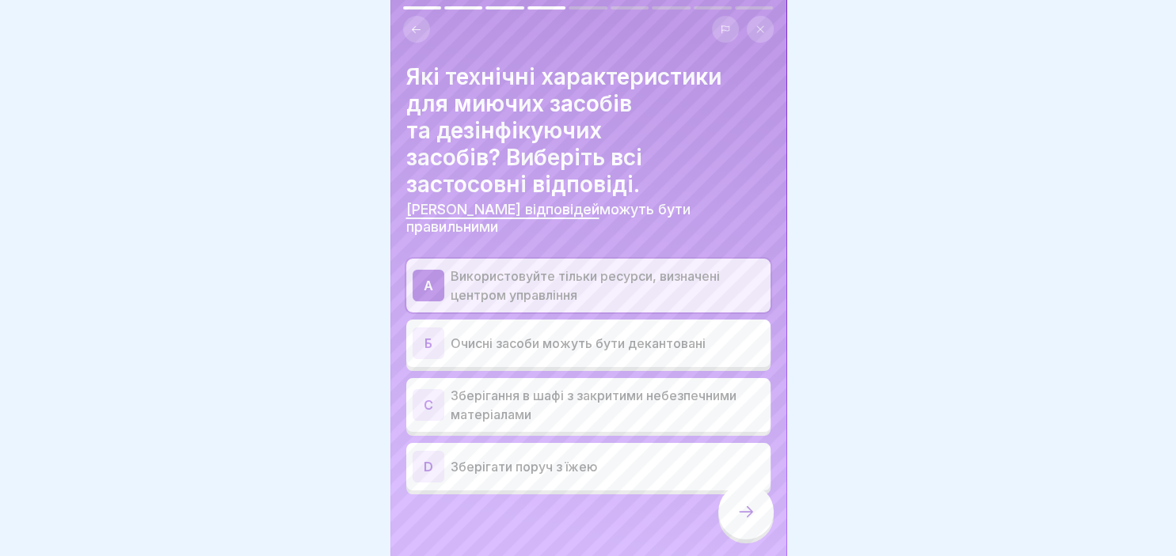
click at [426, 389] on div "С" at bounding box center [428, 405] width 32 height 32
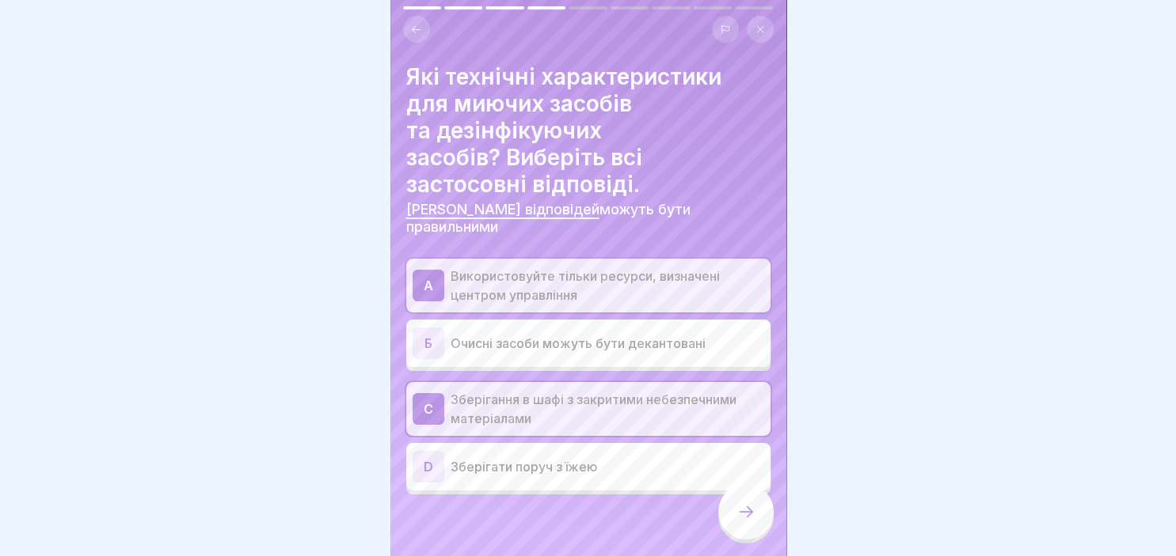
click at [738, 500] on div at bounding box center [745, 511] width 55 height 55
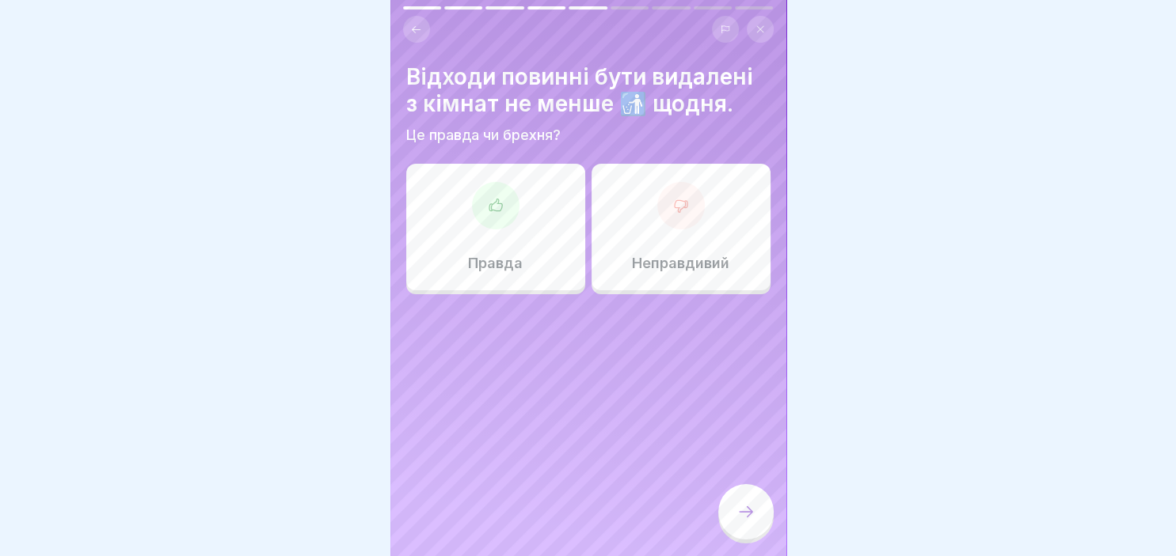
click at [512, 214] on div at bounding box center [495, 205] width 47 height 47
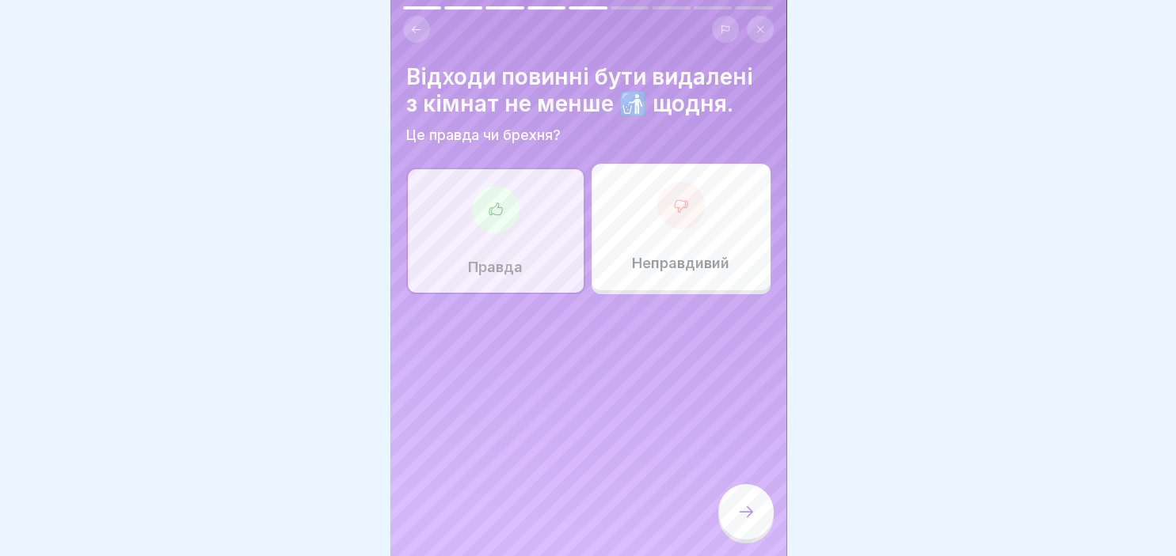
click at [758, 505] on div at bounding box center [745, 511] width 55 height 55
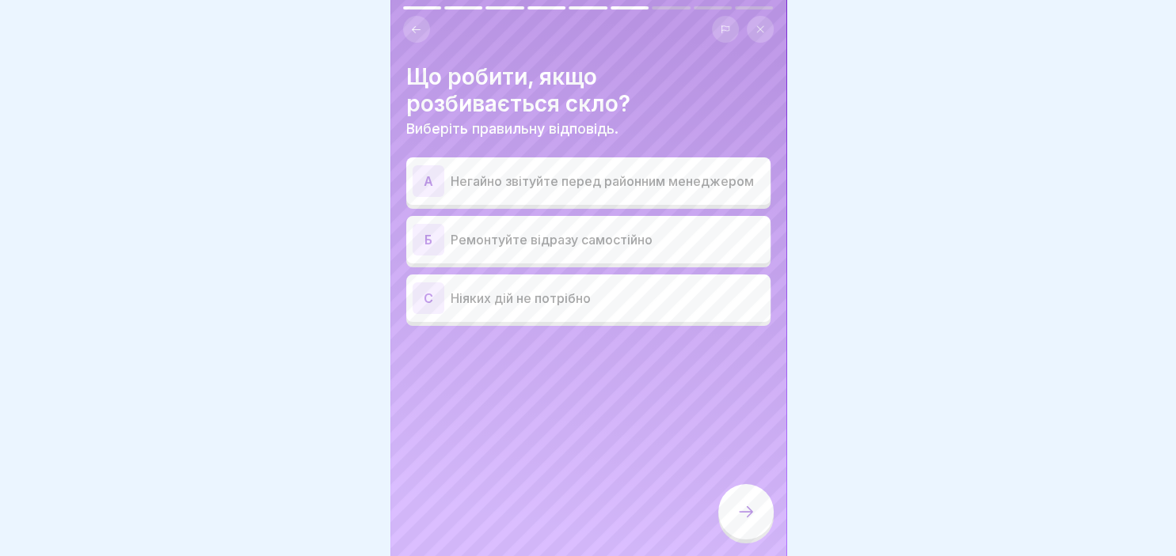
click at [431, 188] on div "A" at bounding box center [428, 181] width 32 height 32
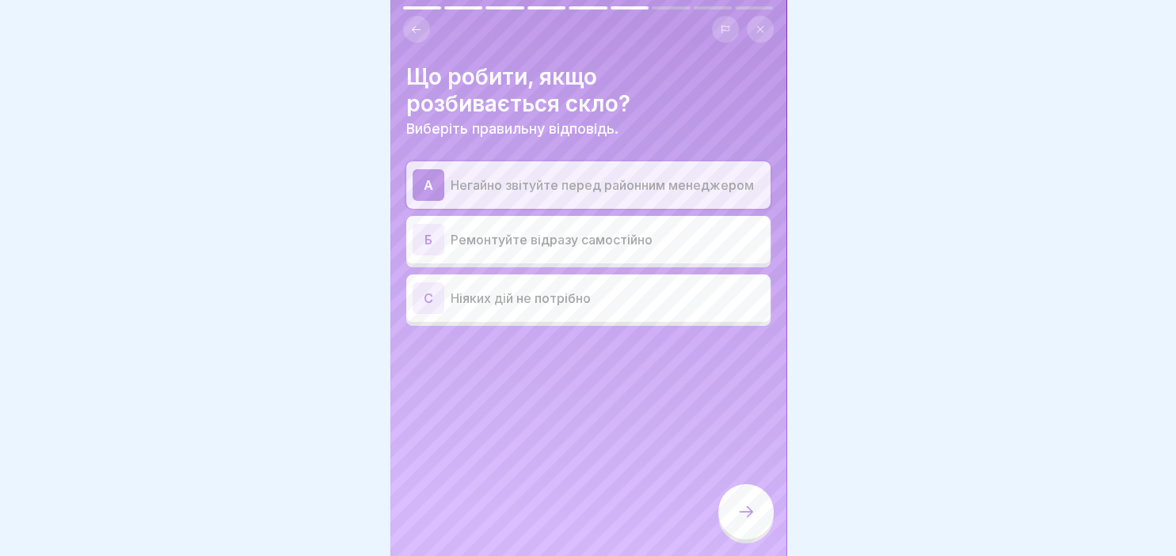
click at [749, 512] on icon at bounding box center [746, 512] width 14 height 11
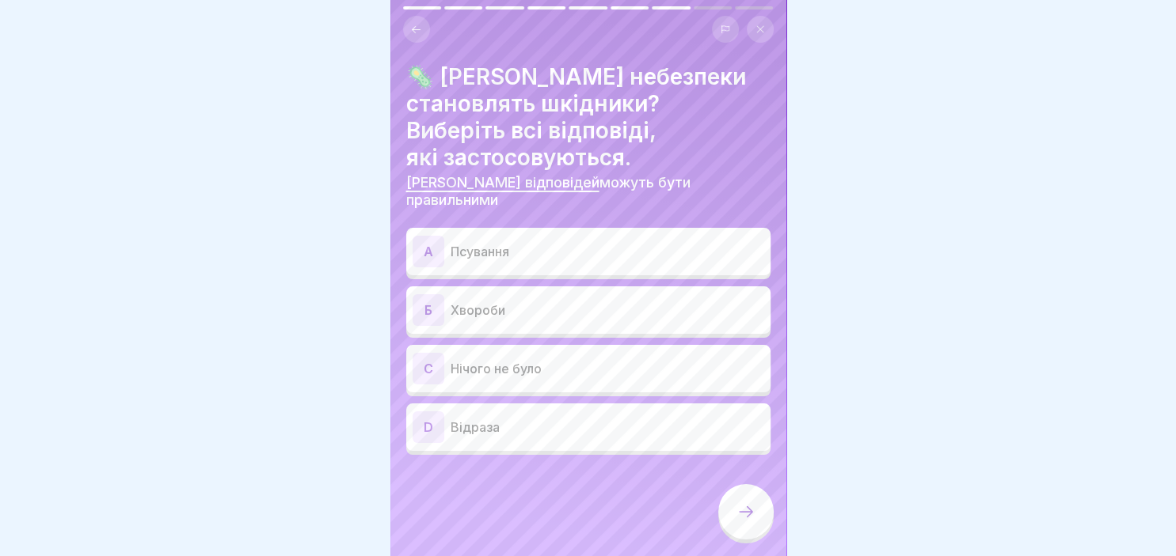
click at [429, 236] on div "A" at bounding box center [428, 252] width 32 height 32
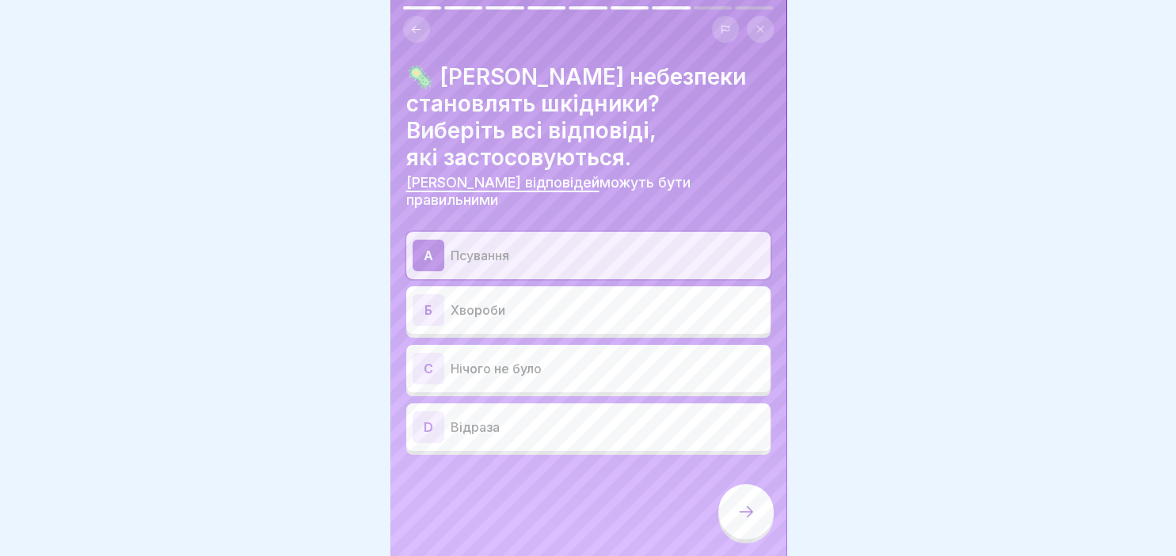
click at [439, 294] on div "Б" at bounding box center [428, 310] width 32 height 32
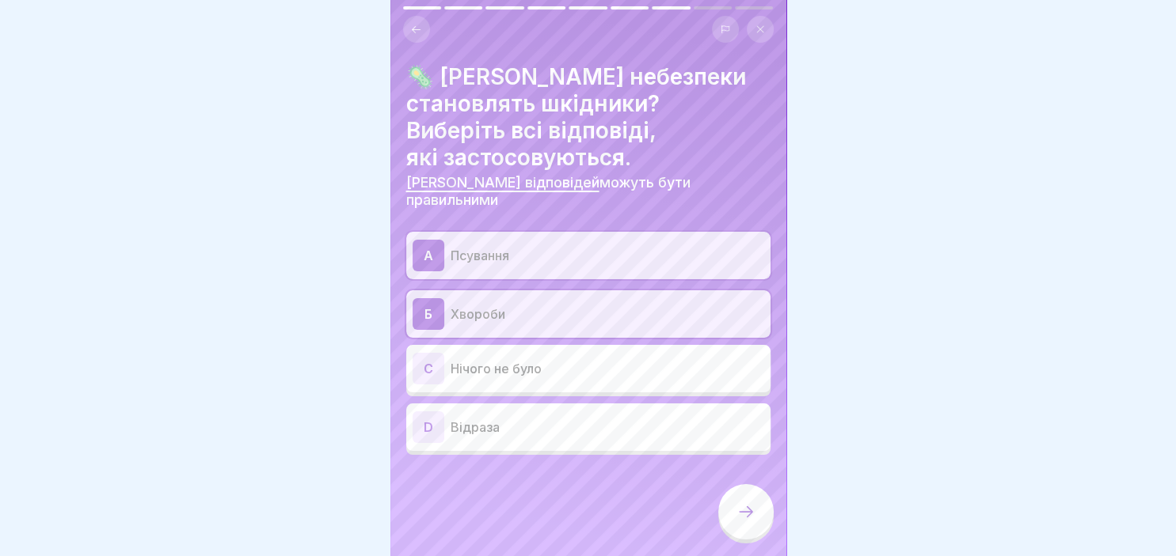
click at [442, 412] on div "D" at bounding box center [428, 428] width 32 height 32
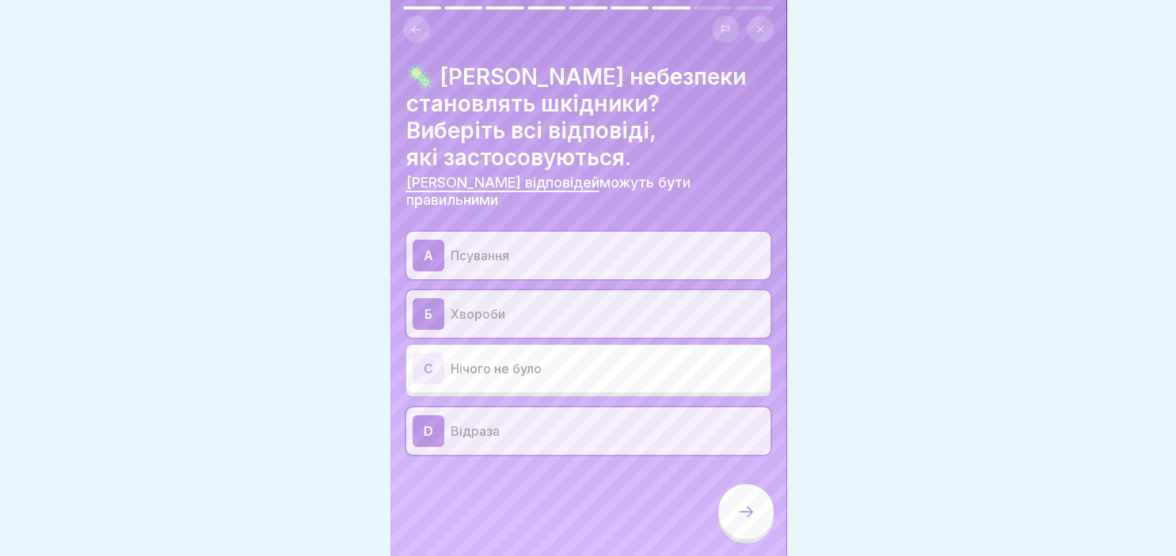
click at [749, 503] on div at bounding box center [745, 511] width 55 height 55
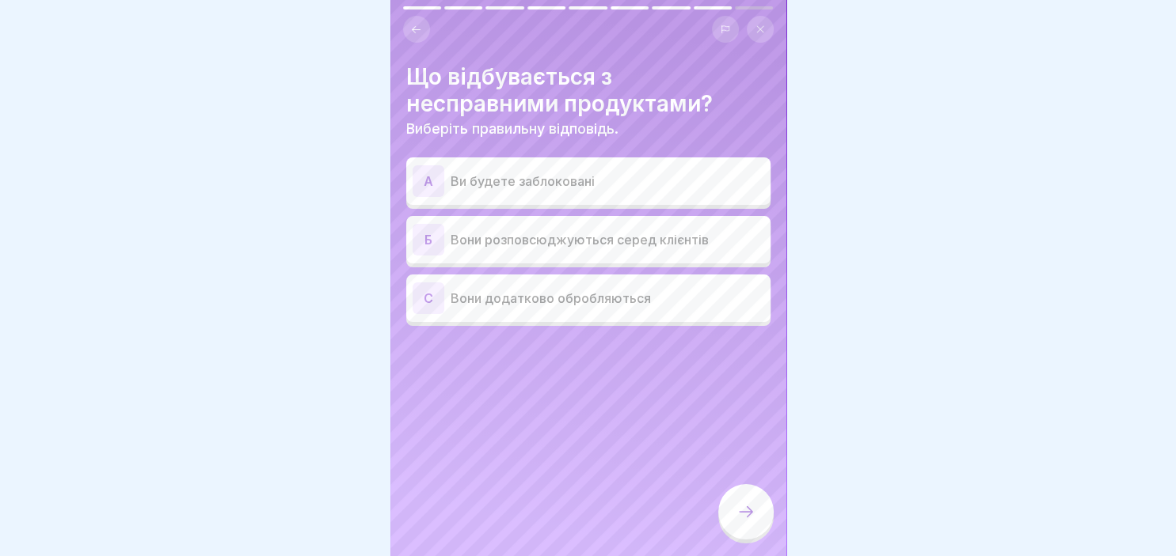
click at [431, 173] on div "A" at bounding box center [428, 181] width 32 height 32
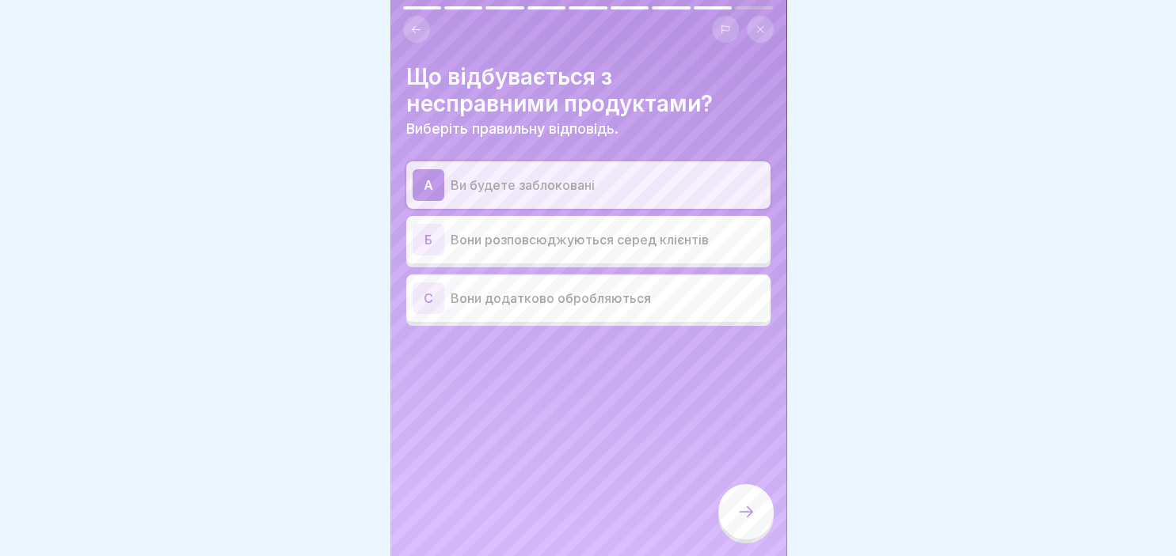
click at [744, 511] on icon at bounding box center [745, 512] width 19 height 19
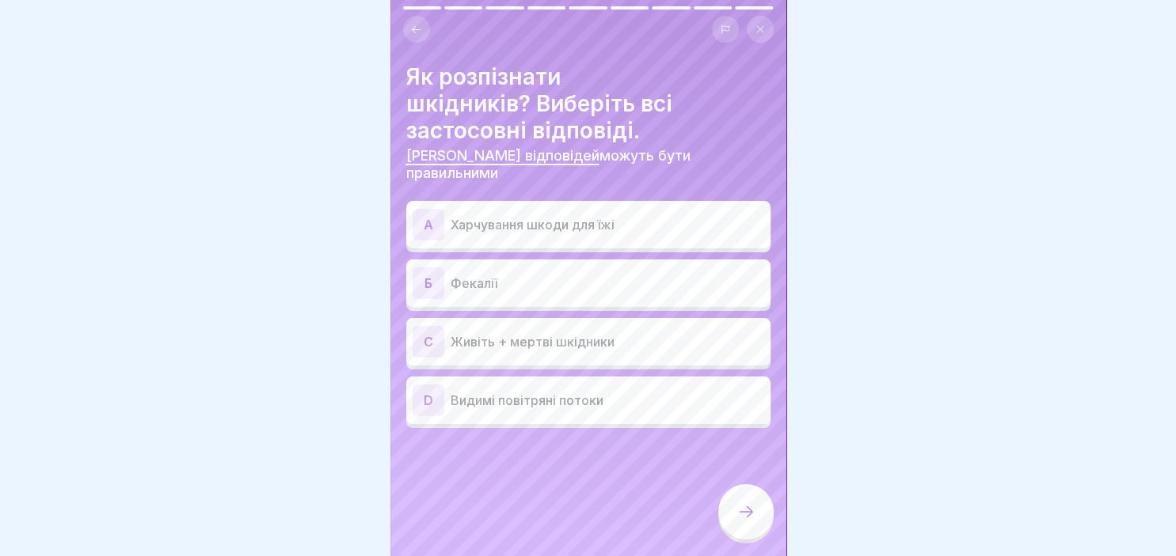
click at [430, 214] on div "A" at bounding box center [428, 225] width 32 height 32
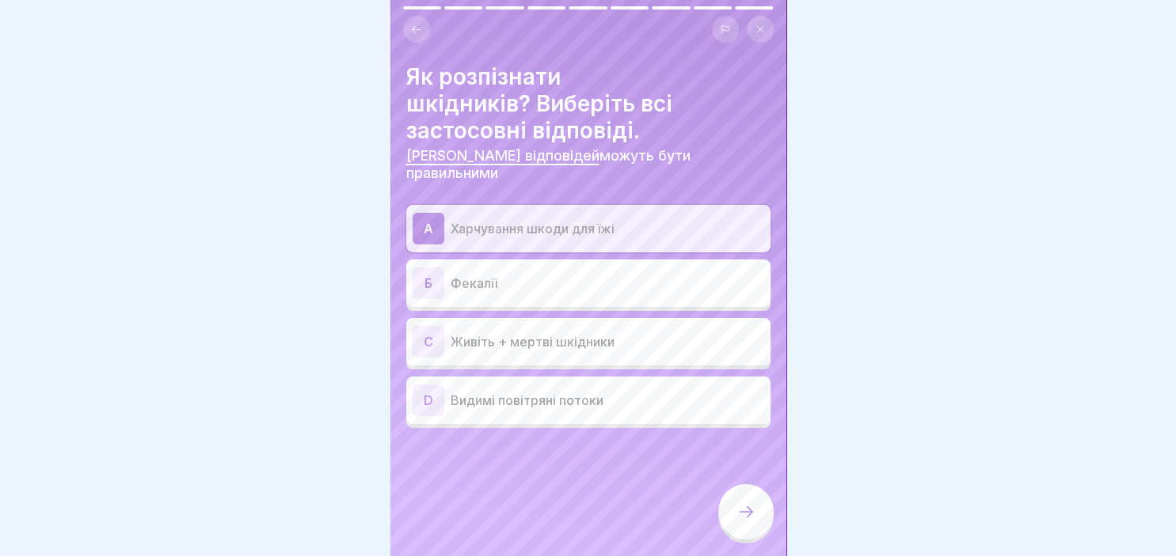
click at [431, 268] on div "Б" at bounding box center [428, 284] width 32 height 32
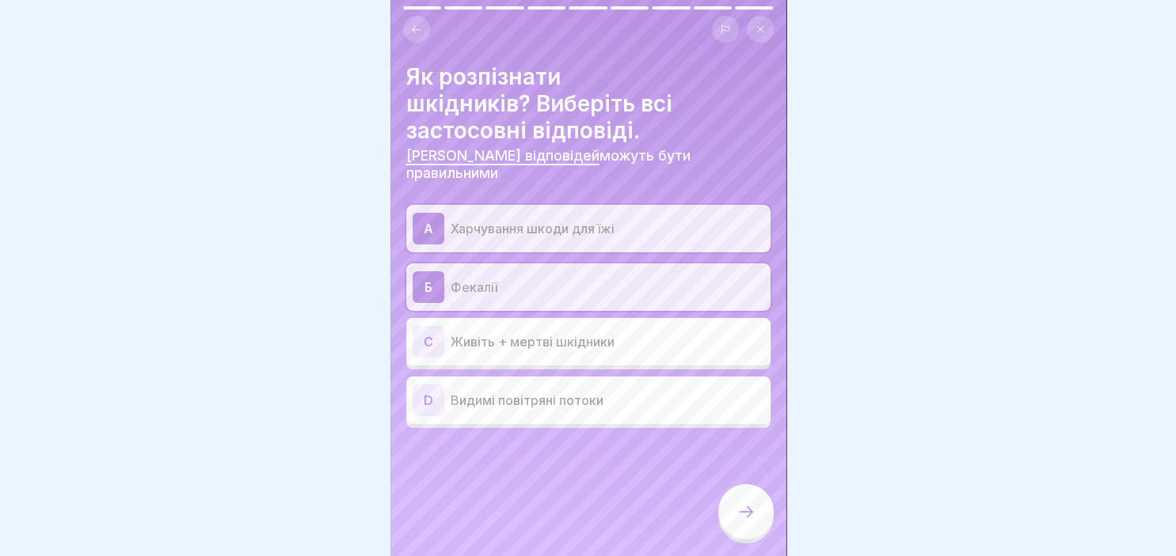
click at [430, 331] on div "С" at bounding box center [428, 342] width 32 height 32
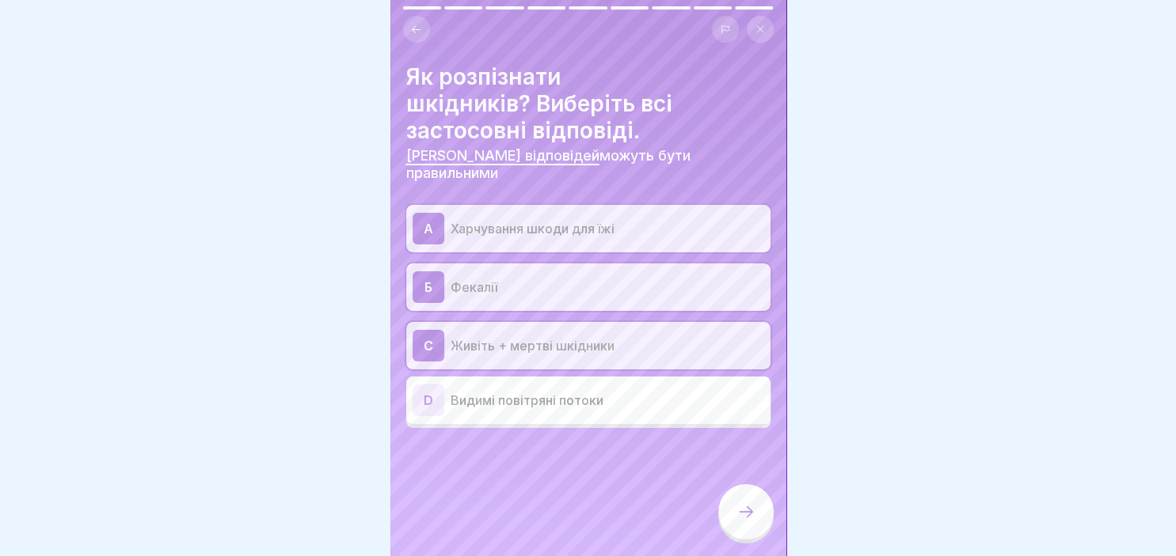
click at [753, 515] on icon at bounding box center [745, 512] width 19 height 19
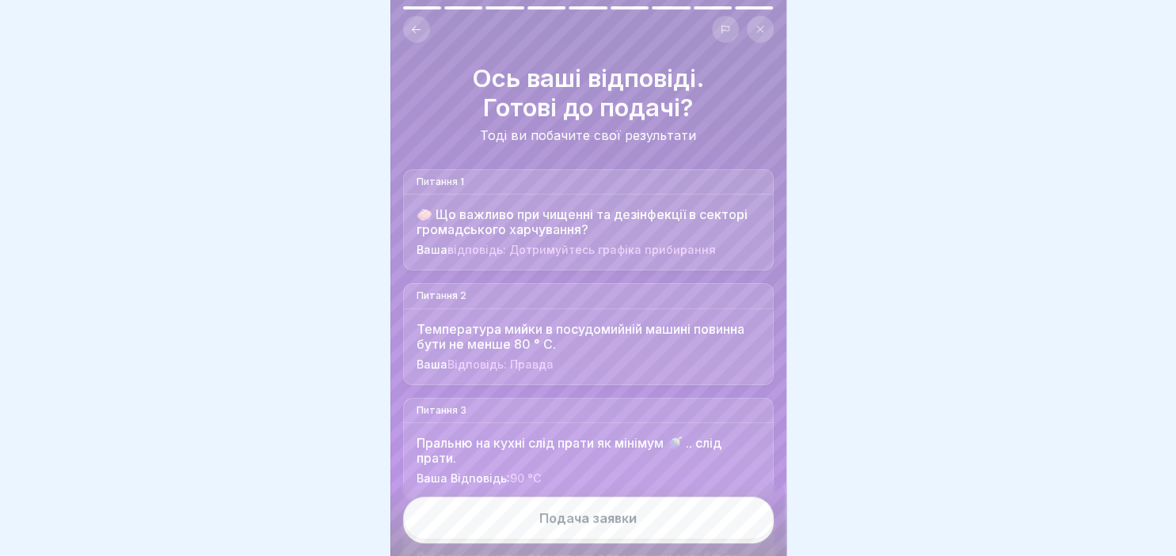
click at [640, 521] on button "Подача заявки" at bounding box center [588, 518] width 370 height 43
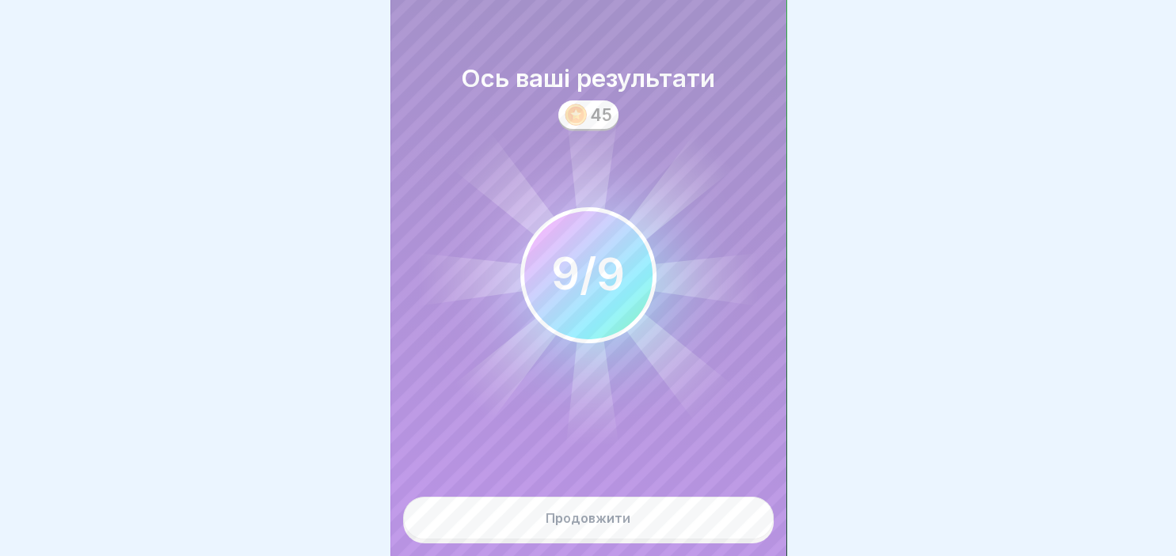
click at [640, 521] on button "Продовжити" at bounding box center [588, 518] width 370 height 43
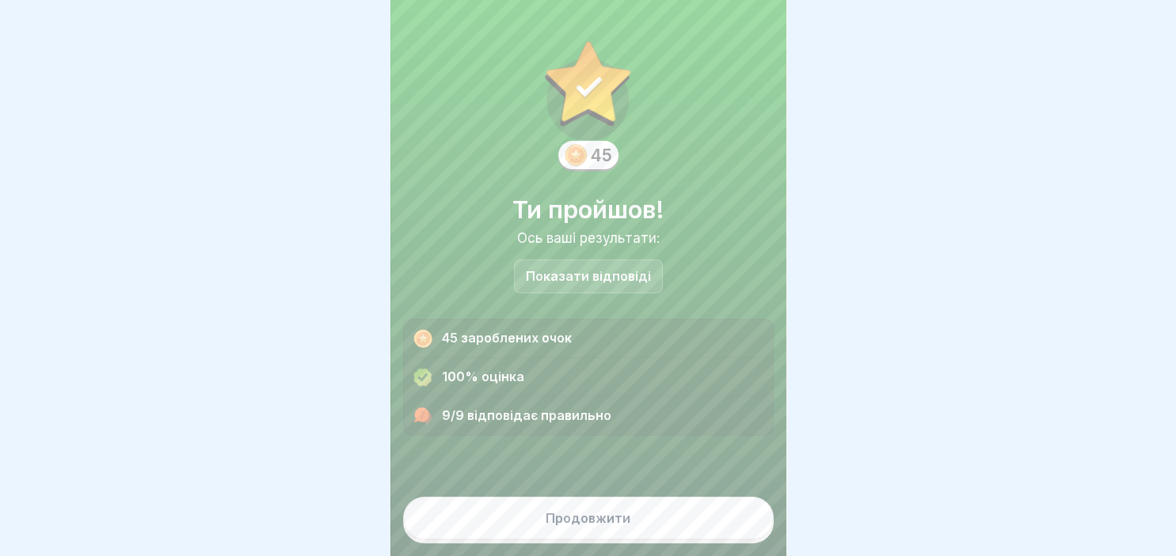
click at [640, 521] on button "Продовжити" at bounding box center [588, 518] width 370 height 43
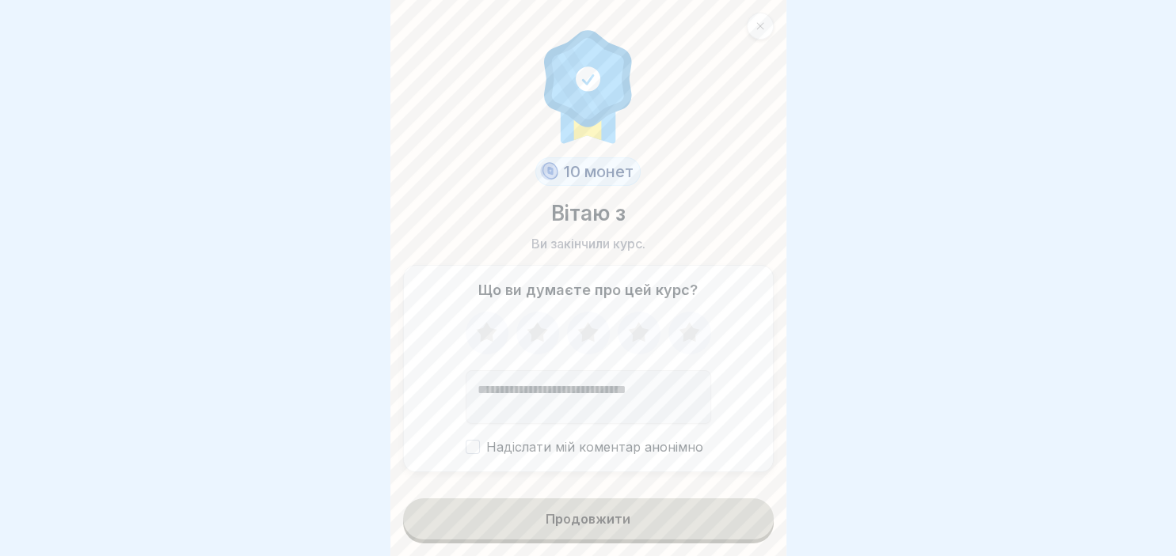
click at [689, 334] on icon at bounding box center [688, 332] width 21 height 20
click at [587, 521] on div "Продовжити" at bounding box center [587, 519] width 85 height 14
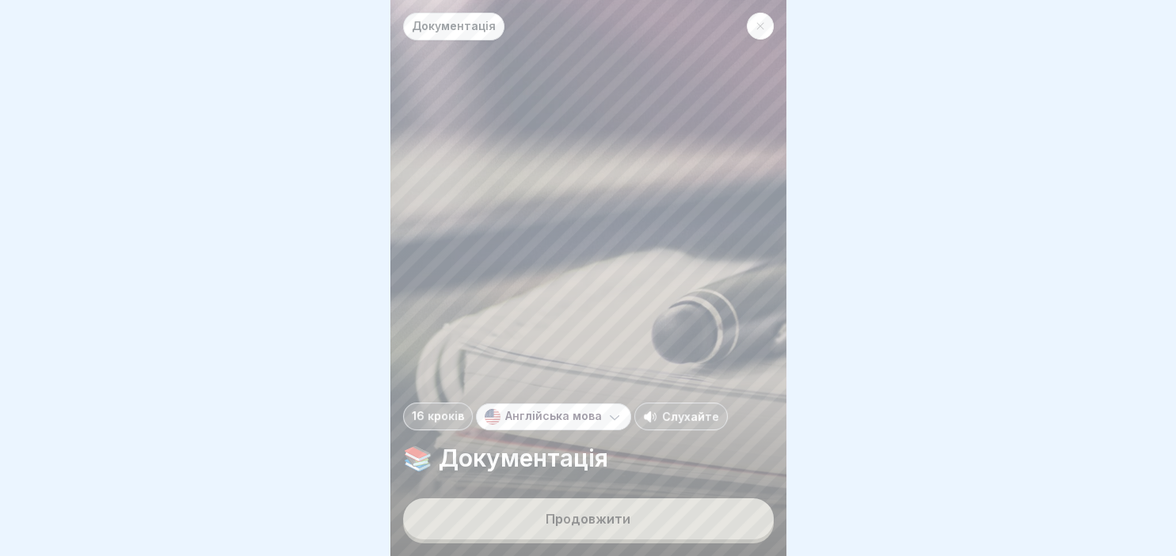
click at [587, 521] on div "Продовжити" at bounding box center [587, 519] width 85 height 14
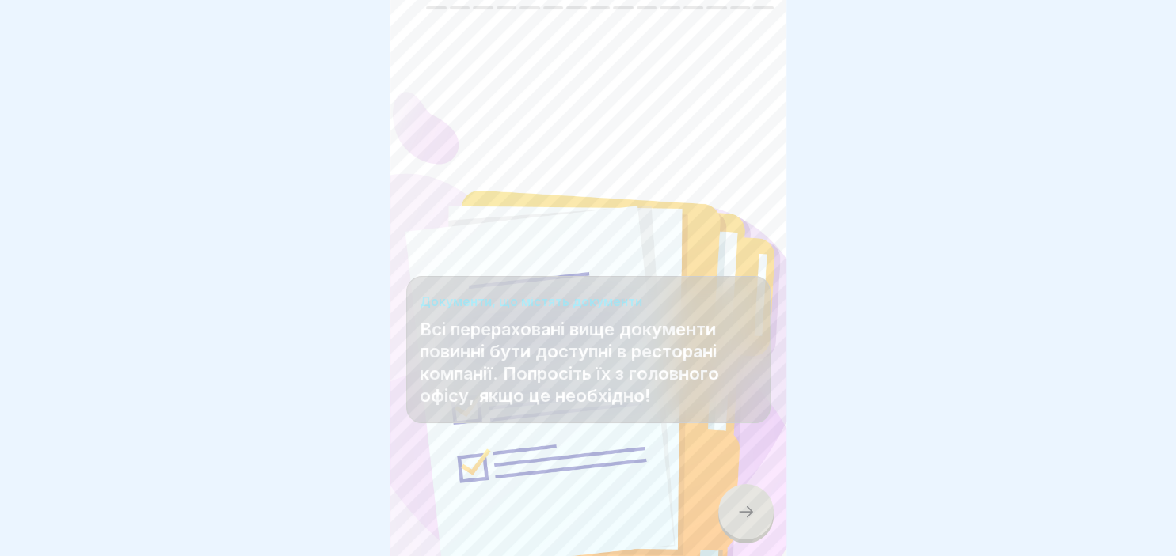
click at [752, 516] on icon at bounding box center [745, 512] width 19 height 19
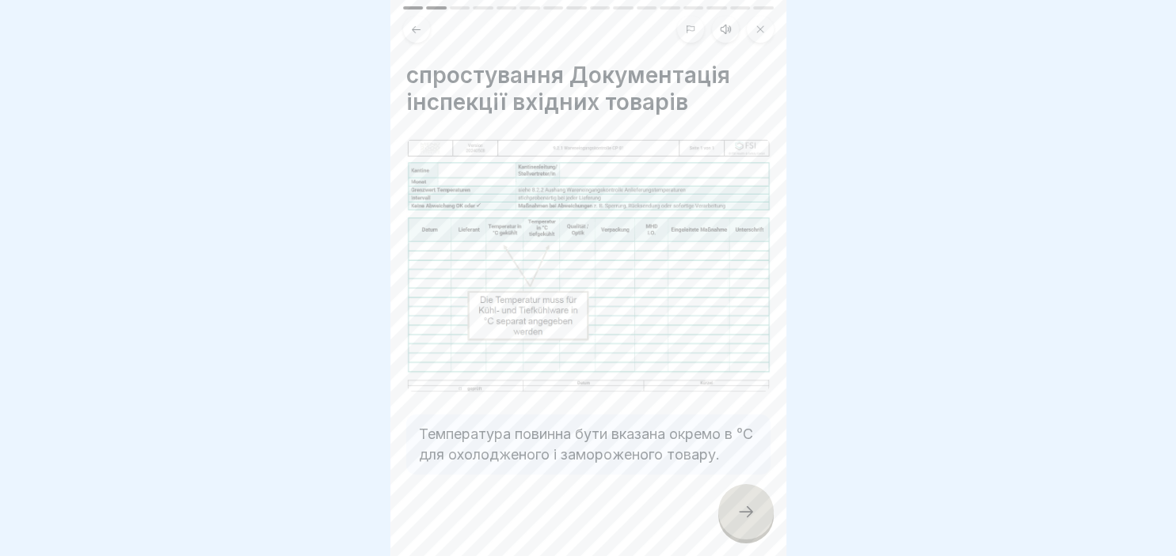
click at [752, 516] on icon at bounding box center [745, 512] width 19 height 19
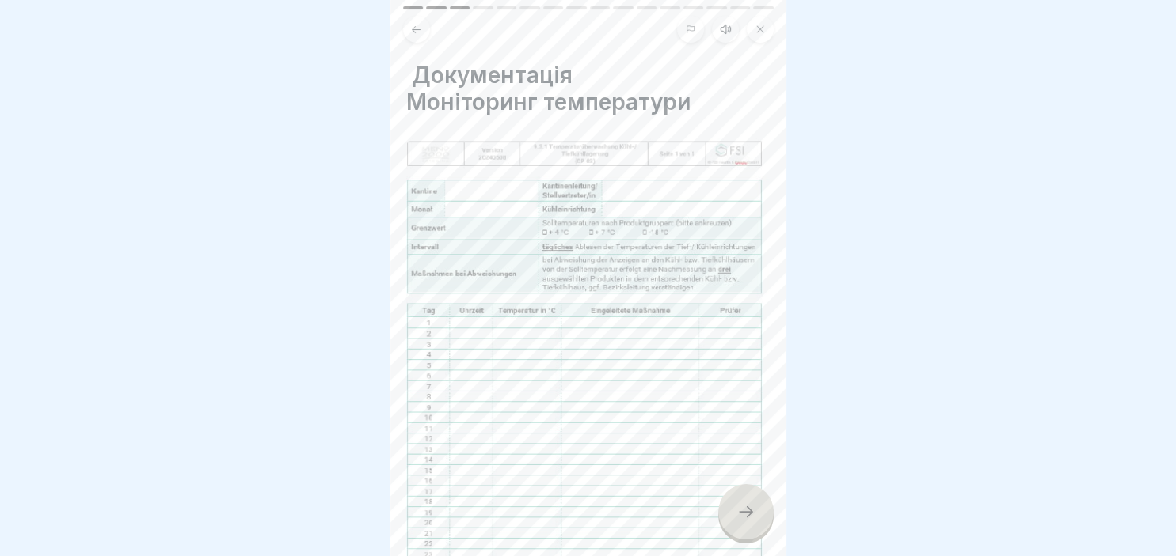
click at [752, 516] on icon at bounding box center [745, 512] width 19 height 19
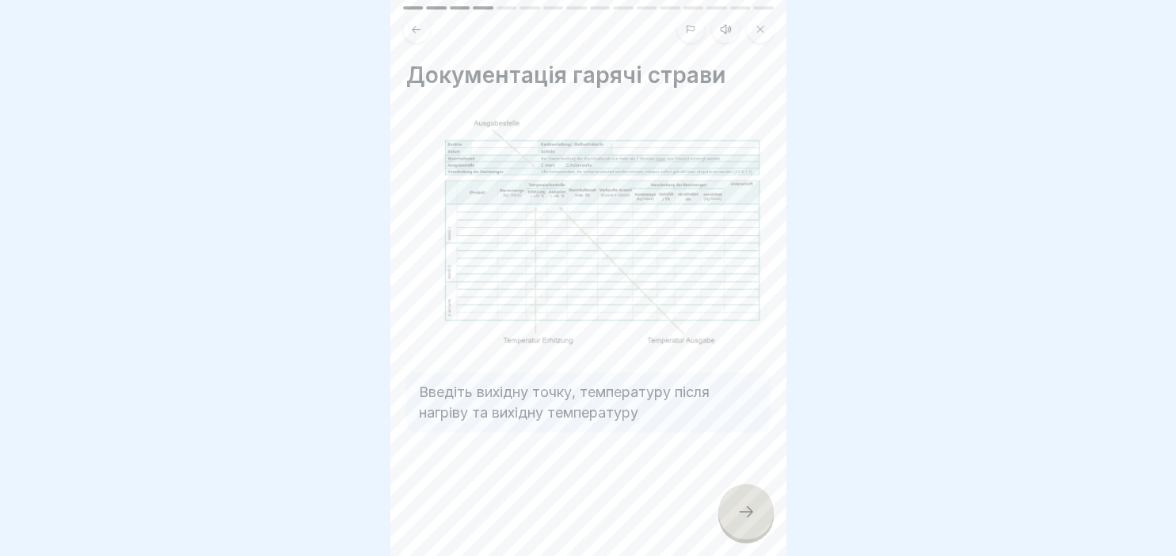
click at [752, 516] on icon at bounding box center [745, 512] width 19 height 19
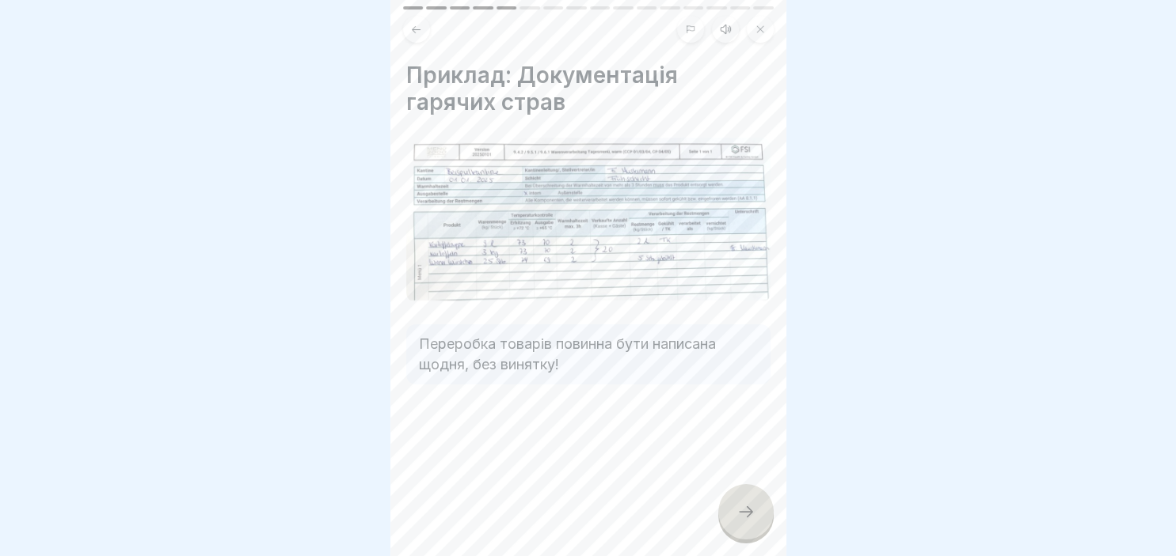
click at [752, 516] on icon at bounding box center [745, 512] width 19 height 19
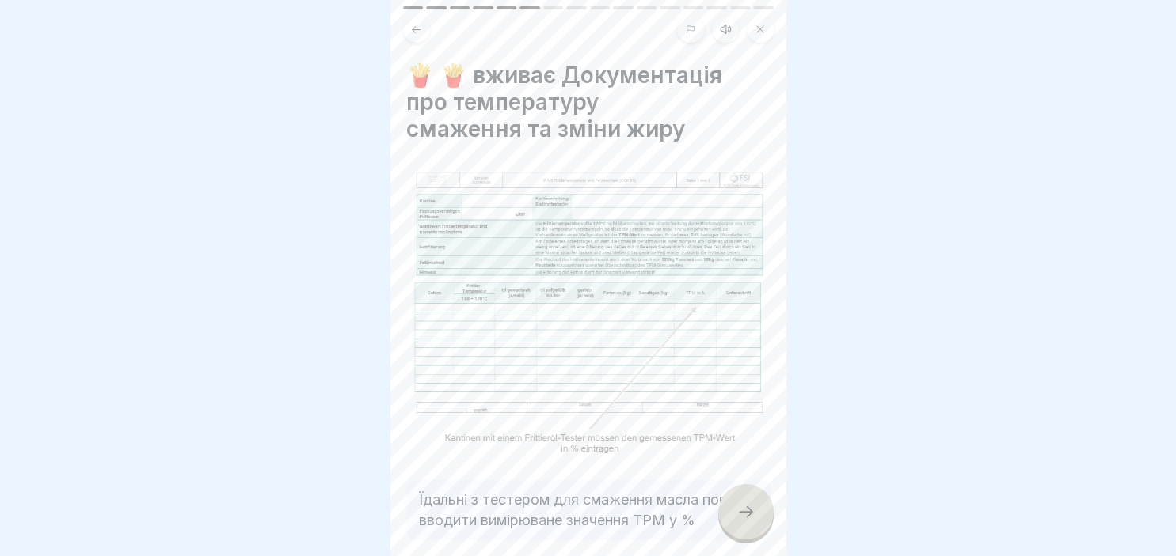
click at [750, 492] on div at bounding box center [745, 511] width 55 height 55
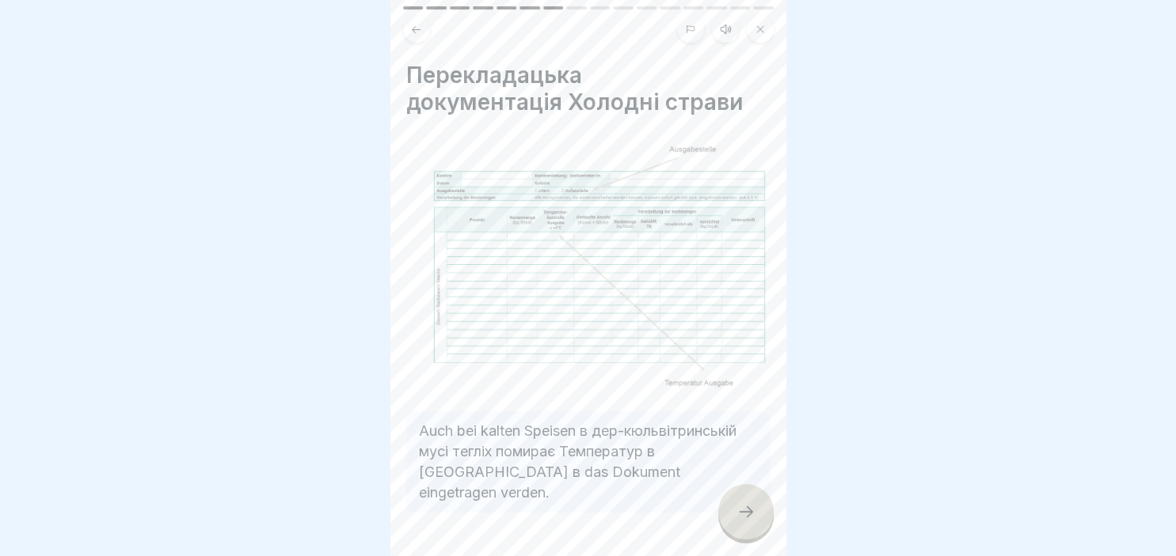
click at [750, 492] on div at bounding box center [745, 511] width 55 height 55
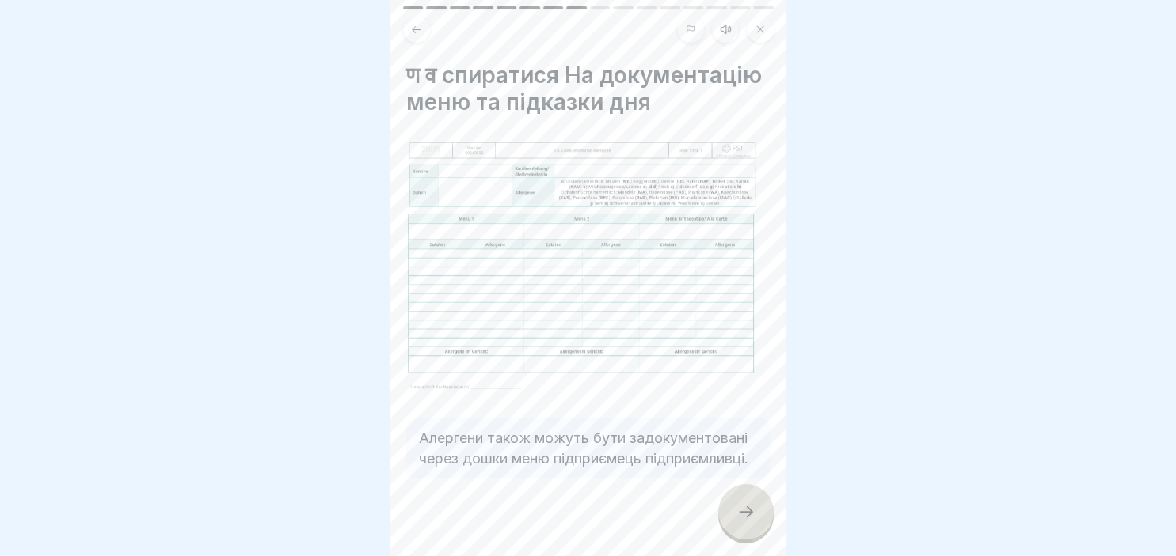
click at [750, 492] on div at bounding box center [745, 511] width 55 height 55
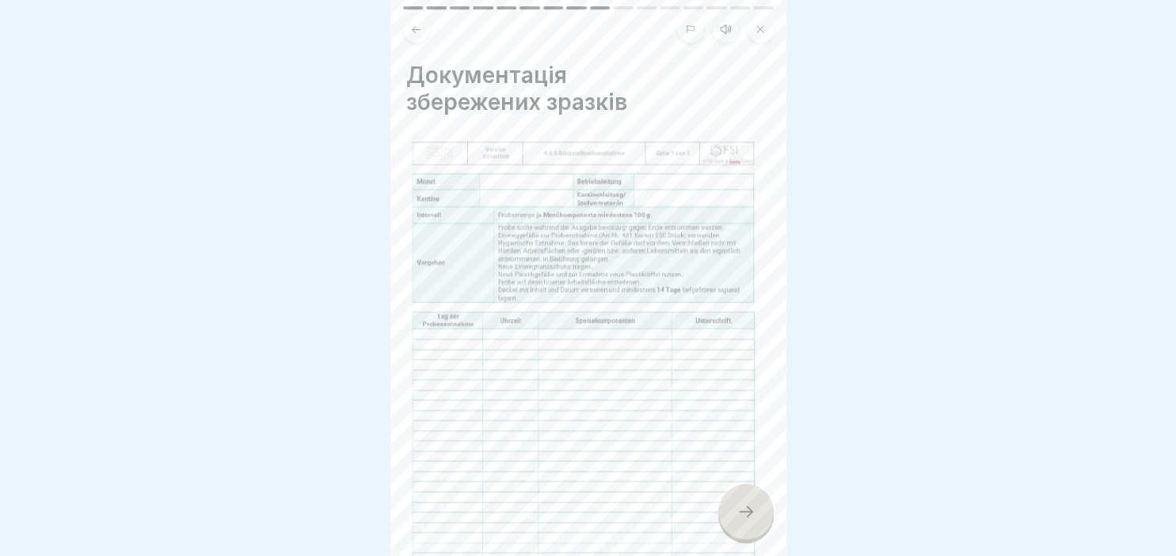
click at [744, 509] on icon at bounding box center [745, 512] width 19 height 19
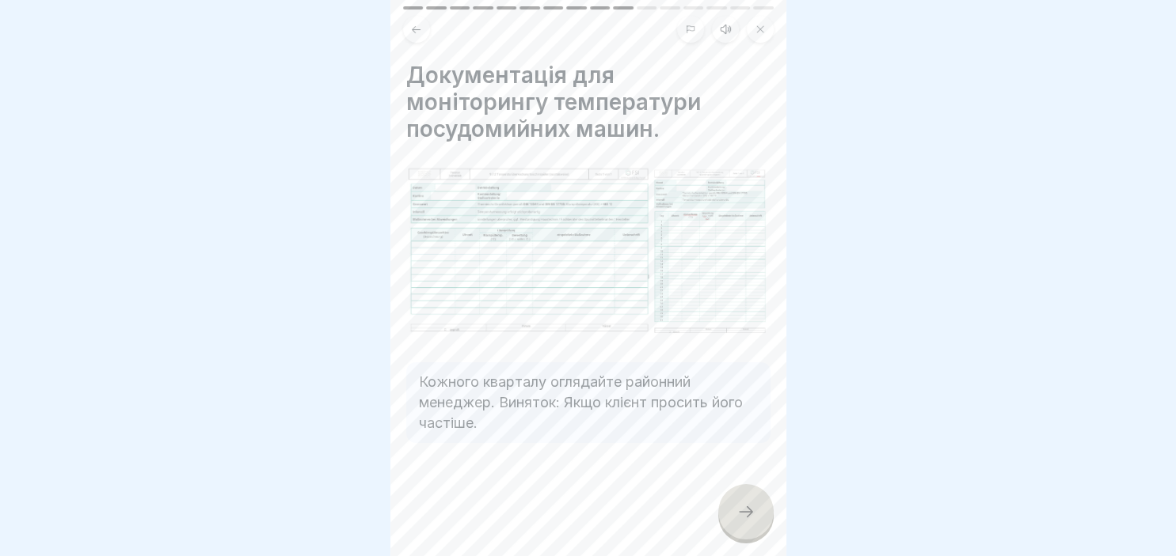
click at [744, 509] on icon at bounding box center [745, 512] width 19 height 19
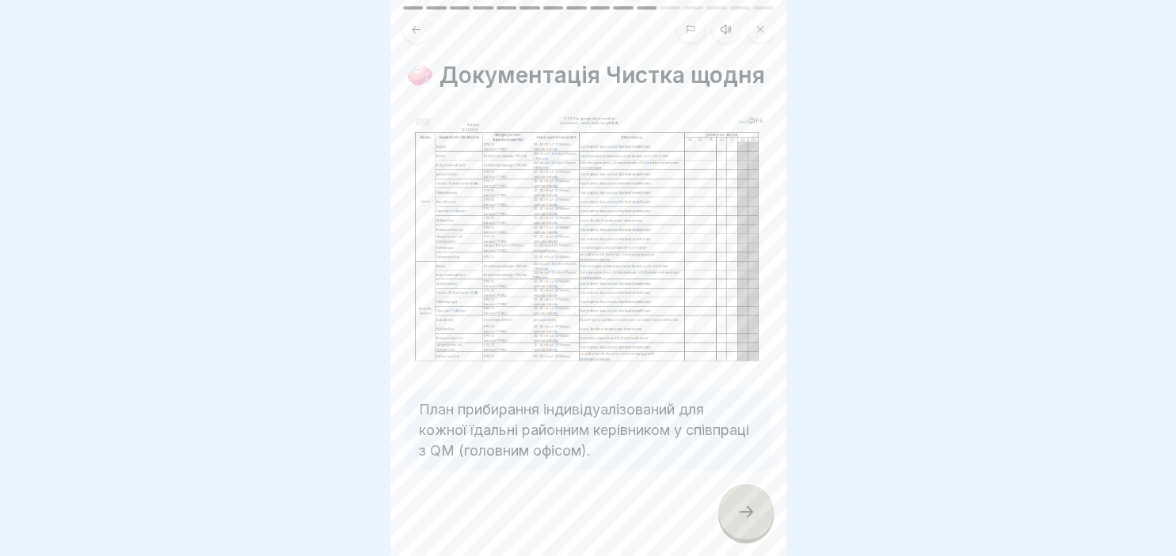
click at [744, 509] on icon at bounding box center [745, 512] width 19 height 19
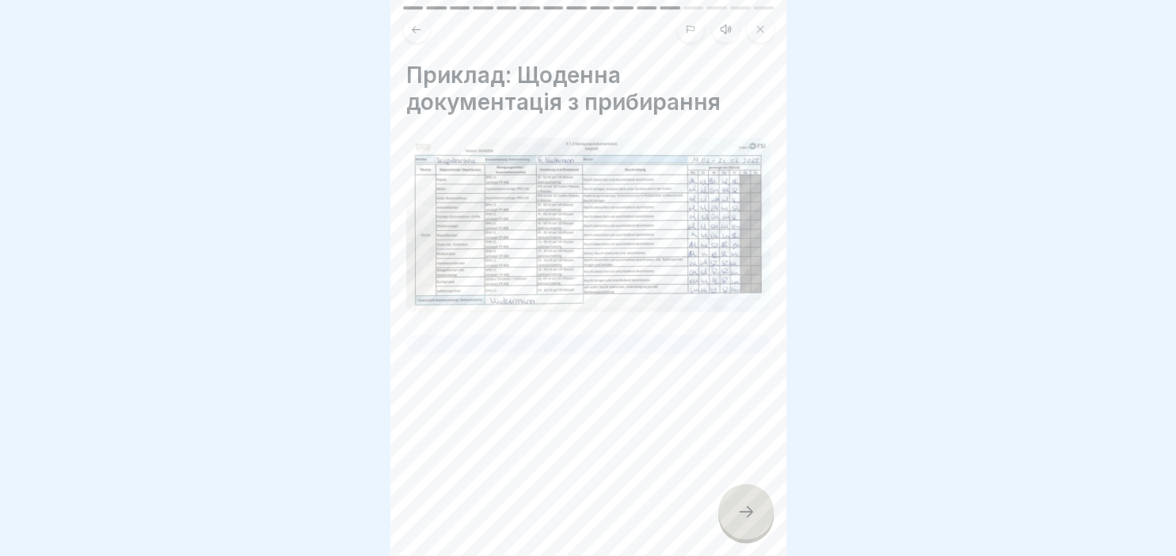
click at [744, 509] on icon at bounding box center [745, 512] width 19 height 19
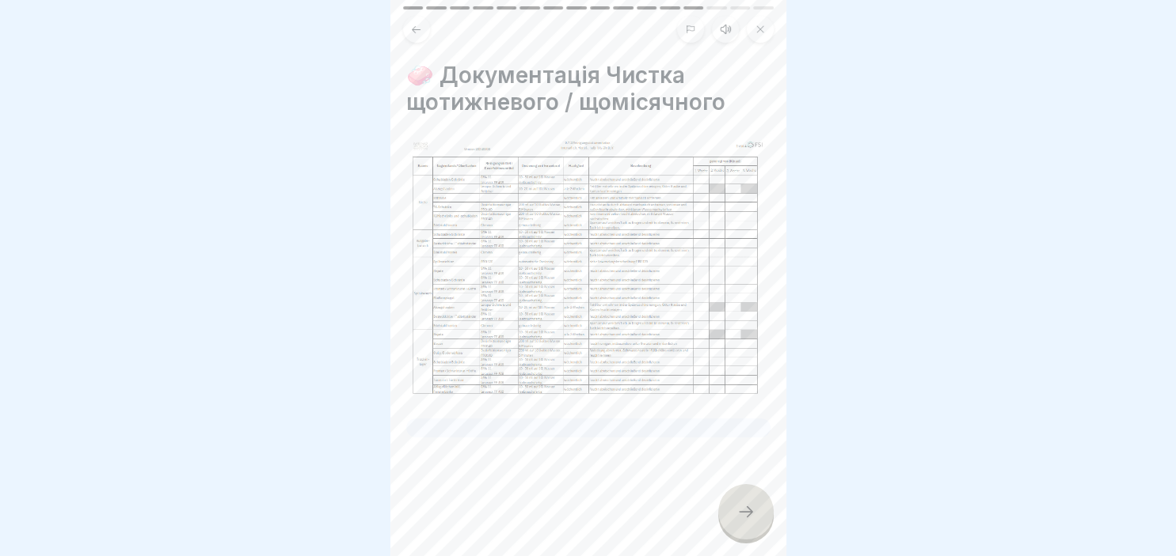
click at [744, 509] on icon at bounding box center [745, 512] width 19 height 19
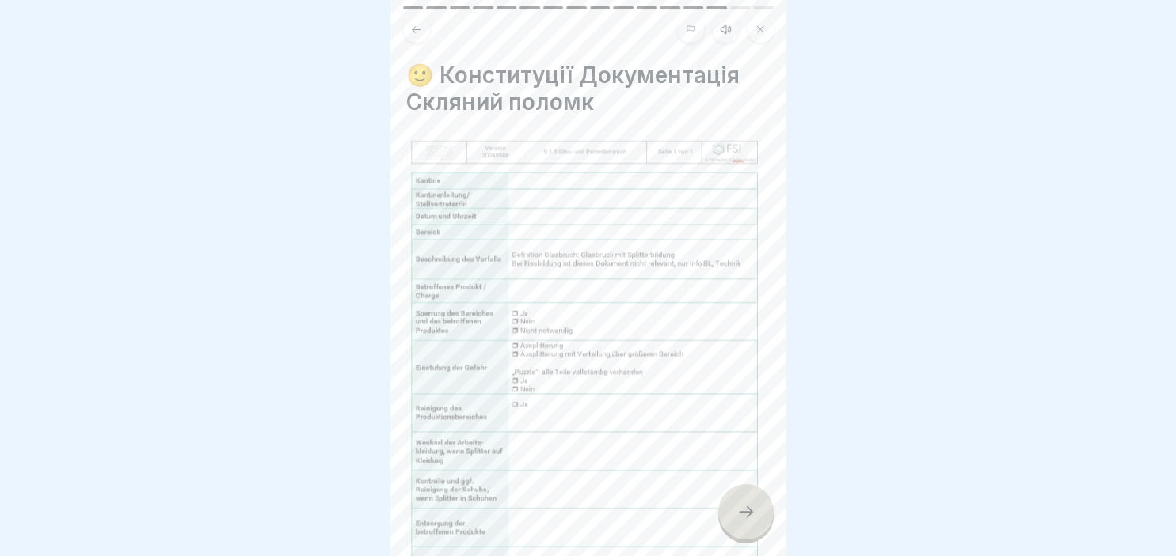
click at [744, 509] on icon at bounding box center [745, 512] width 19 height 19
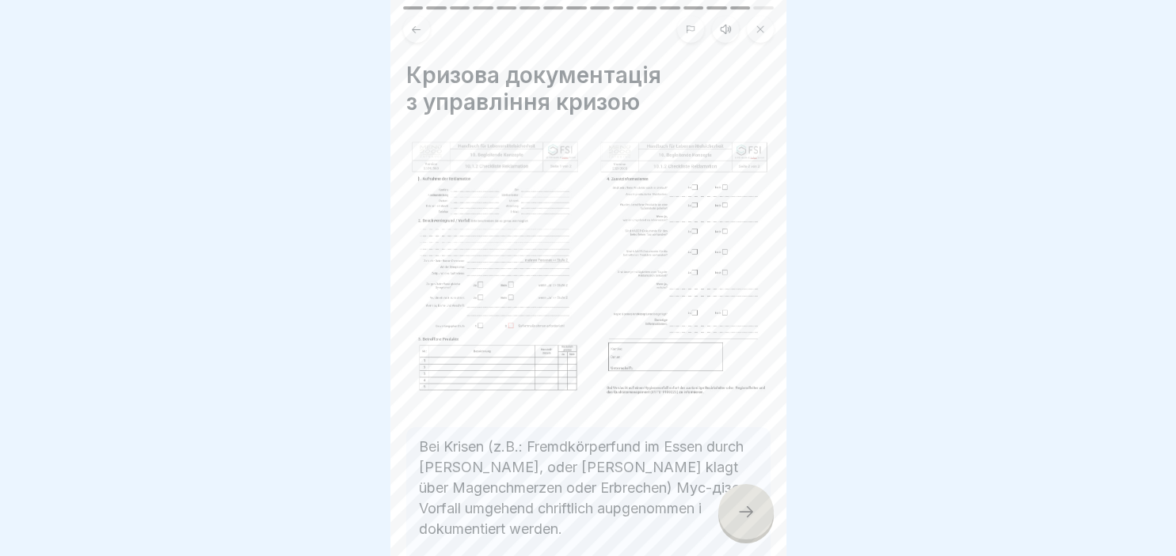
click at [744, 509] on icon at bounding box center [745, 512] width 19 height 19
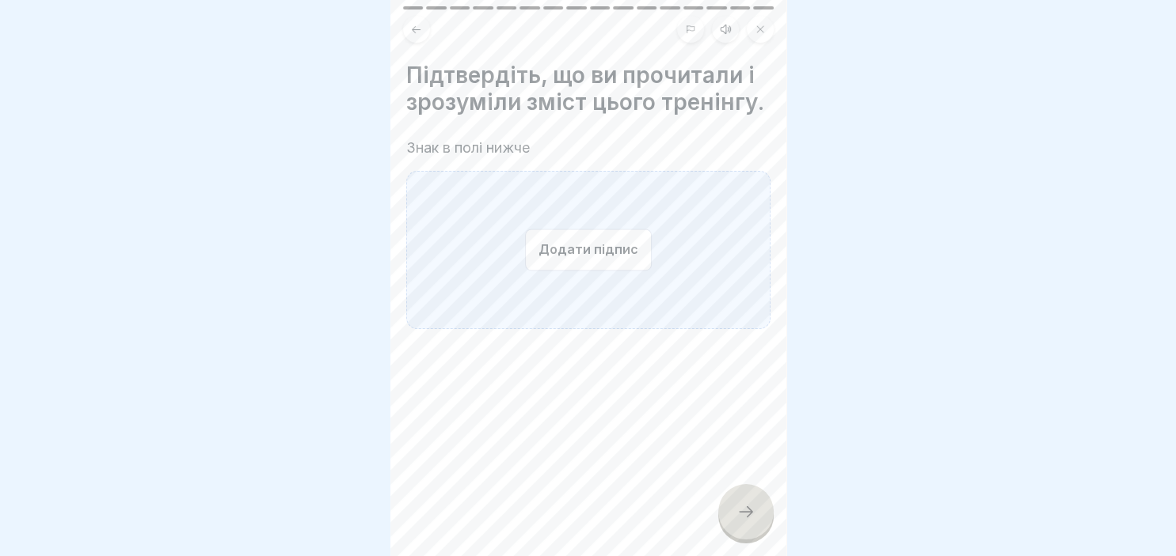
click at [606, 259] on button "Додати підпис" at bounding box center [588, 250] width 127 height 42
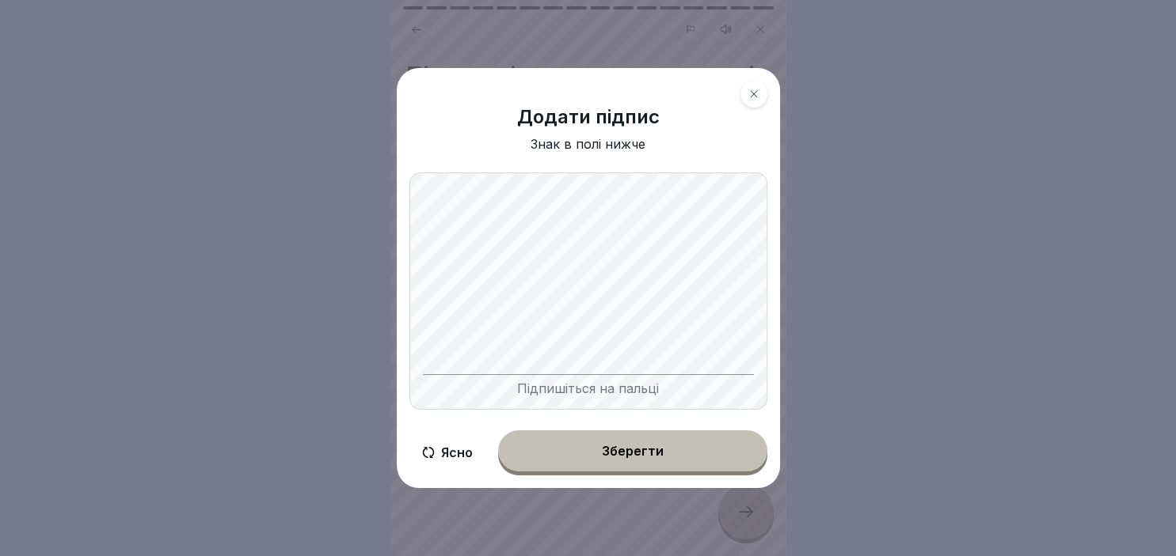
click at [632, 439] on button "Зберегти" at bounding box center [632, 451] width 269 height 41
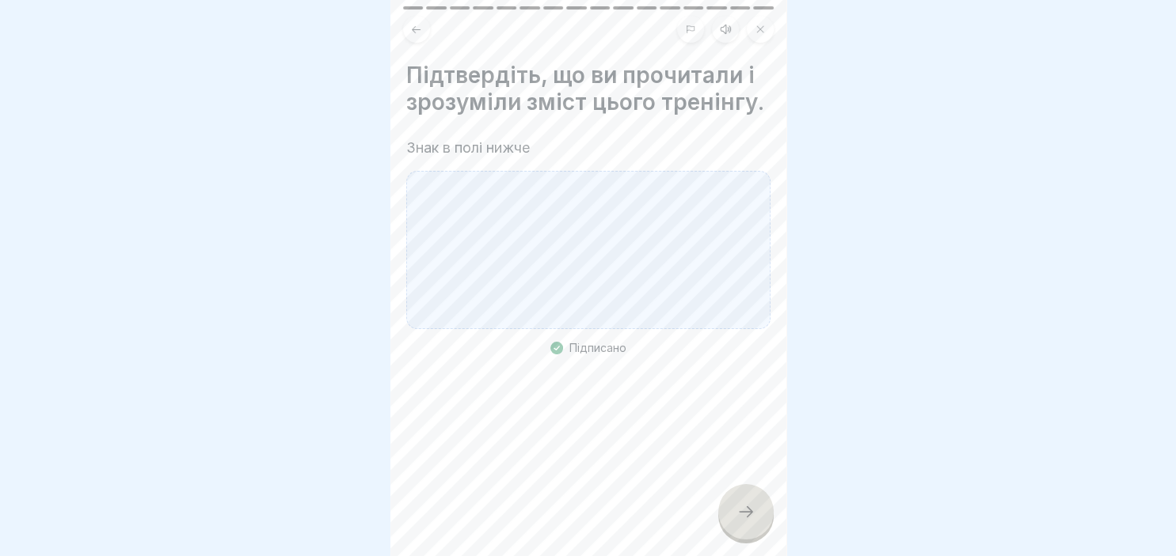
click at [741, 518] on icon at bounding box center [745, 512] width 19 height 19
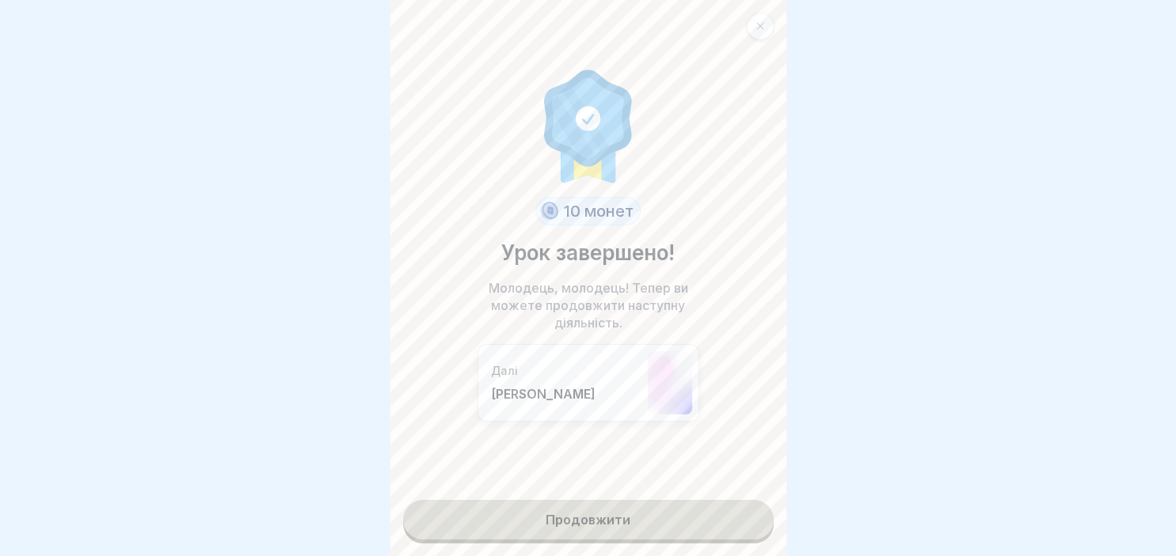
click at [621, 519] on link "Продовжити" at bounding box center [588, 520] width 370 height 40
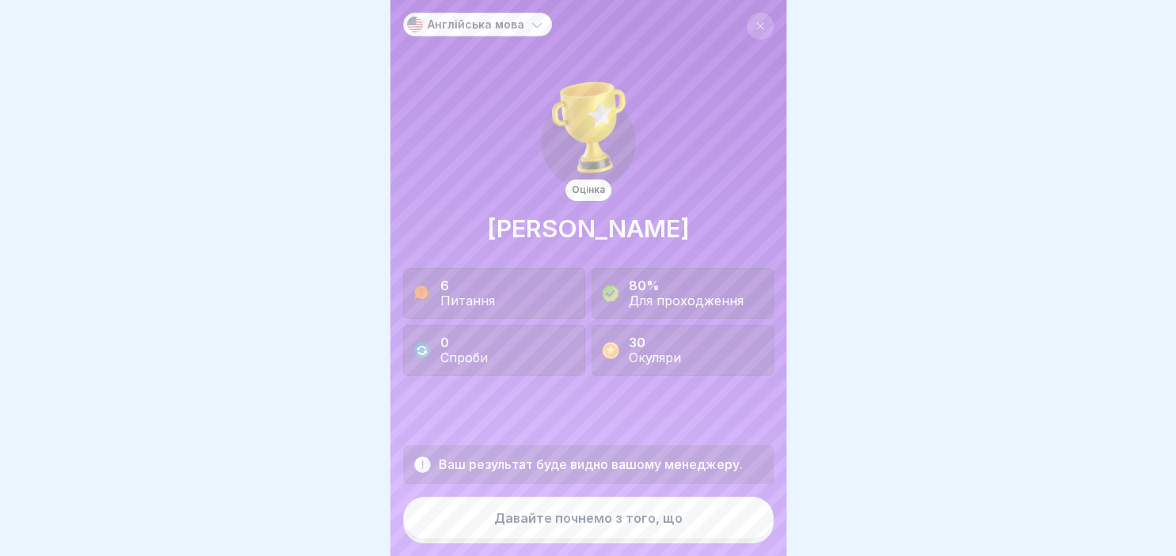
click at [604, 522] on div "Давайте почнемо з того, що" at bounding box center [588, 518] width 188 height 14
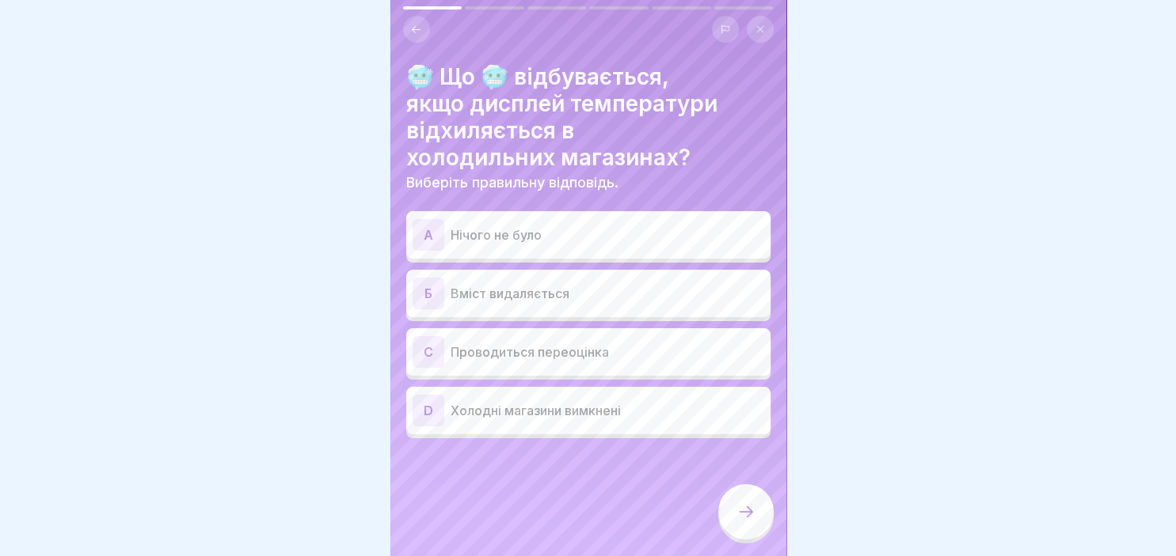
click at [431, 247] on div "A" at bounding box center [428, 235] width 32 height 32
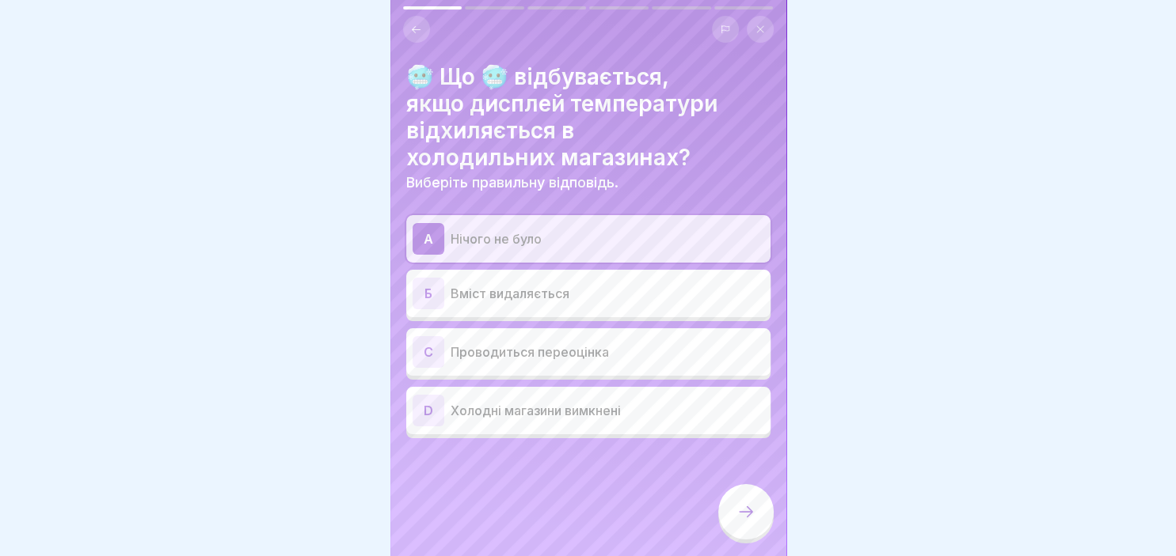
click at [749, 515] on icon at bounding box center [745, 512] width 19 height 19
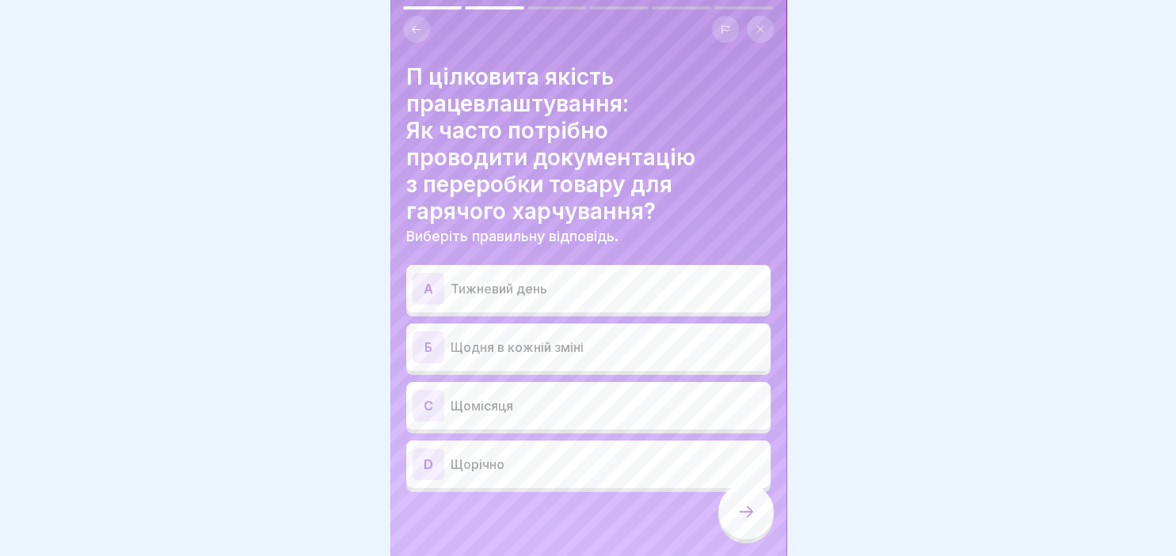
click at [438, 350] on div "Б" at bounding box center [428, 348] width 32 height 32
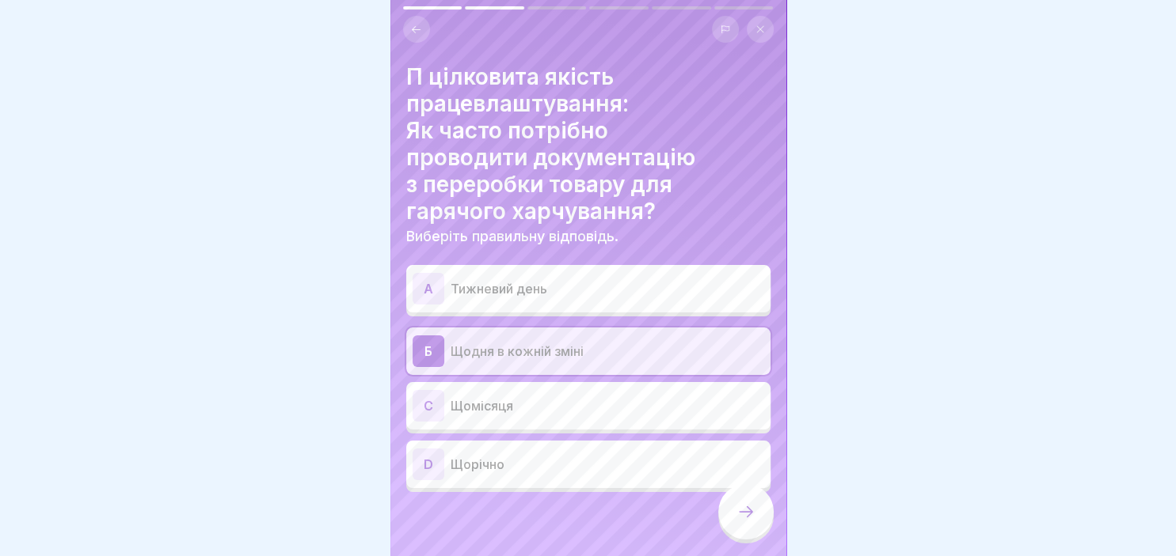
click at [749, 514] on icon at bounding box center [745, 512] width 19 height 19
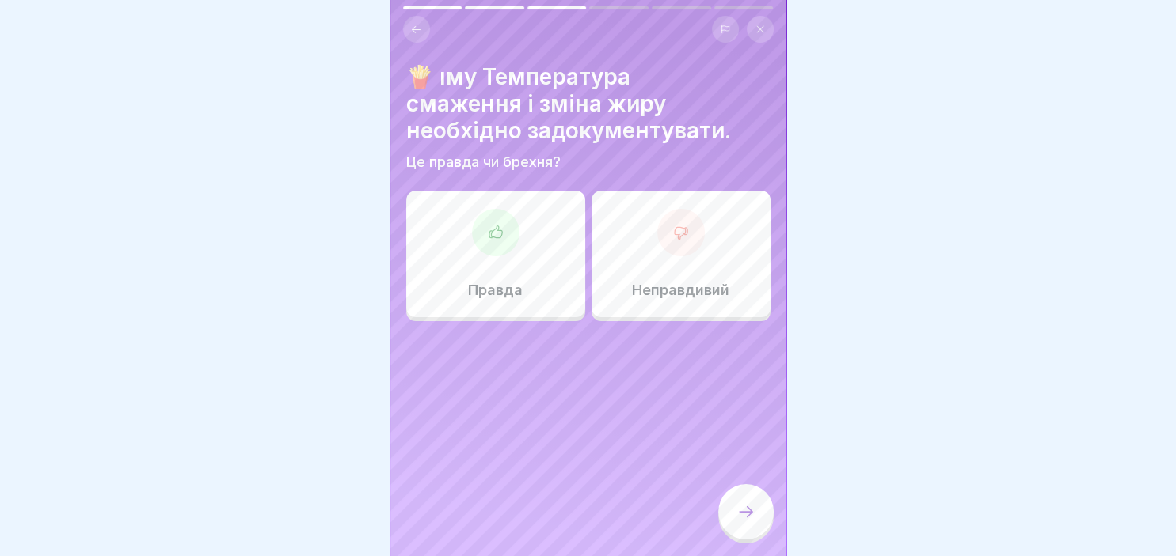
click at [489, 235] on icon at bounding box center [494, 232] width 13 height 12
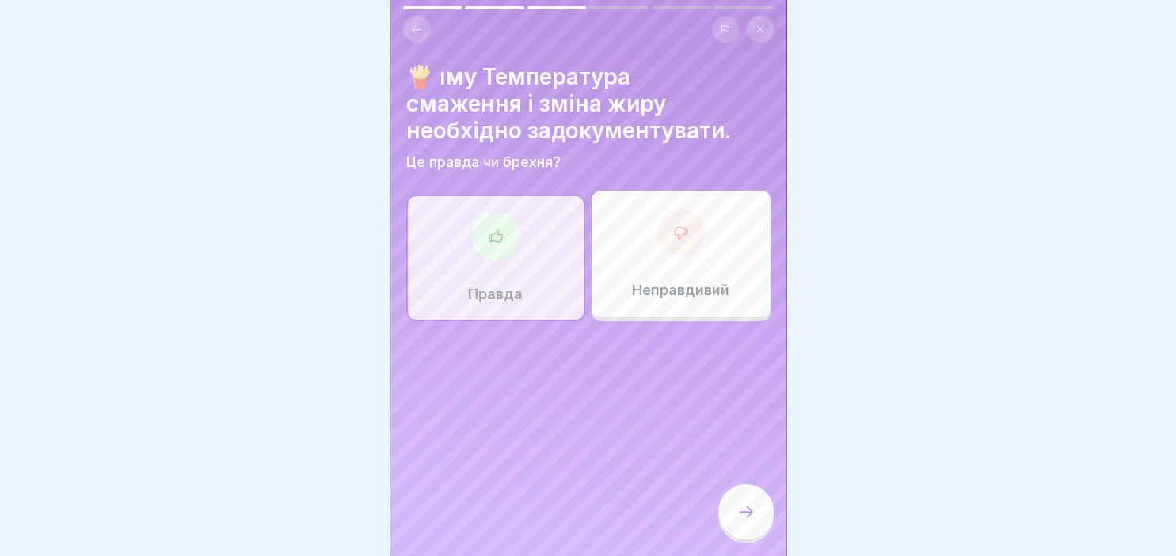
click at [734, 516] on div at bounding box center [745, 511] width 55 height 55
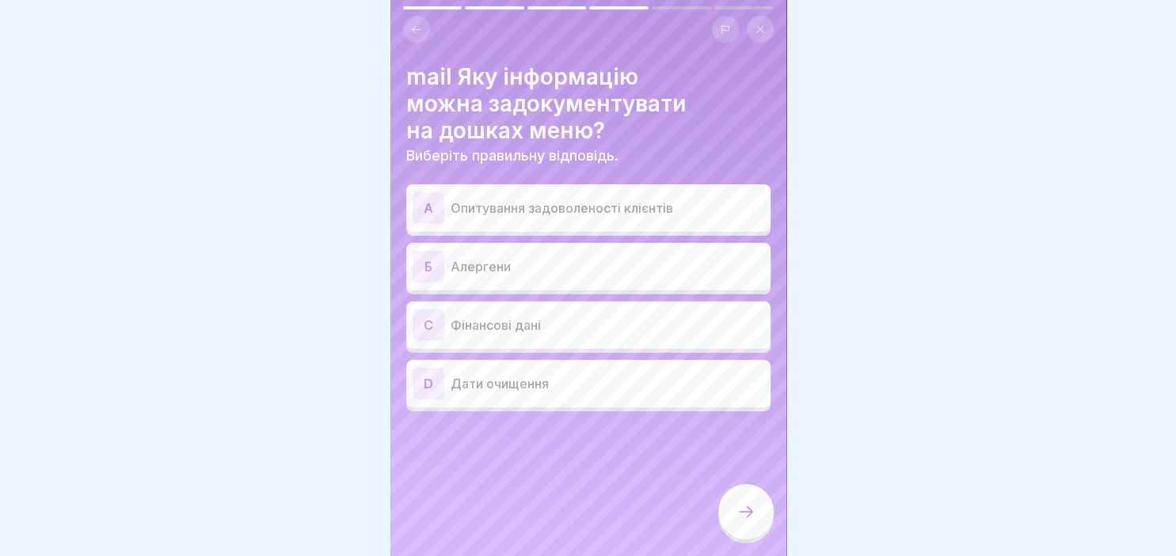
click at [504, 271] on p "Алергени" at bounding box center [606, 266] width 313 height 19
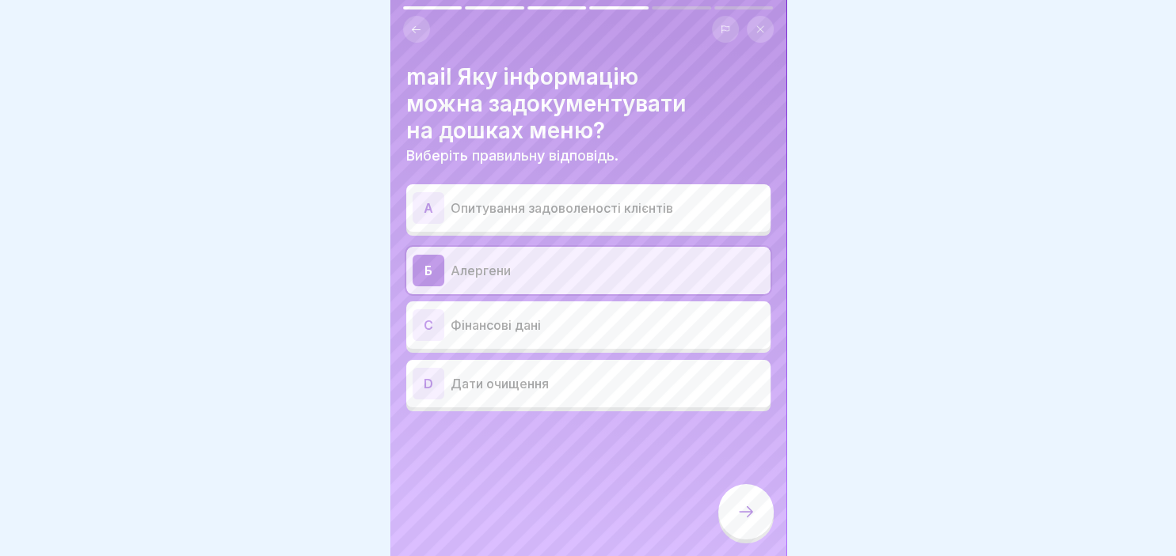
click at [758, 514] on div at bounding box center [745, 511] width 55 height 55
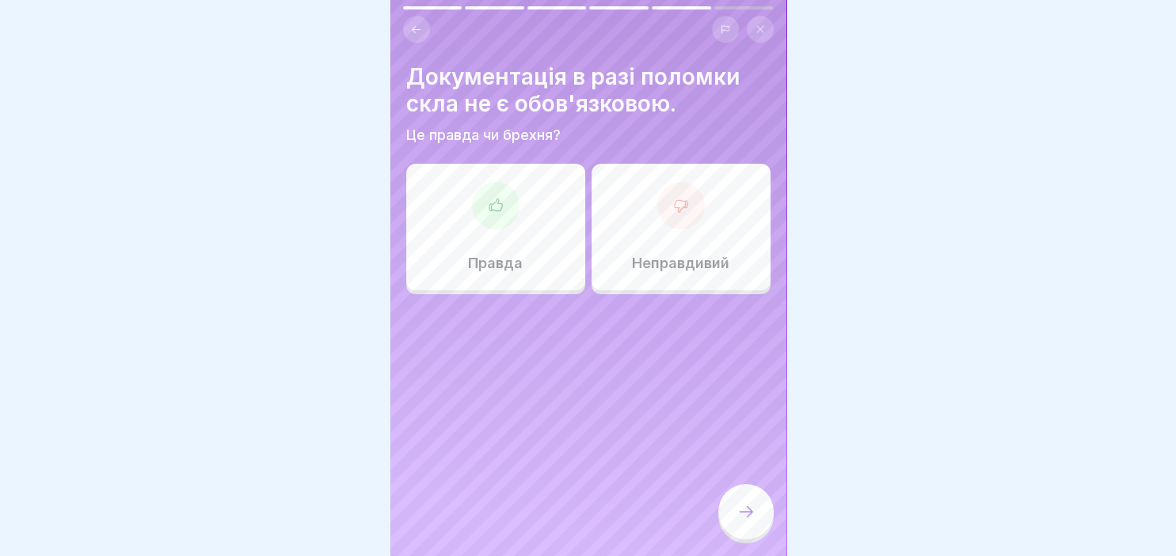
click at [512, 249] on div "Правда" at bounding box center [495, 227] width 179 height 127
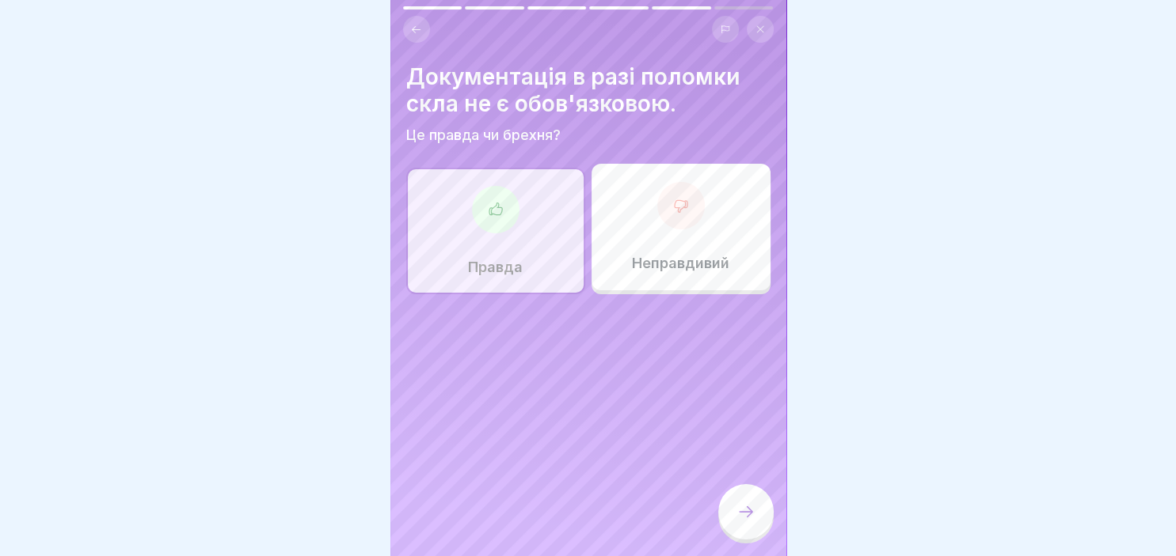
click at [736, 521] on icon at bounding box center [745, 512] width 19 height 19
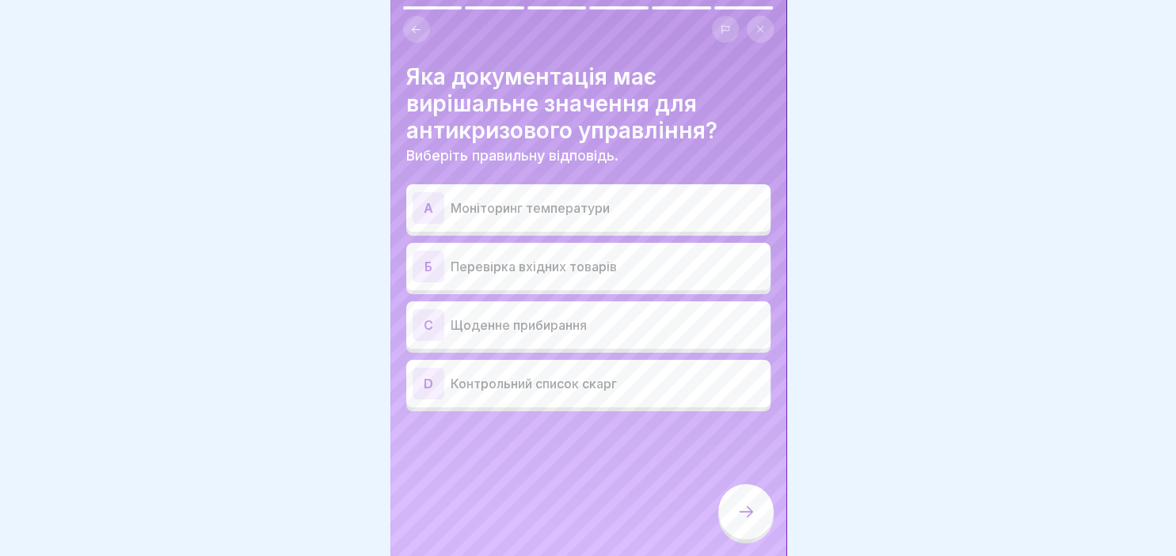
click at [429, 381] on div "D" at bounding box center [428, 384] width 32 height 32
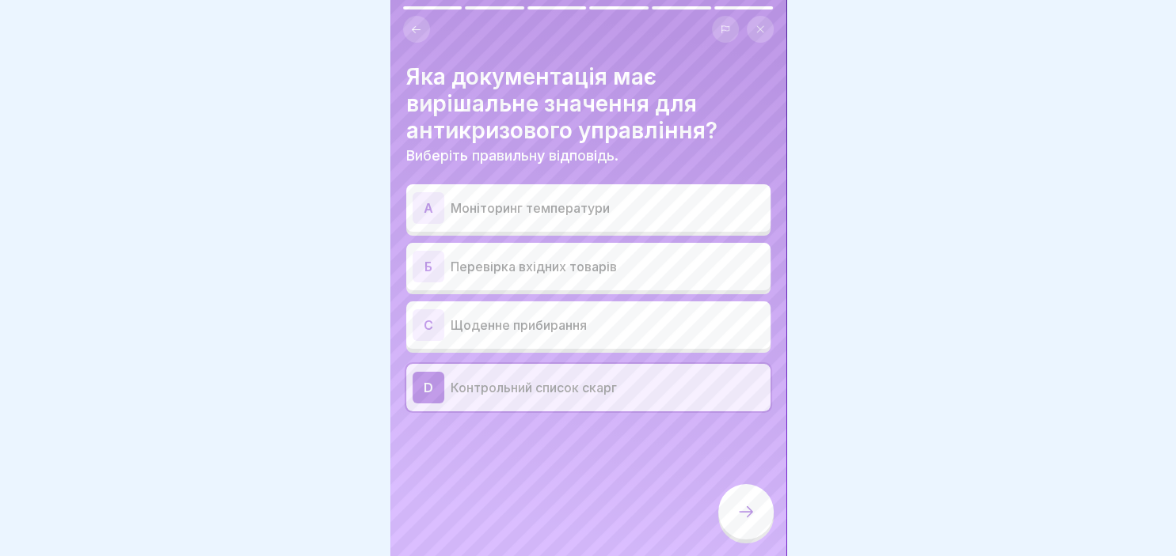
click at [744, 509] on icon at bounding box center [745, 512] width 19 height 19
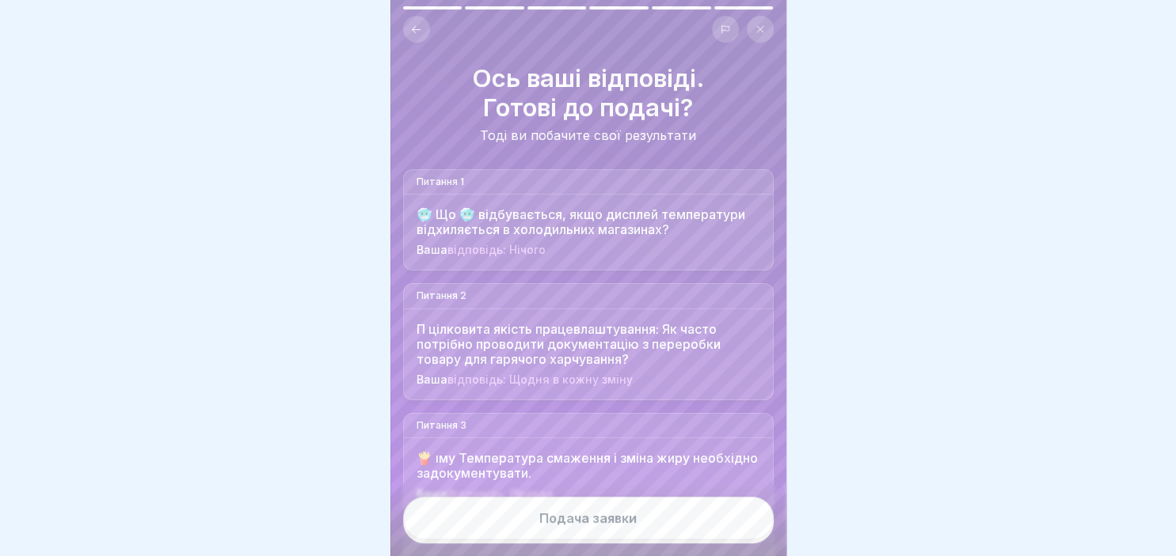
click at [630, 511] on div "Подача заявки" at bounding box center [587, 518] width 97 height 14
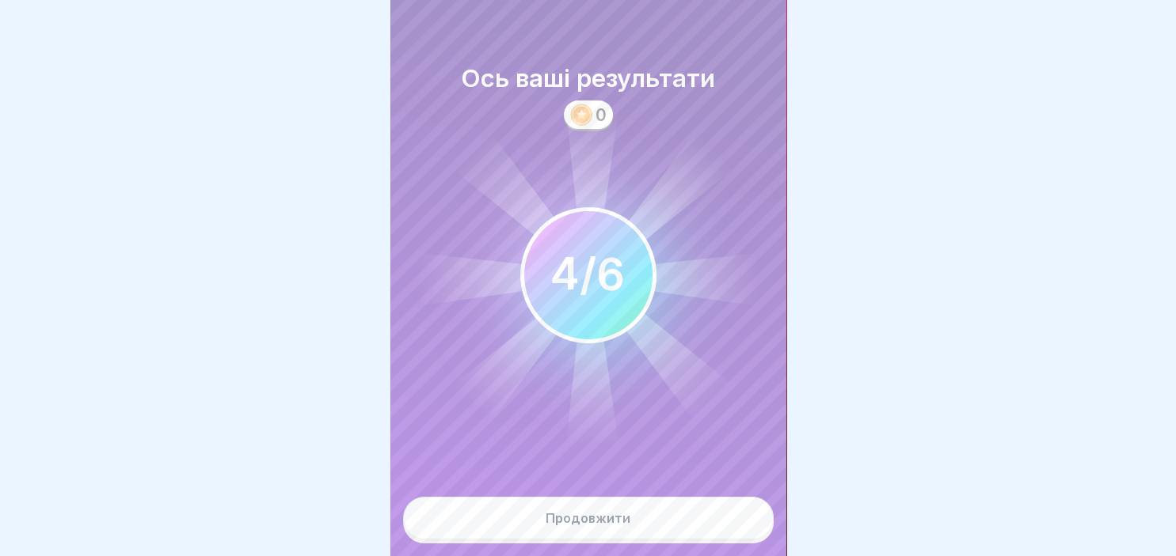
click at [630, 511] on button "Продовжити" at bounding box center [588, 518] width 370 height 43
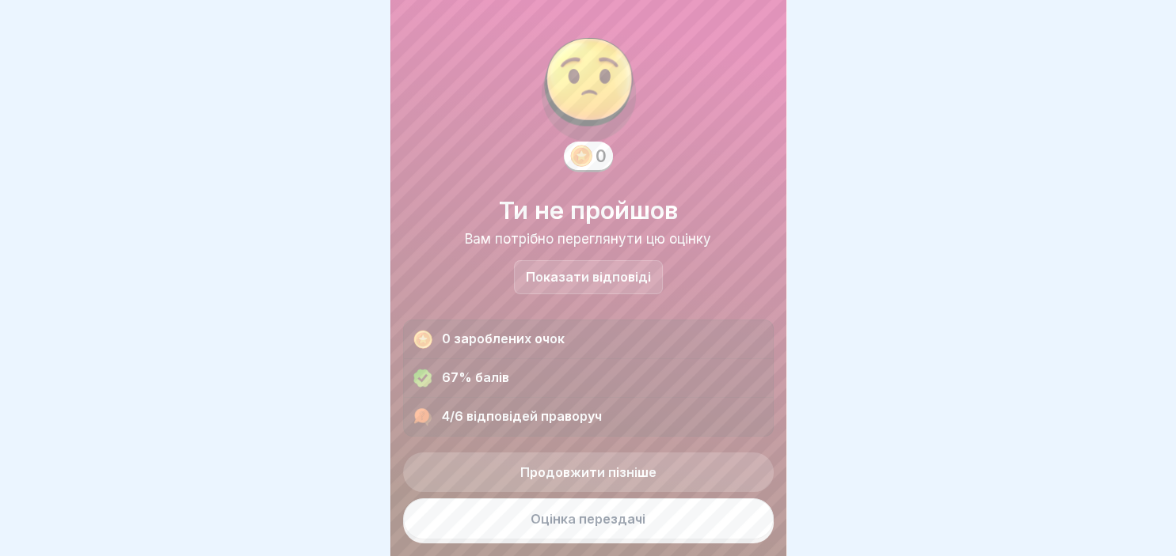
click at [603, 277] on p "Показати відповіді" at bounding box center [588, 277] width 125 height 13
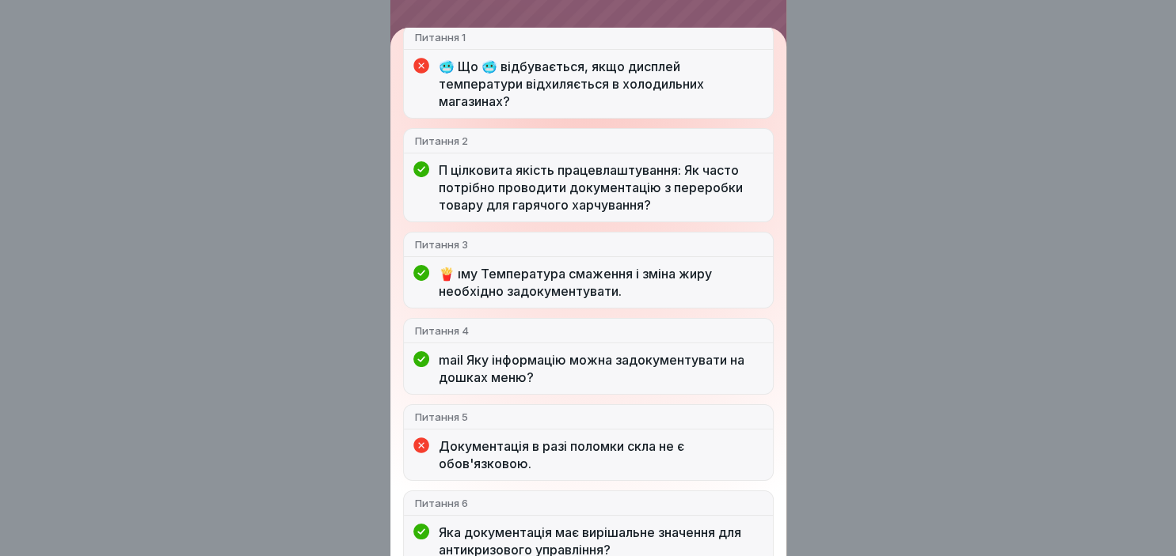
scroll to position [178, 0]
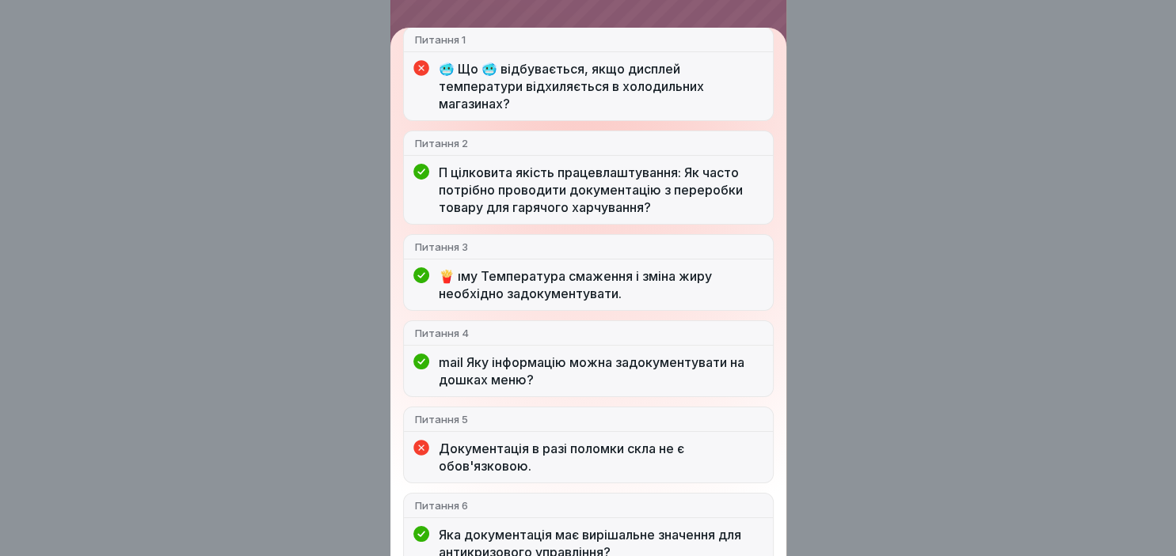
click at [559, 91] on p "🥶 Що 🥶 відбувається, якщо дисплей температури відхиляється в холодильних магази…" at bounding box center [600, 86] width 323 height 52
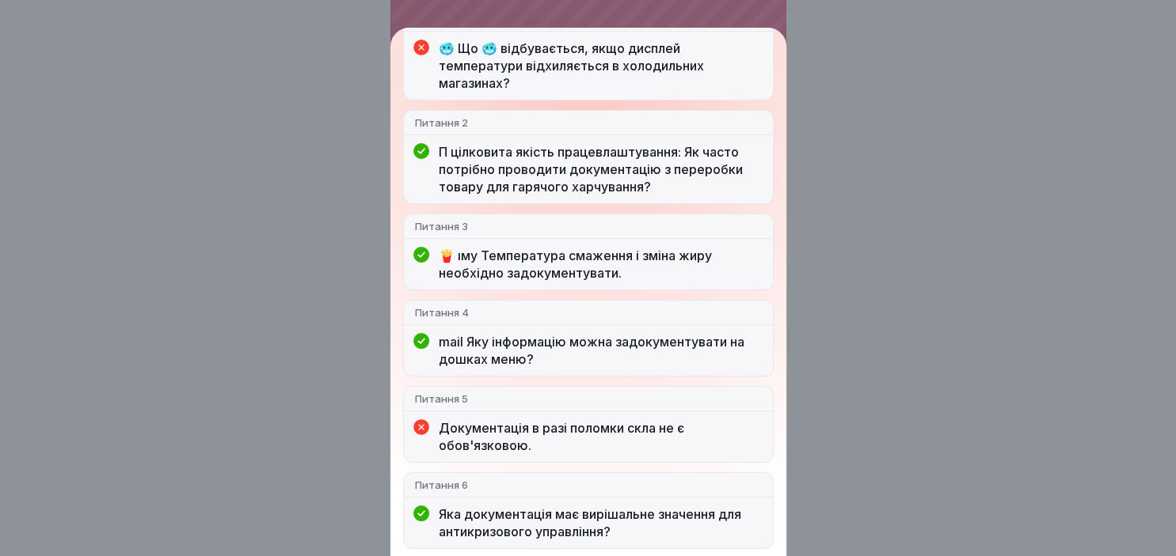
scroll to position [201, 0]
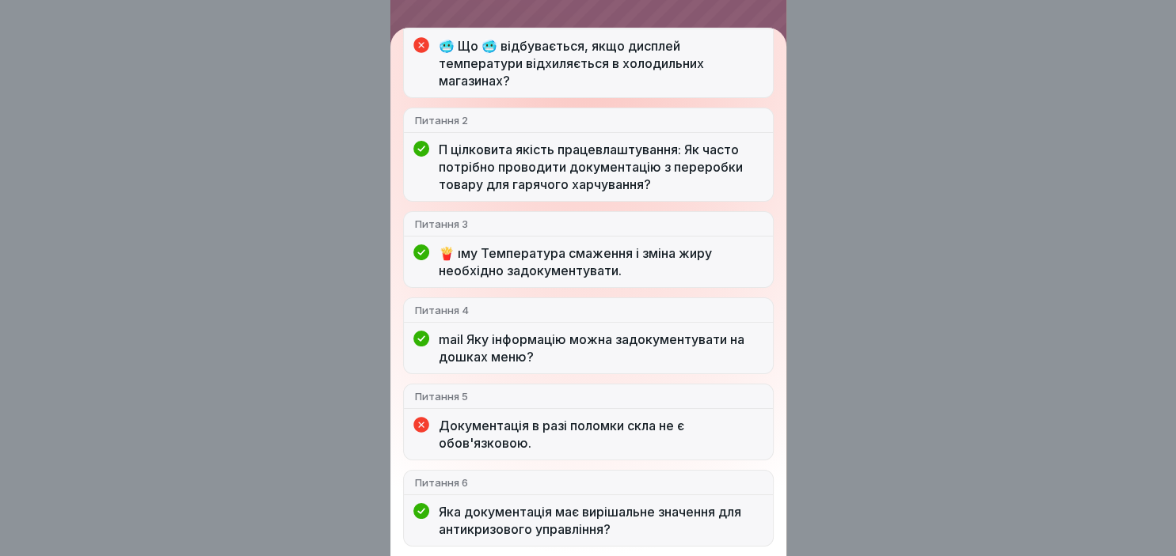
drag, startPoint x: 782, startPoint y: 548, endPoint x: 806, endPoint y: 104, distance: 443.9
drag, startPoint x: 781, startPoint y: 556, endPoint x: 542, endPoint y: 279, distance: 365.9
click at [424, 49] on icon at bounding box center [421, 45] width 16 height 16
click at [426, 49] on icon at bounding box center [421, 45] width 16 height 16
click at [59, 175] on div "Ти не пройшов 4/6 відповідей праворуч Питання 1 🥶 Що 🥶 відбувається, якщо диспл…" at bounding box center [588, 278] width 1176 height 556
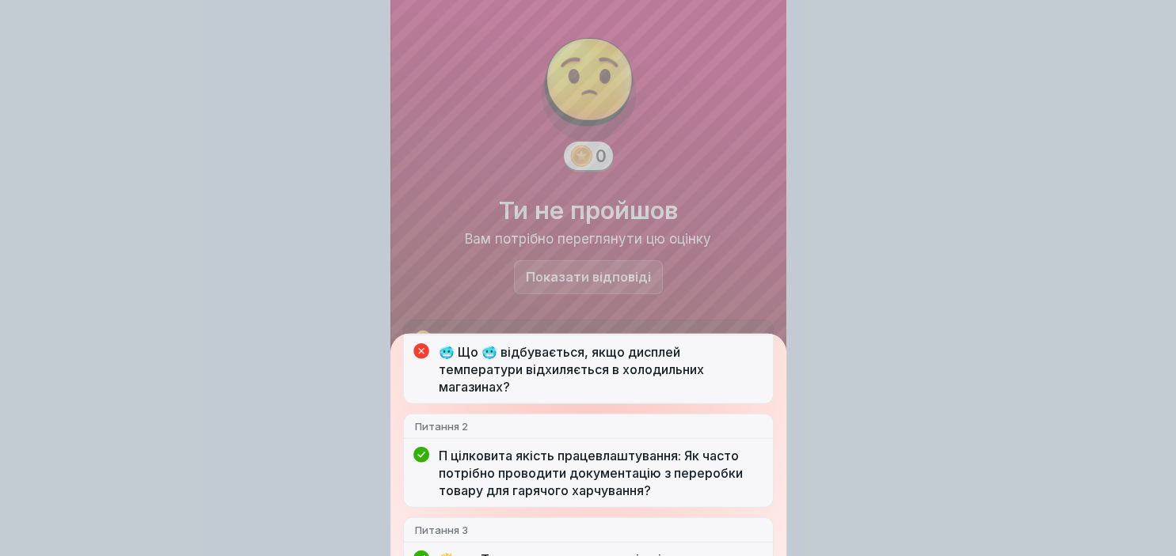
drag, startPoint x: 59, startPoint y: 175, endPoint x: 443, endPoint y: 162, distance: 383.3
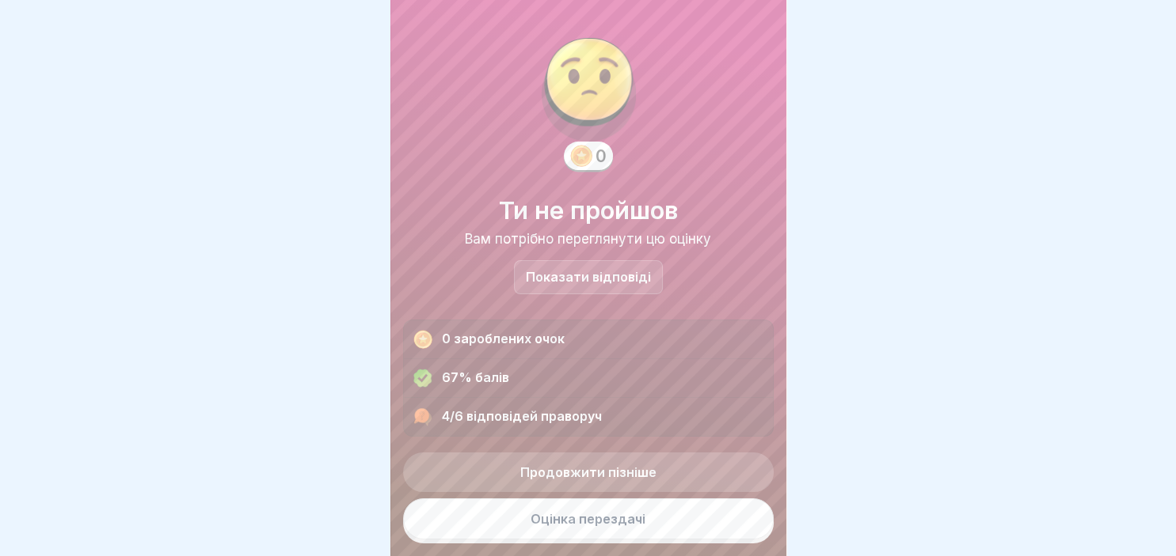
click at [637, 516] on link "Оцінка перездачі" at bounding box center [588, 519] width 370 height 41
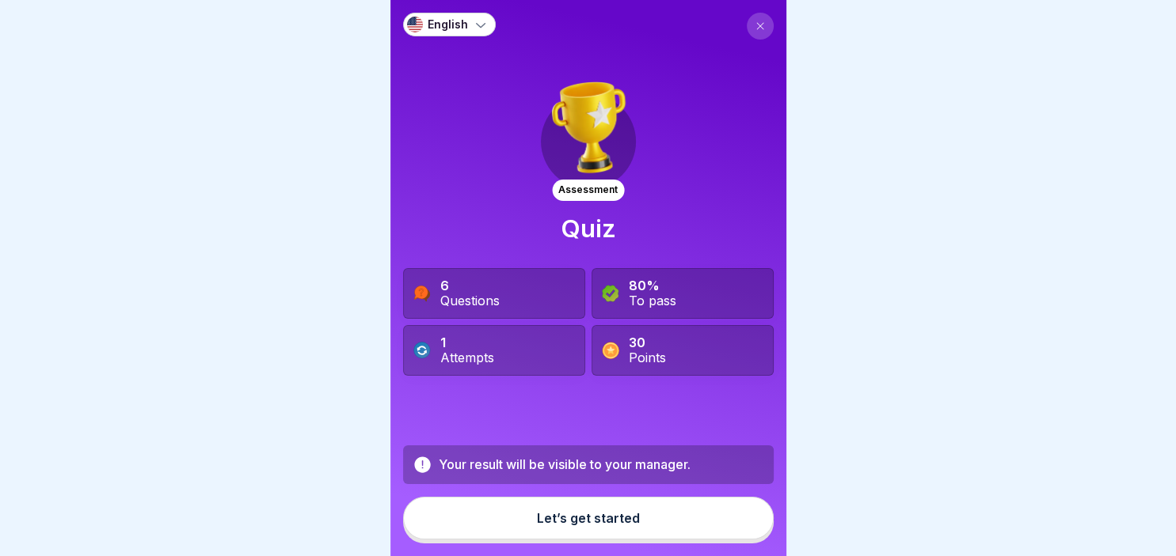
click at [475, 19] on icon at bounding box center [481, 25] width 16 height 16
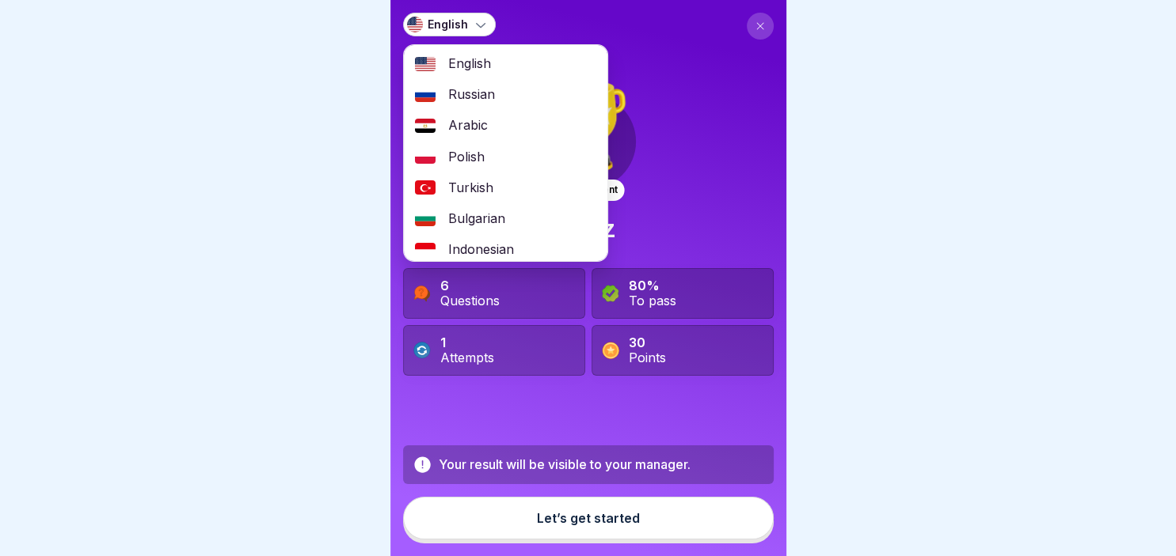
click at [477, 89] on span "Russian" at bounding box center [471, 94] width 47 height 15
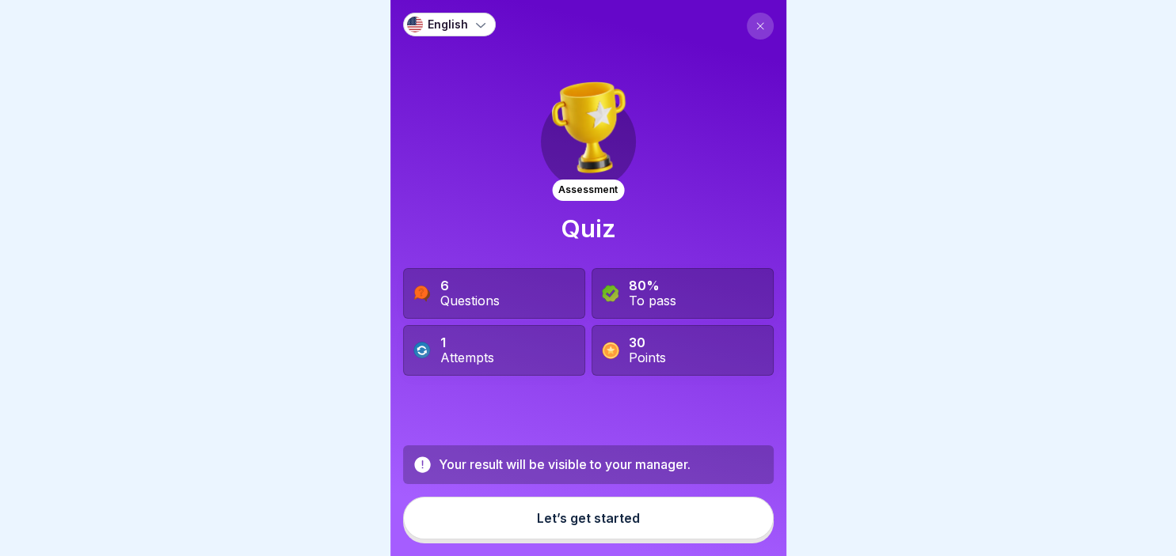
click at [478, 26] on icon at bounding box center [480, 25] width 9 height 5
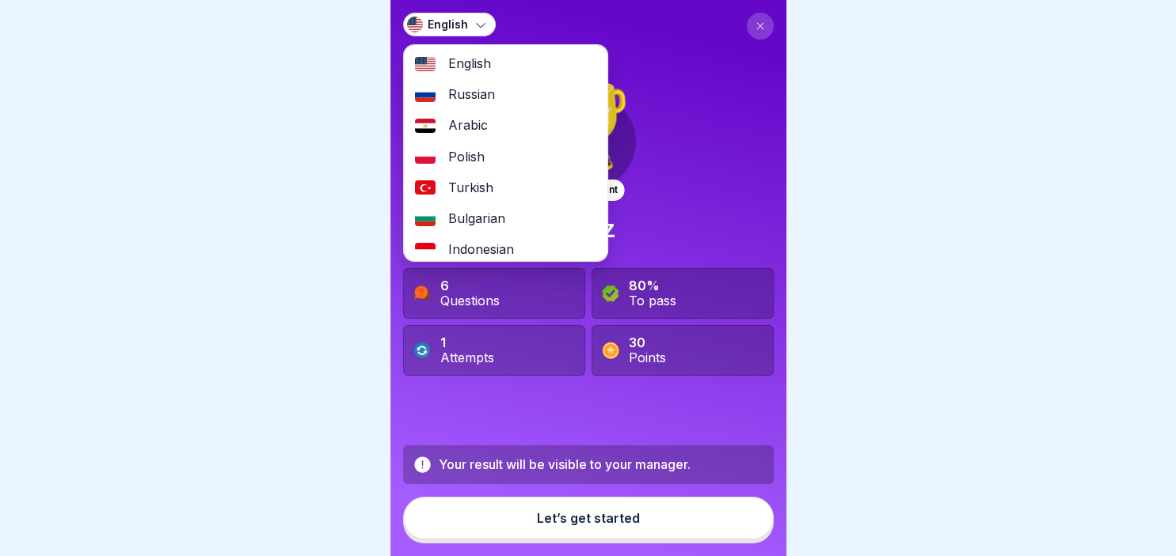
click at [461, 93] on span "Russian" at bounding box center [471, 94] width 47 height 15
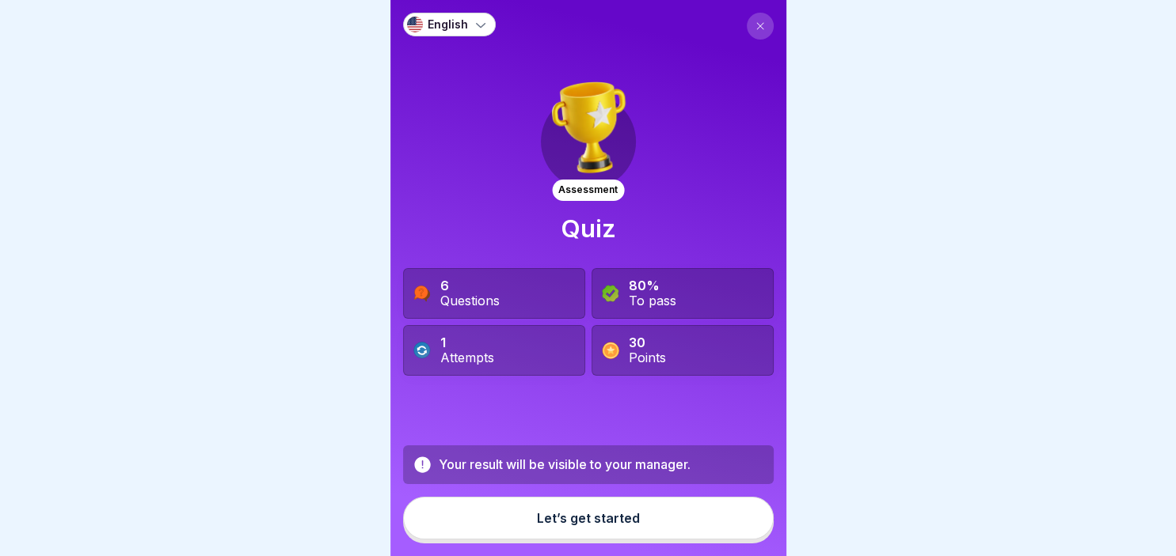
click at [967, 189] on div at bounding box center [588, 278] width 1176 height 556
click at [591, 515] on div "Let’s get started" at bounding box center [588, 518] width 103 height 14
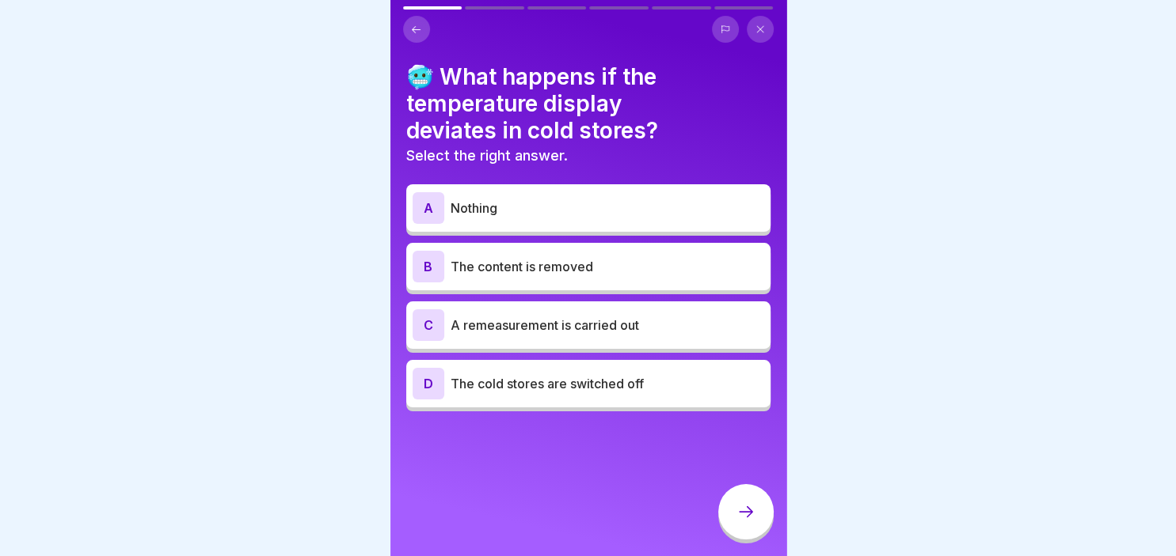
click at [765, 25] on button at bounding box center [759, 29] width 27 height 27
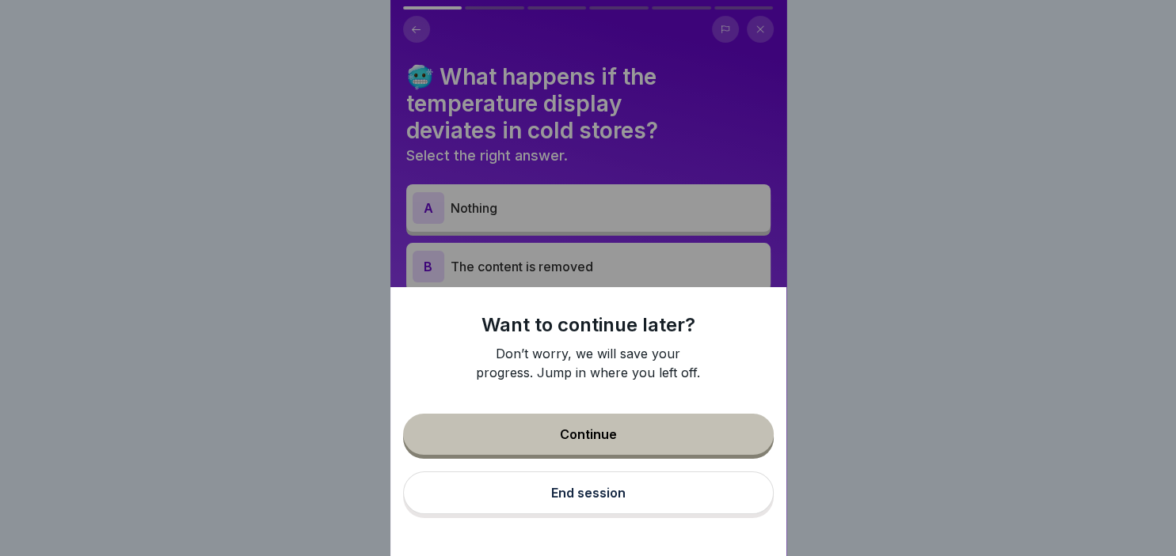
click at [595, 488] on button "End session" at bounding box center [588, 493] width 370 height 43
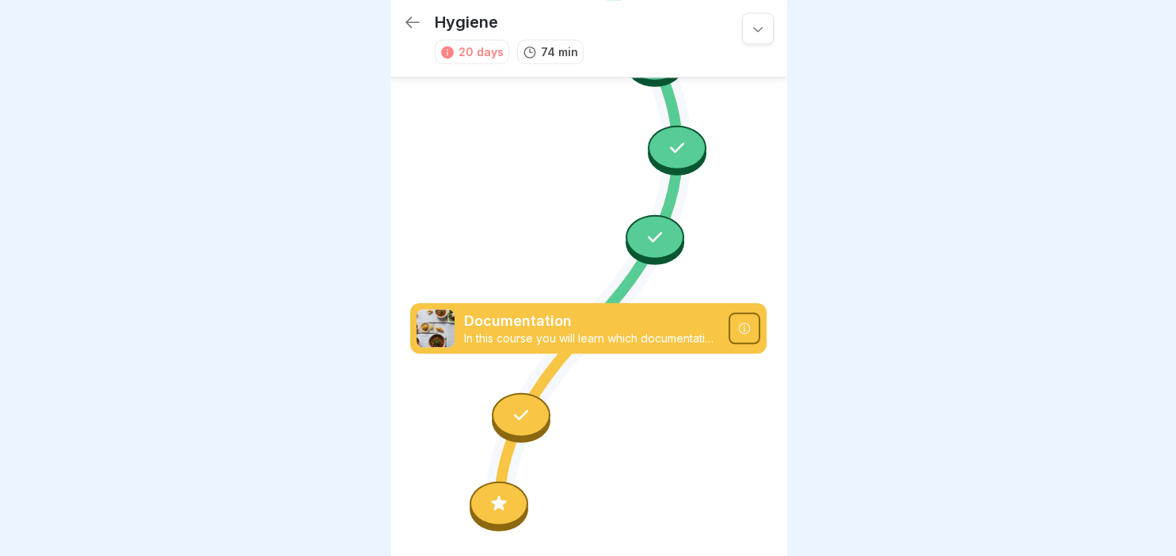
scroll to position [1555, 0]
